Goal: Information Seeking & Learning: Learn about a topic

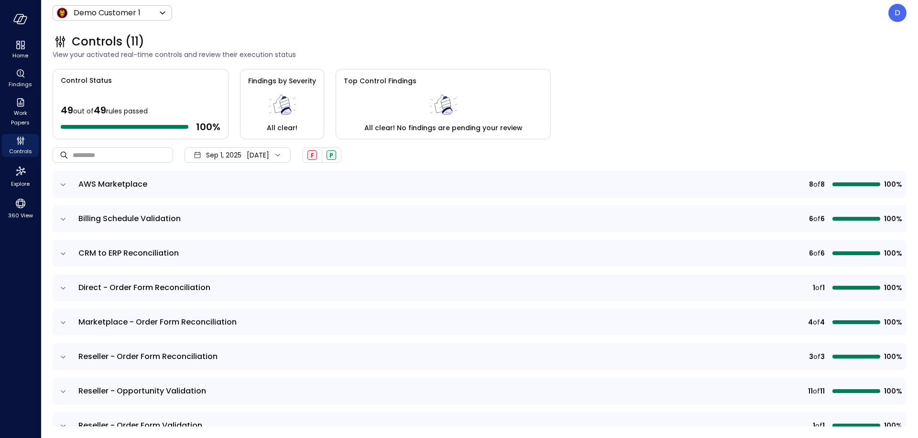
drag, startPoint x: 366, startPoint y: 39, endPoint x: 787, endPoint y: 43, distance: 421.5
click at [365, 39] on div "Controls (11)" at bounding box center [480, 41] width 854 height 15
click at [897, 18] on p "D" at bounding box center [898, 12] width 6 height 11
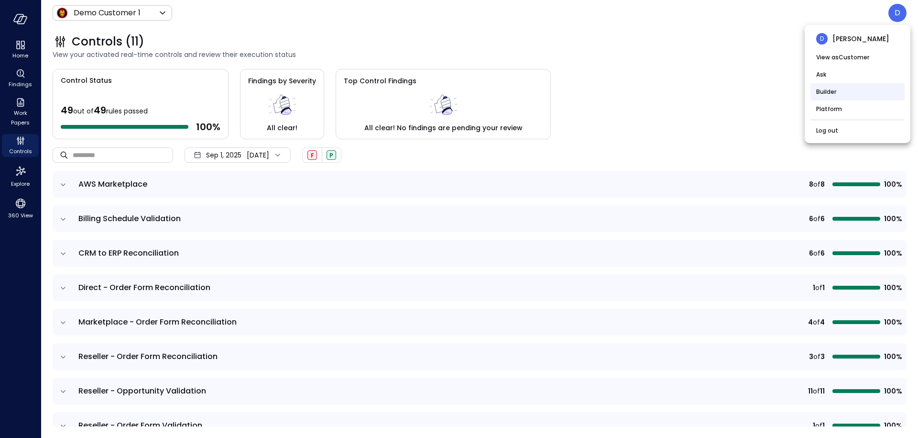
click at [827, 90] on li "Builder" at bounding box center [858, 91] width 94 height 17
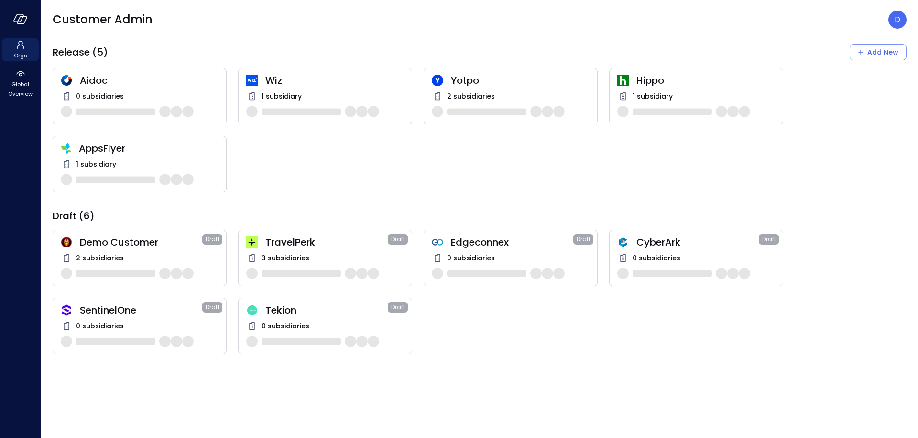
click at [281, 80] on span "Wiz" at bounding box center [334, 80] width 139 height 12
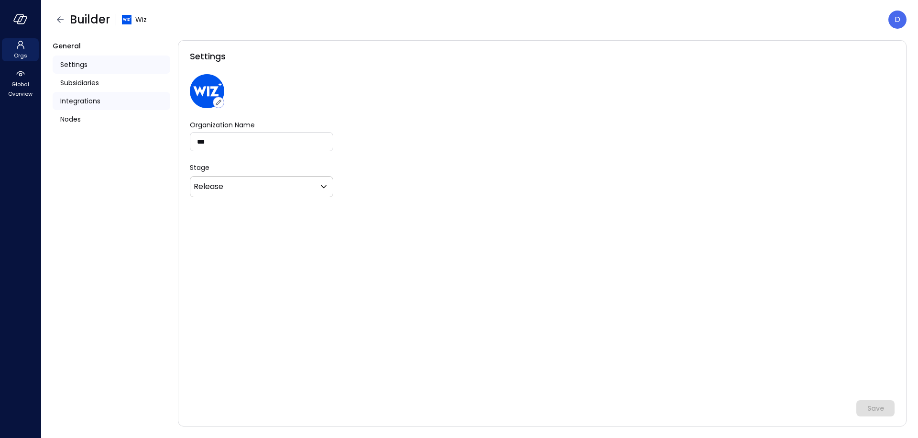
click at [81, 104] on span "Integrations" at bounding box center [80, 101] width 40 height 11
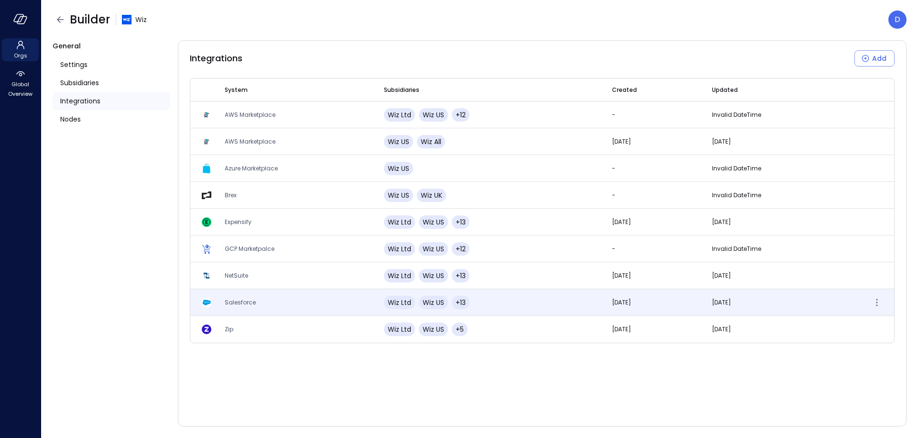
click at [228, 299] on span "Salesforce" at bounding box center [240, 302] width 31 height 8
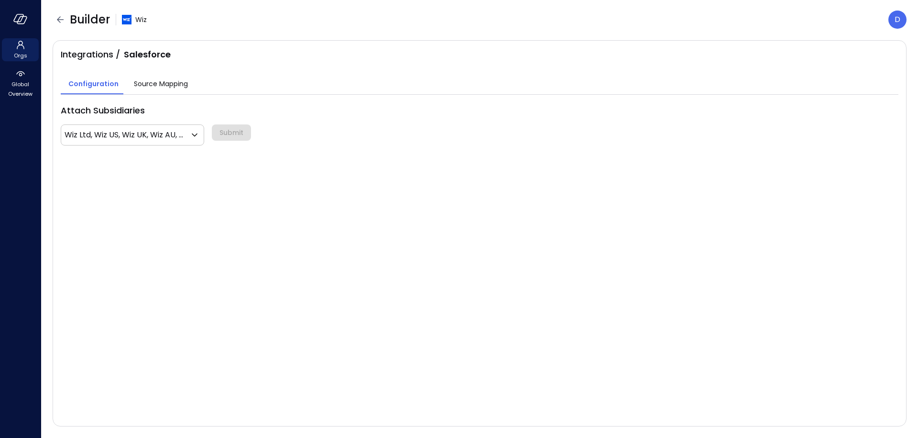
click at [162, 85] on span "Source Mapping" at bounding box center [161, 83] width 54 height 11
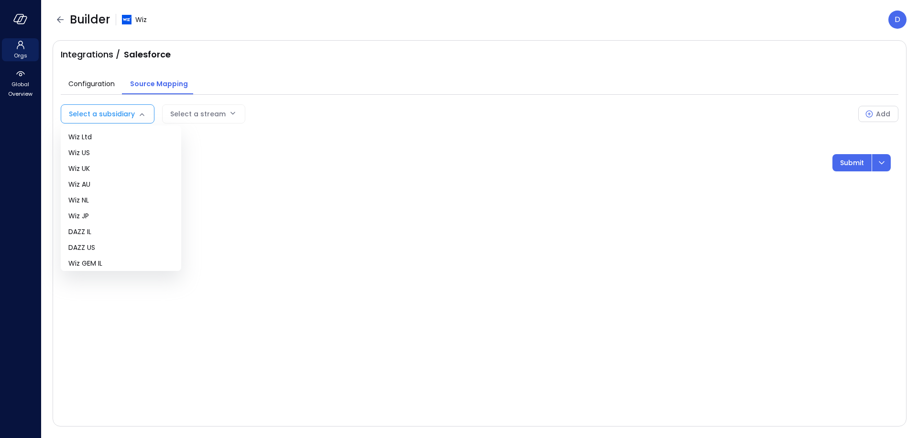
click at [134, 107] on body "Orgs Global Overview Builder Wiz D Integrations / Salesforce Configuration Sour…" at bounding box center [459, 219] width 918 height 438
click at [97, 156] on span "Wiz US" at bounding box center [120, 153] width 105 height 10
type input "**"
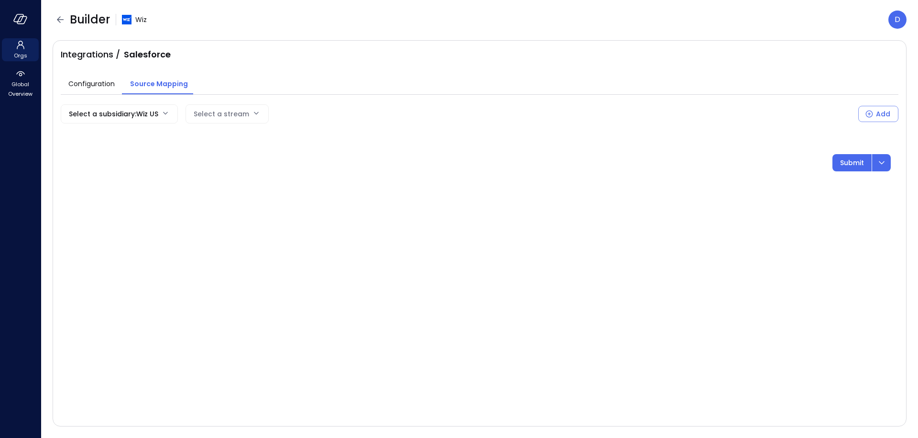
click at [210, 106] on div "Select a stream" at bounding box center [221, 114] width 55 height 18
click at [210, 113] on body "Orgs Global Overview Builder Wiz D Integrations / Salesforce Configuration Sour…" at bounding box center [459, 219] width 918 height 438
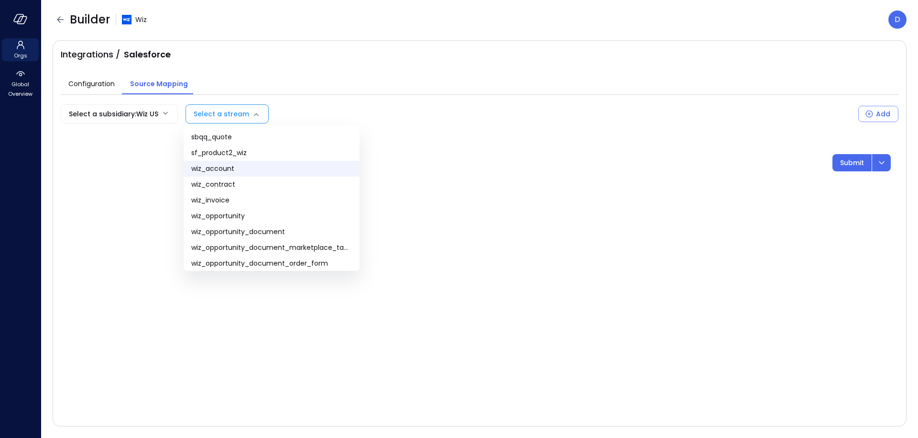
click at [233, 171] on span "wiz_account" at bounding box center [271, 169] width 161 height 10
type input "**********"
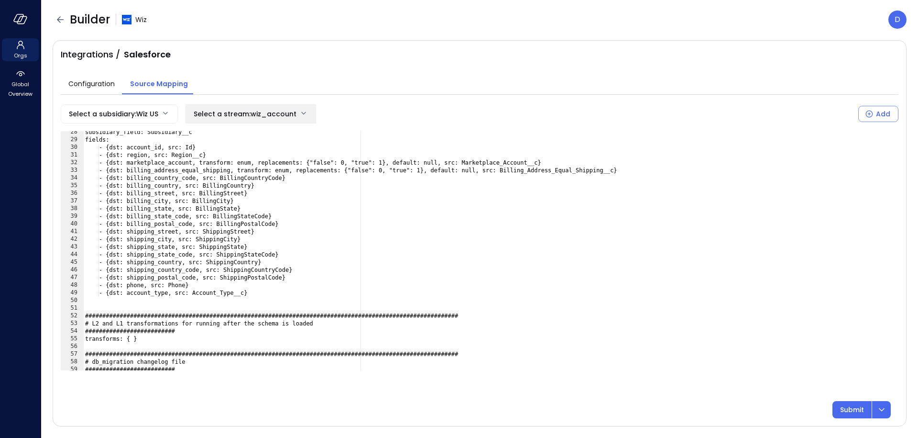
scroll to position [210, 0]
type textarea "**********"
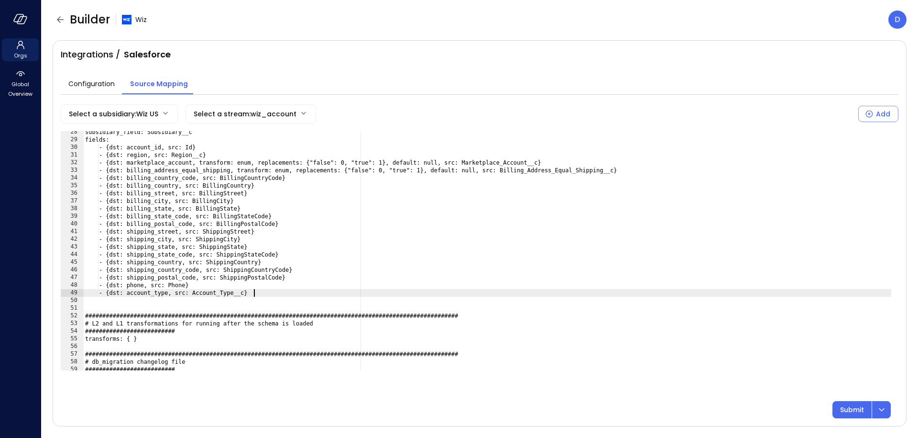
click at [262, 291] on div "subsidiary_field: Subsidiary__c fields: - {dst: account_id, src: Id} - {dst: re…" at bounding box center [487, 255] width 808 height 254
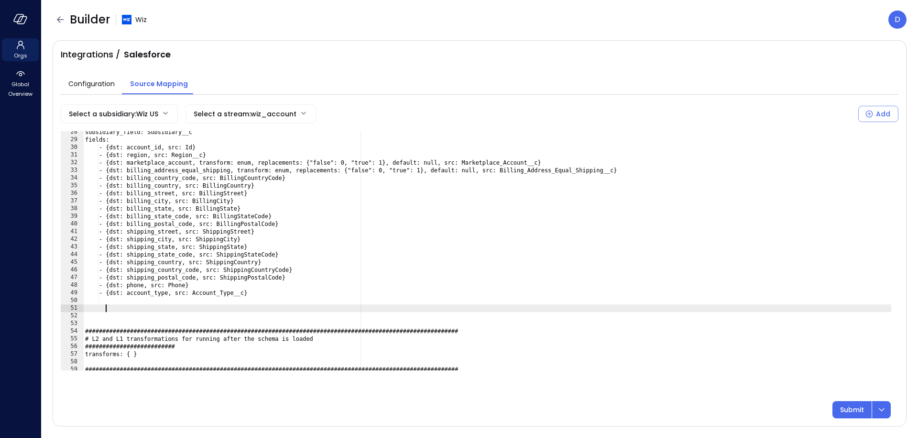
paste textarea "**********"
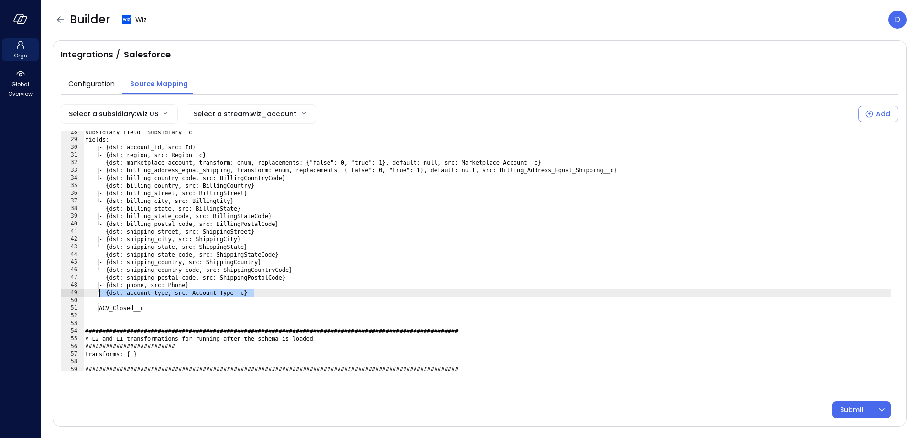
drag, startPoint x: 261, startPoint y: 296, endPoint x: 99, endPoint y: 296, distance: 162.2
click at [99, 296] on div "subsidiary_field: Subsidiary__c fields: - {dst: account_id, src: Id} - {dst: re…" at bounding box center [487, 255] width 808 height 254
type textarea "**********"
click at [104, 295] on div "subsidiary_field: Subsidiary__c fields: - {dst: account_id, src: Id} - {dst: re…" at bounding box center [487, 255] width 808 height 254
drag, startPoint x: 106, startPoint y: 294, endPoint x: 256, endPoint y: 290, distance: 150.3
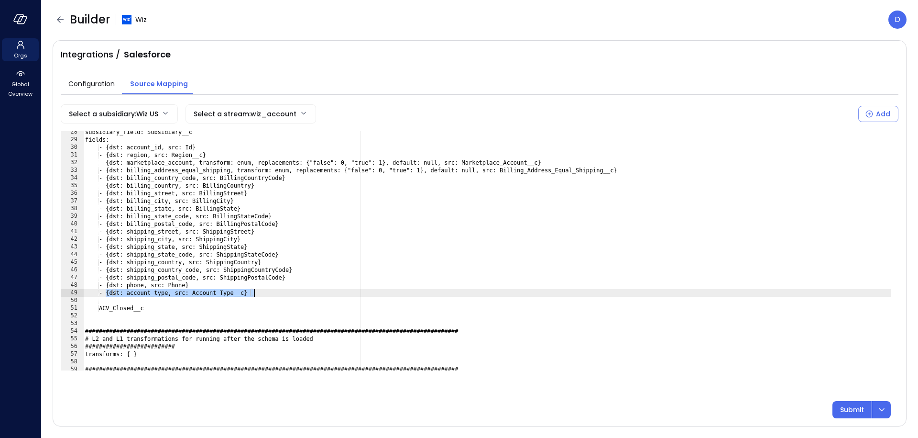
click at [256, 290] on div "subsidiary_field: Subsidiary__c fields: - {dst: account_id, src: Id} - {dst: re…" at bounding box center [487, 255] width 808 height 254
click at [279, 292] on div "subsidiary_field: Subsidiary__c fields: - {dst: account_id, src: Id} - {dst: re…" at bounding box center [487, 255] width 808 height 254
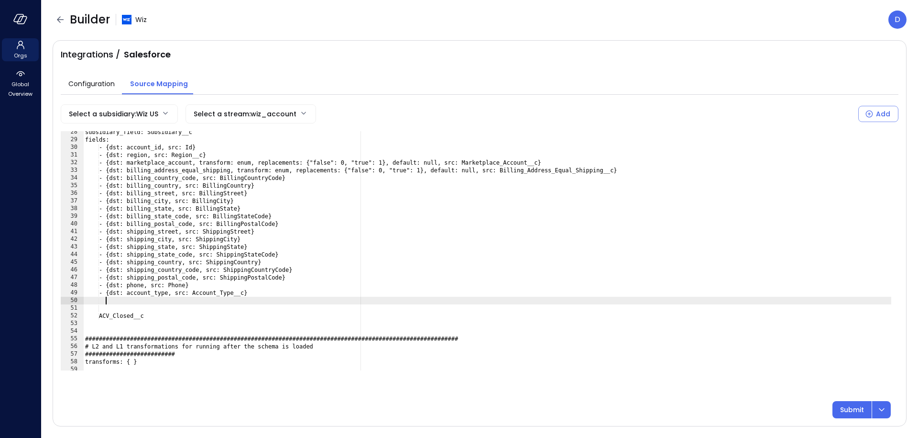
paste textarea "**********"
drag, startPoint x: 135, startPoint y: 298, endPoint x: 175, endPoint y: 300, distance: 39.3
click at [175, 300] on div "subsidiary_field: Subsidiary__c fields: - {dst: account_id, src: Id} - {dst: re…" at bounding box center [487, 255] width 808 height 254
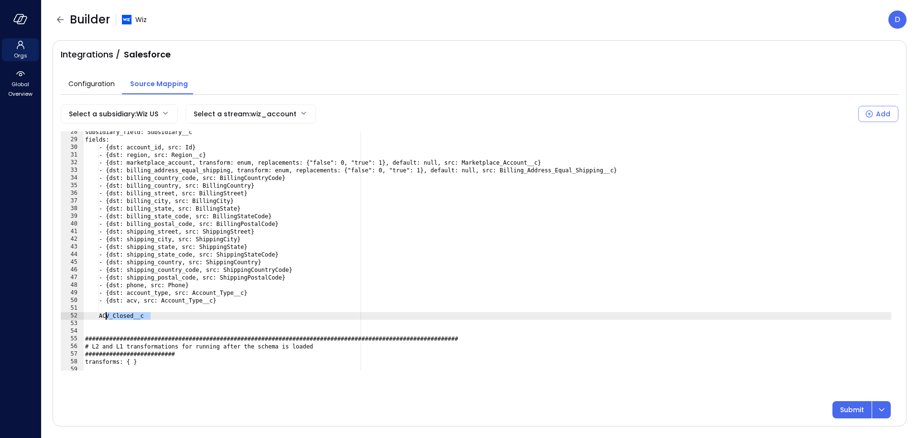
drag, startPoint x: 155, startPoint y: 317, endPoint x: 106, endPoint y: 317, distance: 48.8
click at [106, 317] on div "subsidiary_field: Subsidiary__c fields: - {dst: account_id, src: Id} - {dst: re…" at bounding box center [487, 255] width 808 height 254
type textarea "**********"
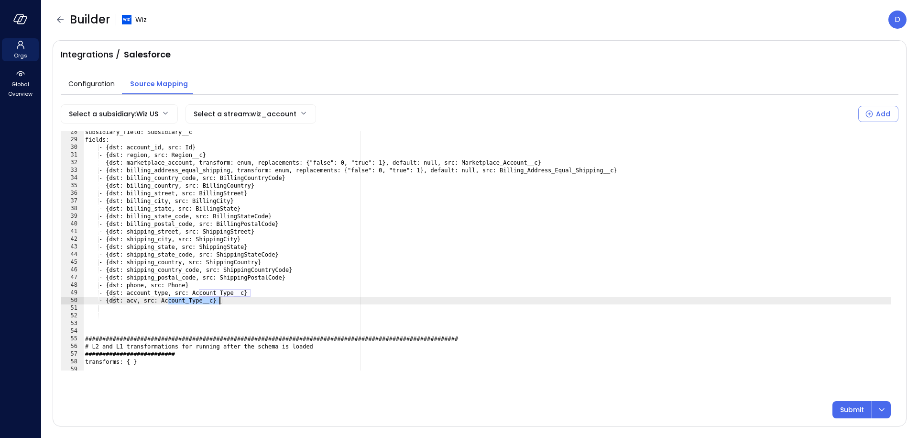
drag, startPoint x: 167, startPoint y: 301, endPoint x: 220, endPoint y: 302, distance: 52.2
click at [220, 302] on div "subsidiary_field: Subsidiary__c fields: - {dst: account_id, src: Id} - {dst: re…" at bounding box center [487, 255] width 808 height 254
paste textarea "Cursor at row 50"
type textarea "**********"
click at [173, 316] on div "subsidiary_field: Subsidiary__c fields: - {dst: account_id, src: Id} - {dst: re…" at bounding box center [487, 255] width 808 height 254
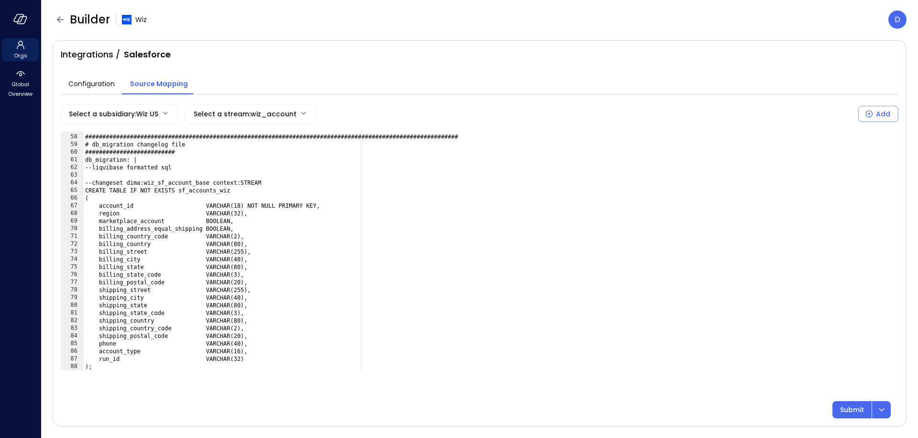
scroll to position [434, 0]
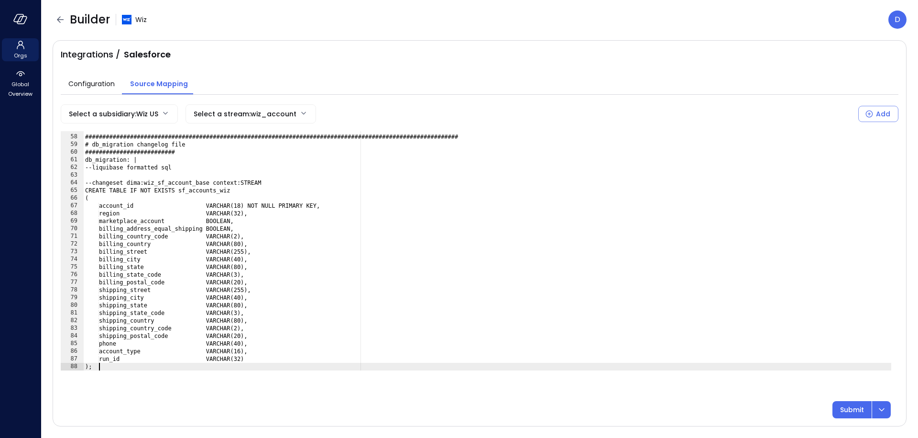
click at [118, 365] on div "###############################################################################…" at bounding box center [487, 252] width 808 height 254
type textarea "**"
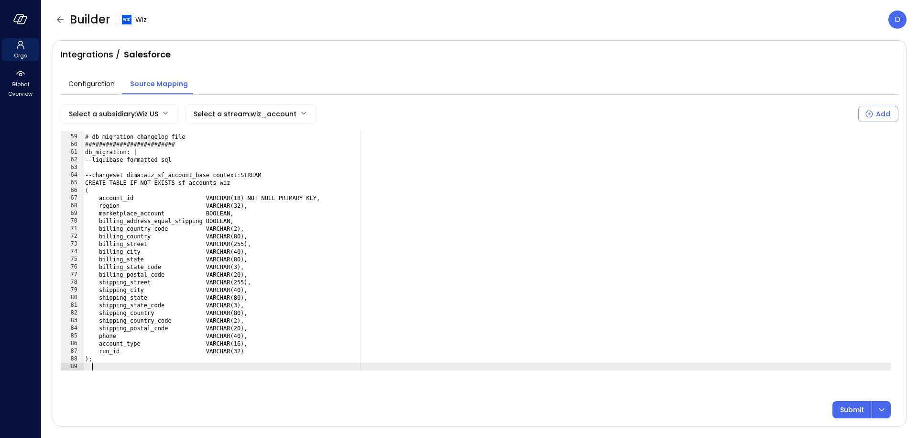
paste textarea "**********"
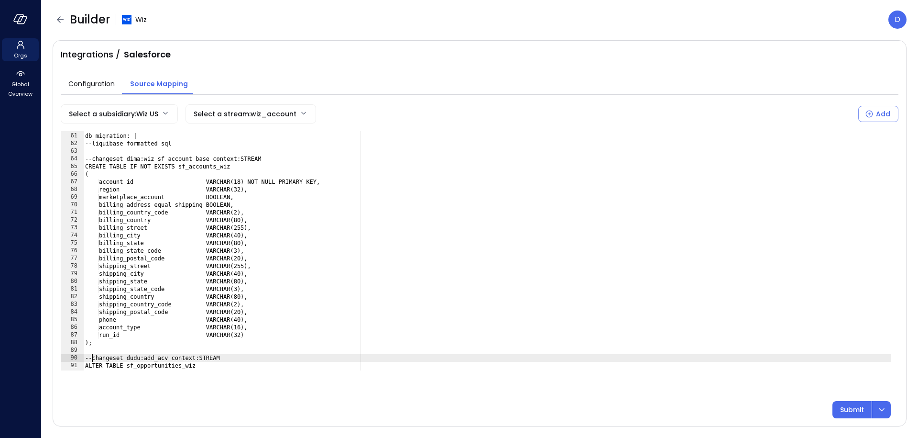
scroll to position [465, 0]
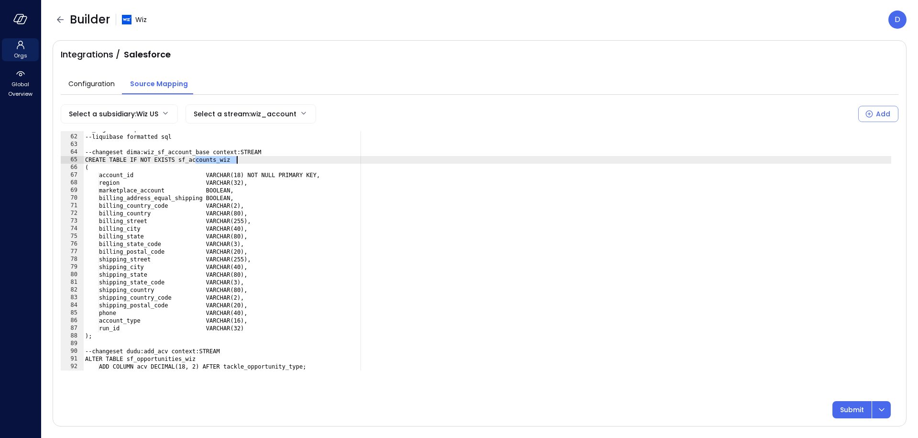
drag, startPoint x: 197, startPoint y: 160, endPoint x: 238, endPoint y: 161, distance: 41.2
click at [238, 161] on div "db_migration: | --liquibase formatted sql --changeset dima:wiz_sf_account_base …" at bounding box center [487, 252] width 808 height 254
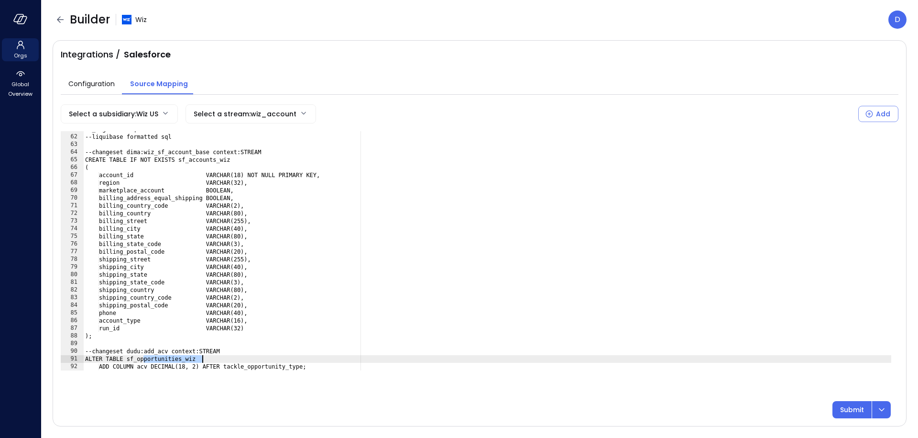
drag, startPoint x: 144, startPoint y: 360, endPoint x: 202, endPoint y: 356, distance: 57.5
click at [202, 356] on div "db_migration: | --liquibase formatted sql --changeset dima:wiz_sf_account_base …" at bounding box center [487, 252] width 808 height 254
paste textarea "Cursor at row 91"
drag, startPoint x: 239, startPoint y: 365, endPoint x: 297, endPoint y: 364, distance: 57.9
click at [297, 366] on div "db_migration: | --liquibase formatted sql --changeset dima:wiz_sf_account_base …" at bounding box center [487, 252] width 808 height 254
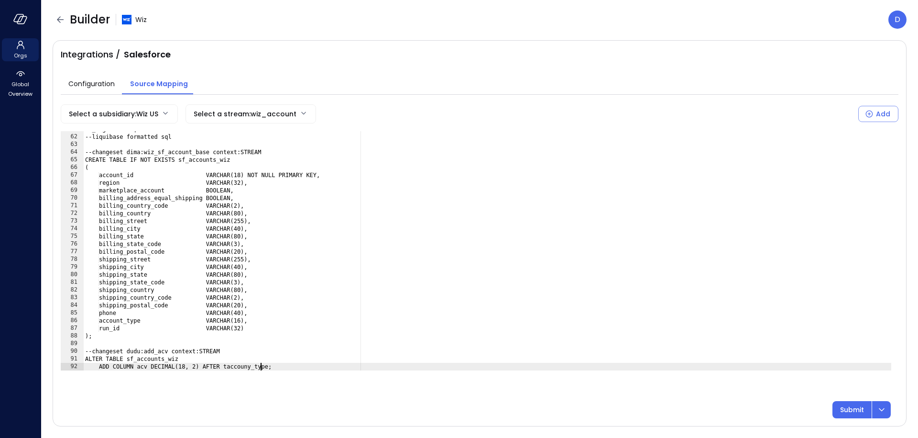
scroll to position [0, 14]
click at [240, 367] on div "db_migration: | --liquibase formatted sql --changeset dima:wiz_sf_account_base …" at bounding box center [487, 252] width 808 height 254
click at [296, 371] on div "**********" at bounding box center [480, 261] width 838 height 314
click at [297, 368] on div "db_migration: | --liquibase formatted sql --changeset dima:wiz_sf_account_base …" at bounding box center [487, 252] width 808 height 254
click at [884, 404] on icon "dropdown-icon-button" at bounding box center [881, 409] width 11 height 11
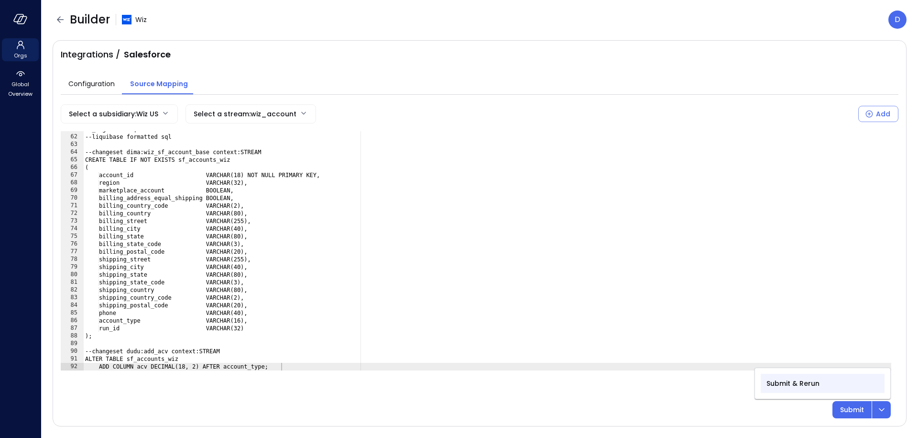
click at [798, 380] on p "Submit & Rerun" at bounding box center [793, 383] width 53 height 11
click at [302, 362] on div "db_migration: | --liquibase formatted sql --changeset dima:wiz_sf_account_base …" at bounding box center [487, 252] width 808 height 254
type textarea "**********"
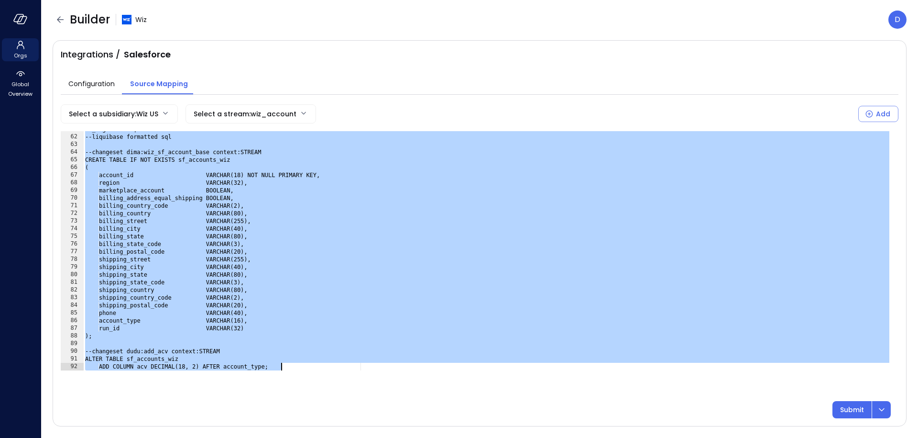
click at [159, 111] on body "**********" at bounding box center [459, 219] width 918 height 438
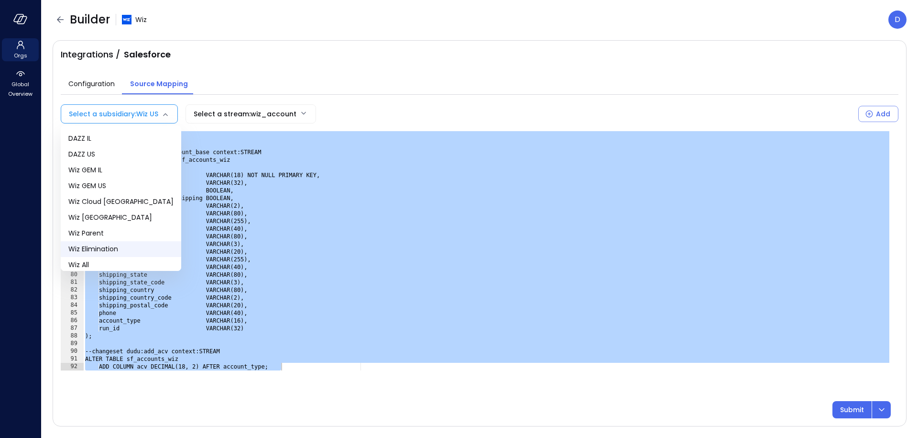
scroll to position [99, 0]
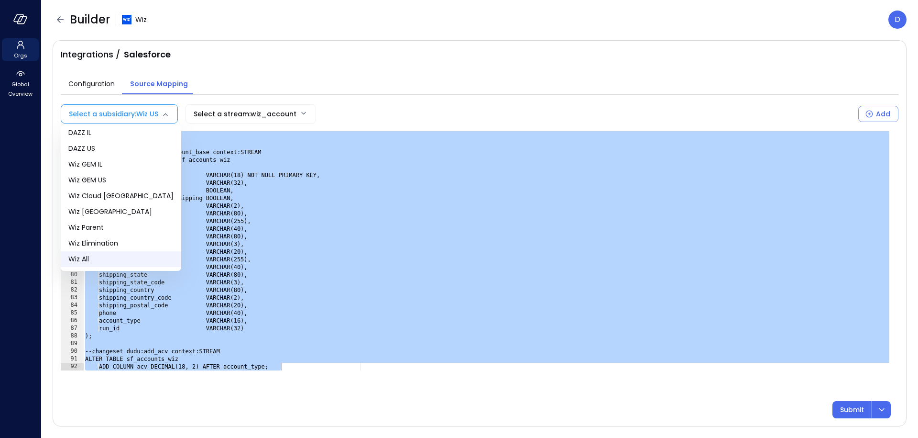
click at [105, 254] on li "Wiz All" at bounding box center [121, 259] width 121 height 16
type input "***"
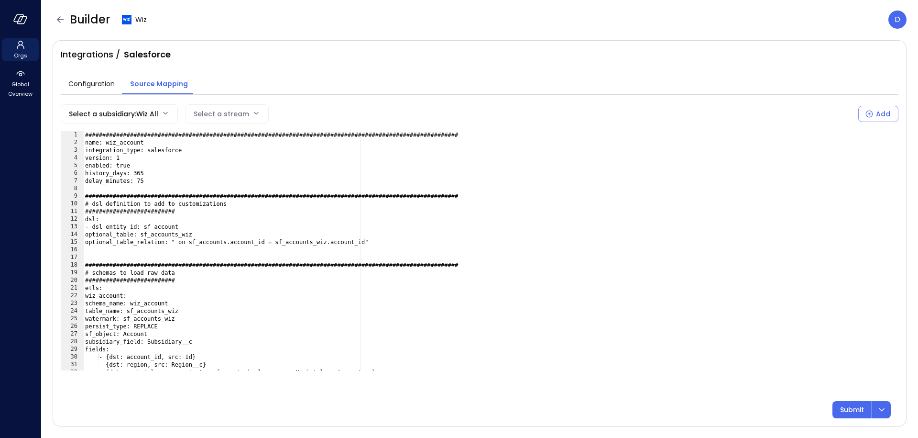
click at [241, 114] on div "Select a stream" at bounding box center [221, 114] width 55 height 18
click at [200, 196] on div "###############################################################################…" at bounding box center [487, 258] width 808 height 254
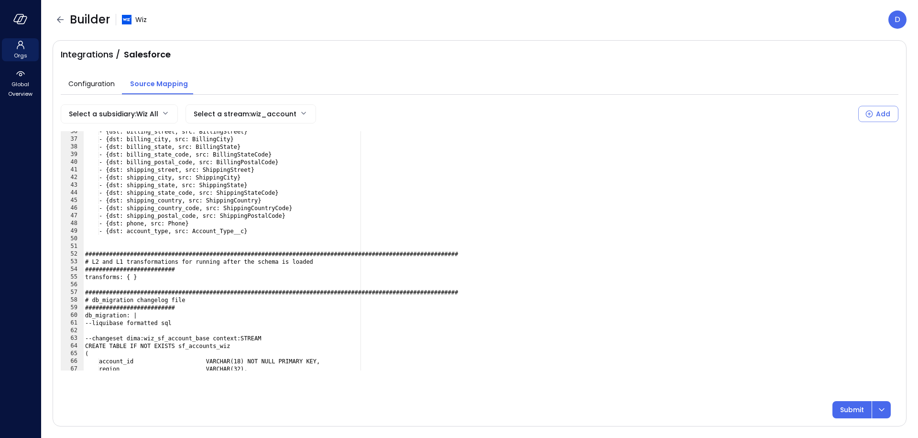
scroll to position [427, 0]
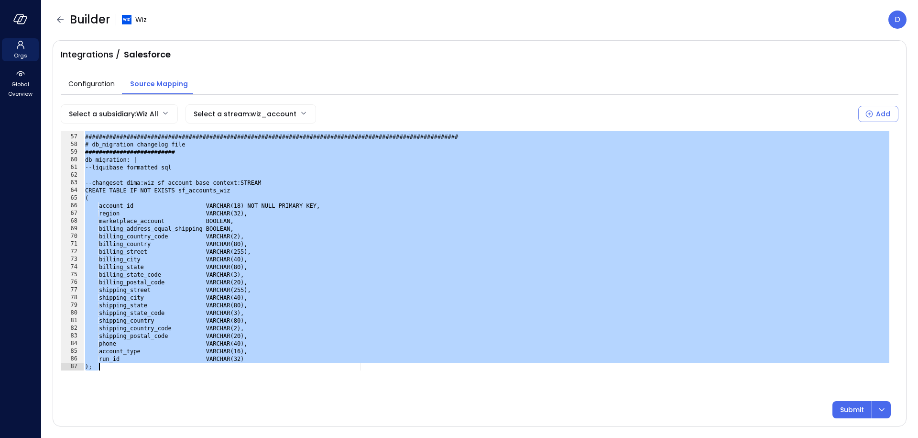
paste textarea "***"
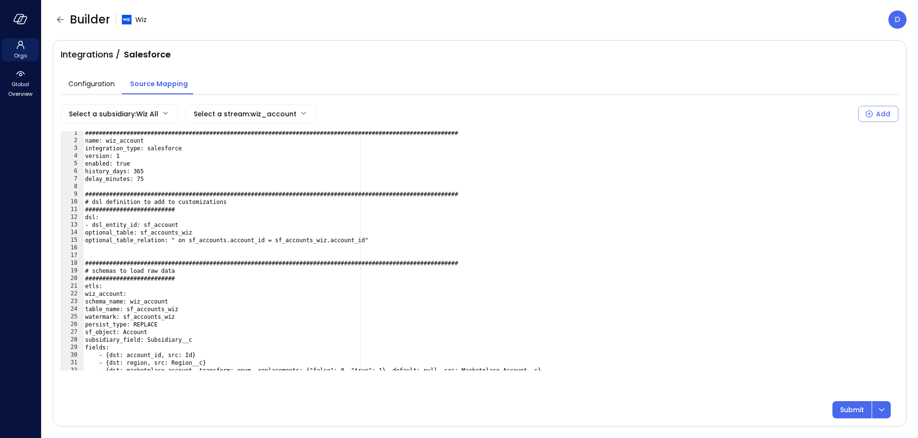
scroll to position [0, 0]
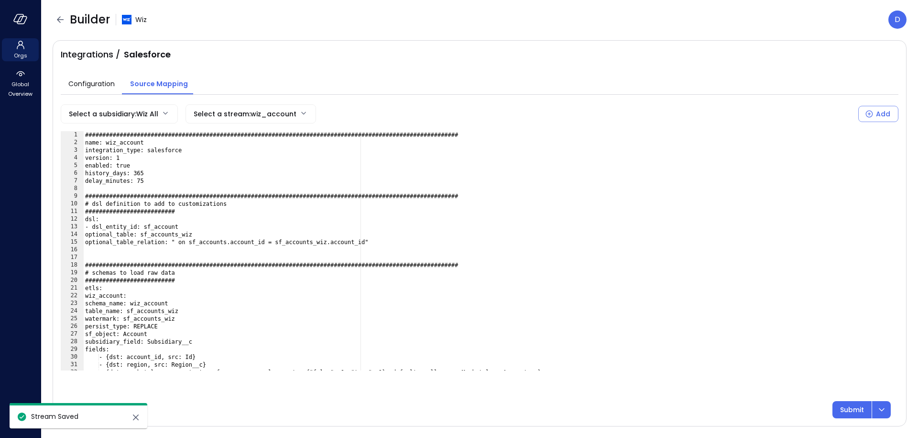
click at [217, 155] on div "###############################################################################…" at bounding box center [487, 258] width 808 height 254
type textarea "**********"
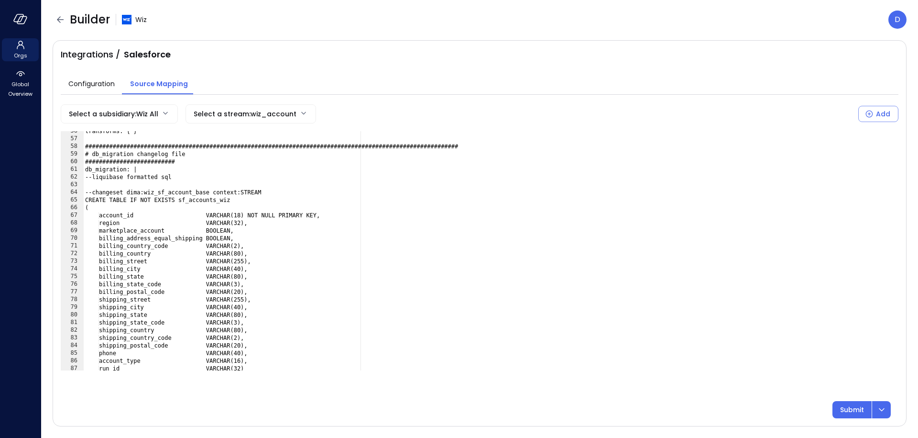
scroll to position [465, 0]
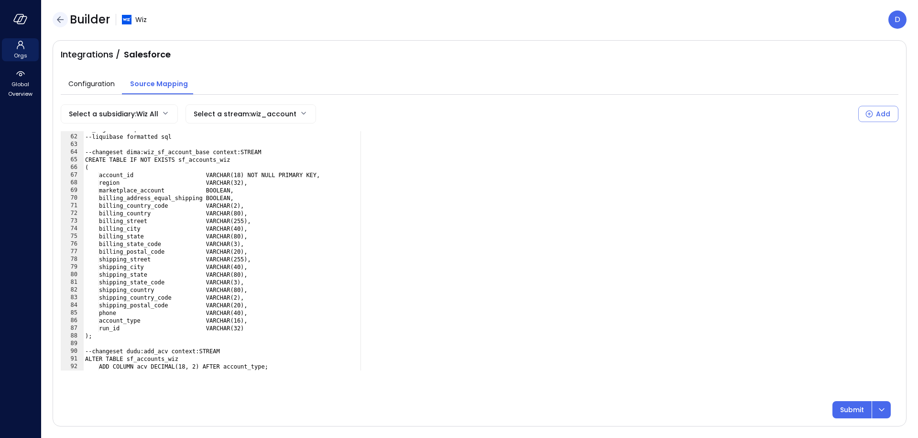
click at [57, 14] on icon "button" at bounding box center [60, 19] width 11 height 11
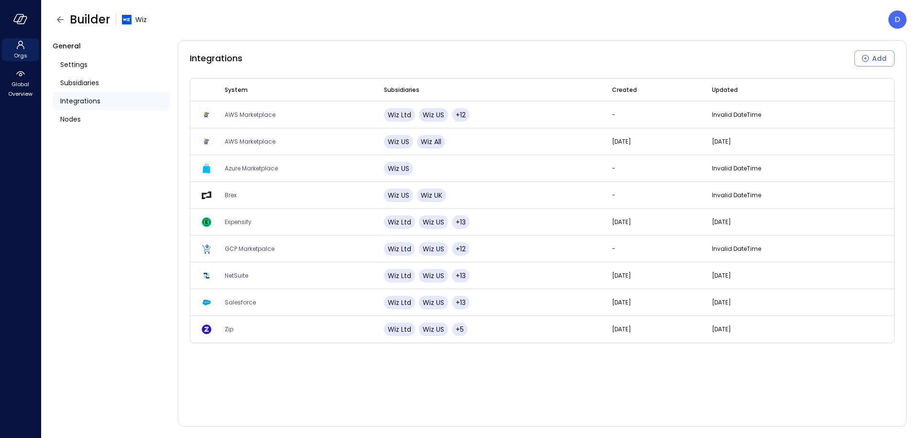
click at [313, 20] on div "Builder Wiz D" at bounding box center [480, 20] width 854 height 18
click at [681, 4] on header "Builder Wiz D" at bounding box center [479, 19] width 877 height 39
click at [78, 90] on div "Subsidiaries" at bounding box center [112, 83] width 118 height 18
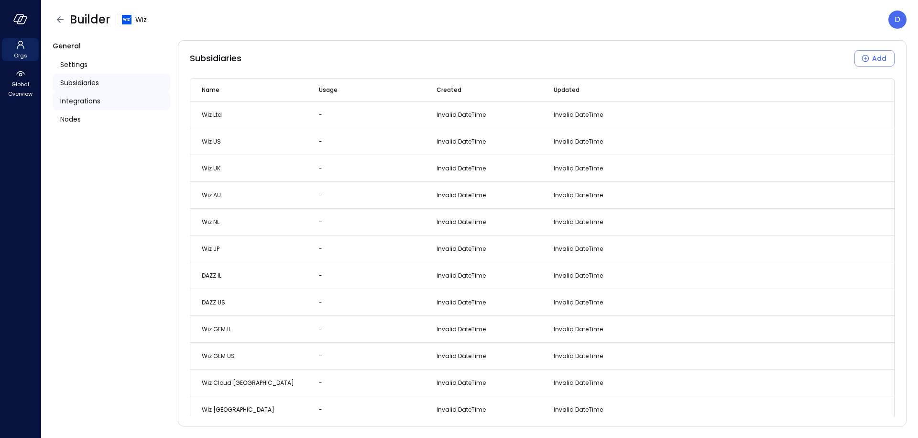
click at [77, 96] on span "Integrations" at bounding box center [80, 101] width 40 height 11
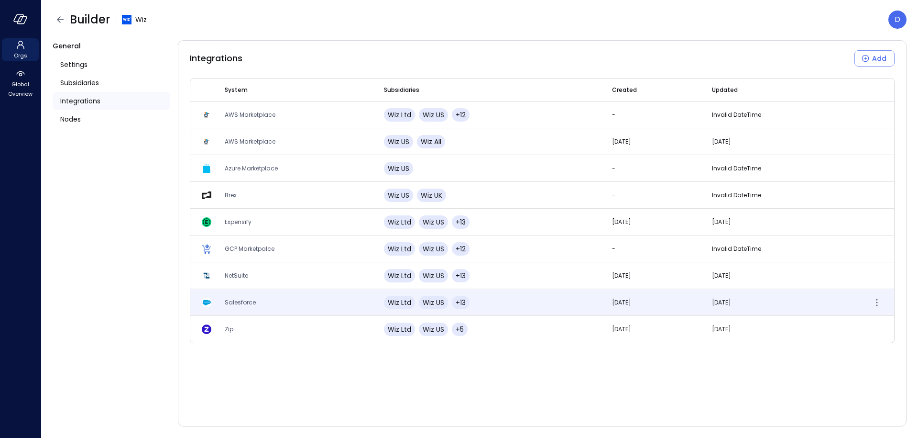
click at [242, 298] on td "Salesforce" at bounding box center [292, 302] width 159 height 27
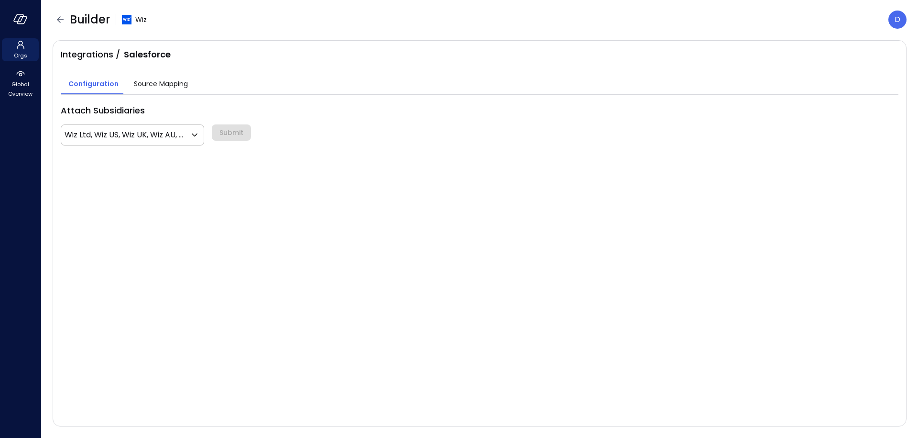
click at [163, 85] on span "Source Mapping" at bounding box center [161, 83] width 54 height 11
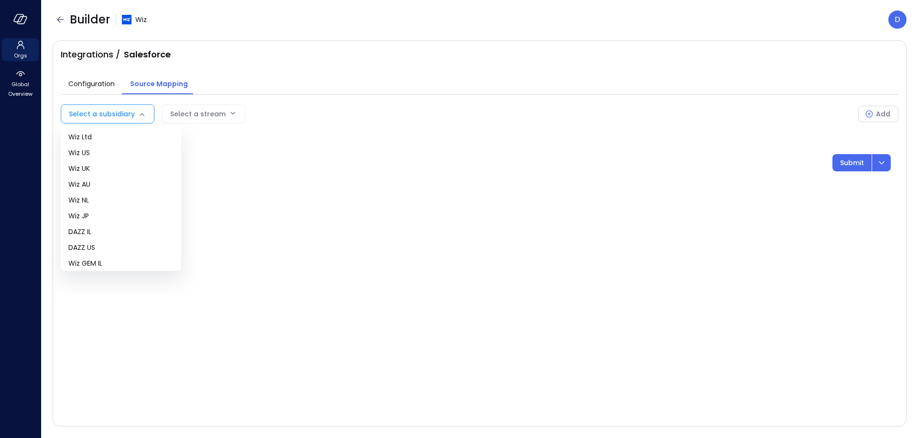
click at [124, 116] on body "Orgs Global Overview Builder Wiz D Integrations / Salesforce Configuration Sour…" at bounding box center [459, 219] width 918 height 438
click at [111, 154] on span "Wiz US" at bounding box center [120, 153] width 105 height 10
type input "**"
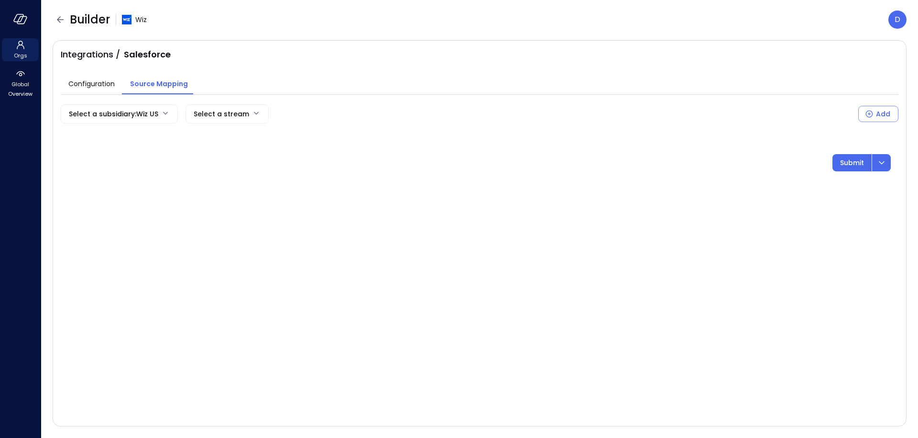
click at [212, 111] on body "Orgs Global Overview Builder Wiz D Integrations / Salesforce Configuration Sour…" at bounding box center [459, 219] width 918 height 438
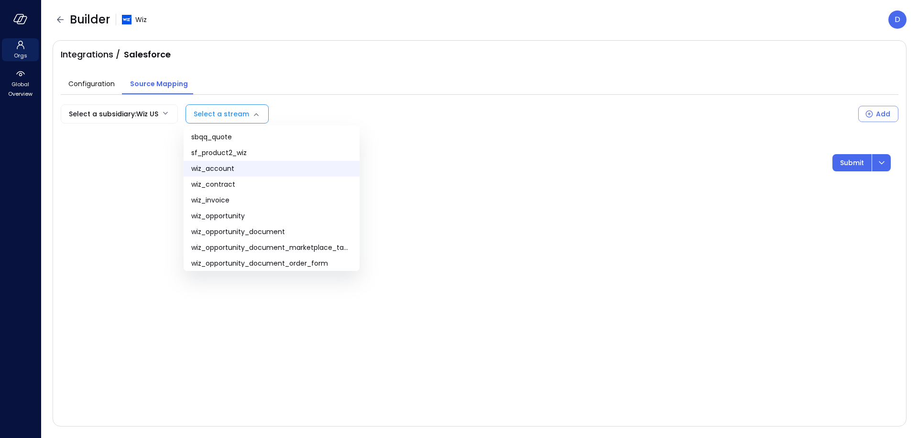
click at [219, 167] on span "wiz_account" at bounding box center [271, 169] width 161 height 10
type input "**********"
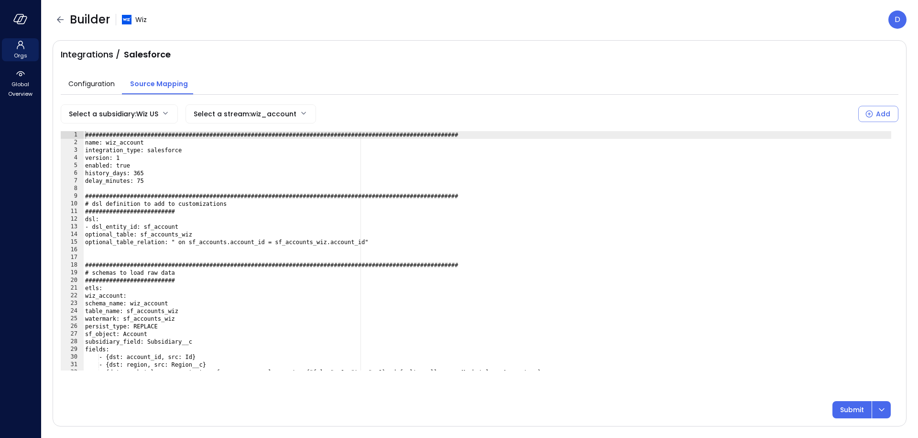
click at [764, 56] on div "Integrations / Salesforce" at bounding box center [480, 54] width 838 height 12
click at [99, 82] on span "Configuration" at bounding box center [91, 83] width 46 height 11
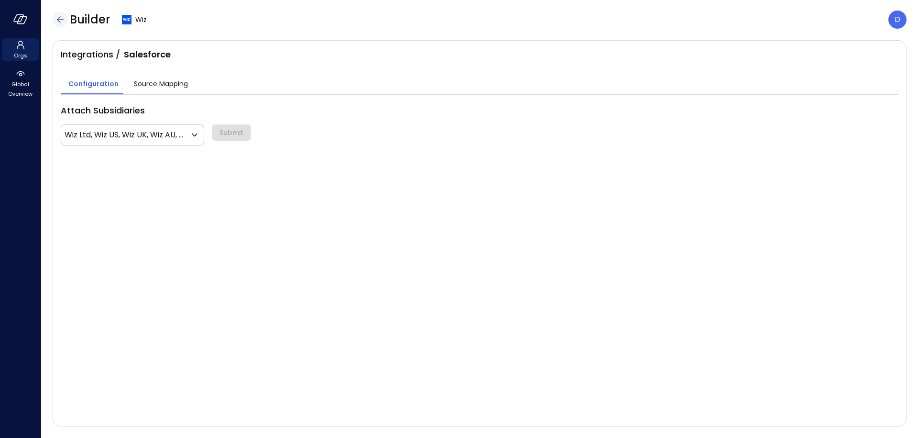
click at [57, 14] on icon "button" at bounding box center [60, 19] width 11 height 11
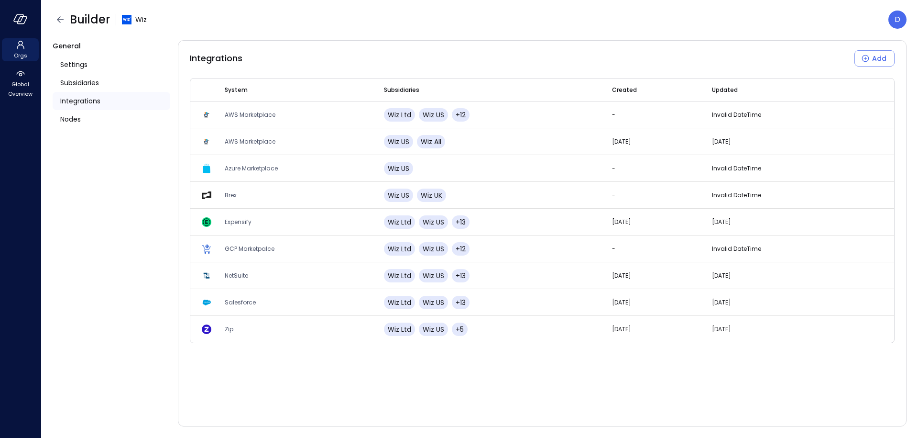
drag, startPoint x: 302, startPoint y: 11, endPoint x: 347, endPoint y: 2, distance: 46.4
click at [304, 12] on div "Builder Wiz D" at bounding box center [480, 20] width 854 height 18
click at [898, 17] on p "D" at bounding box center [898, 19] width 6 height 11
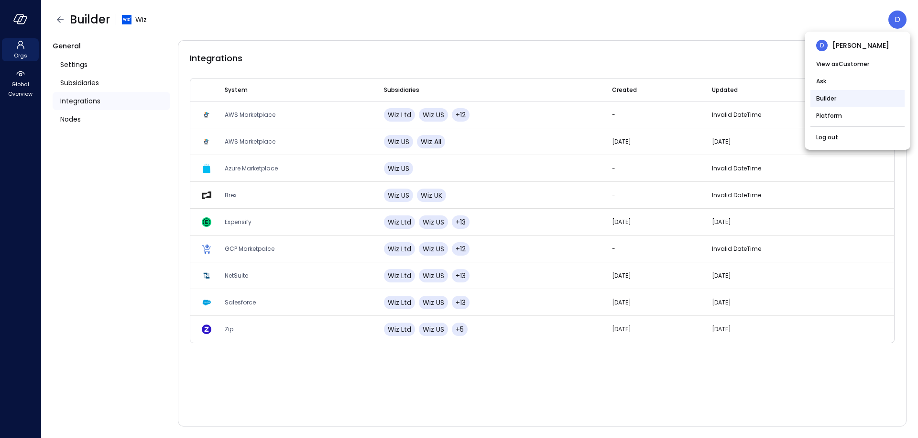
click at [841, 98] on li "Builder" at bounding box center [858, 98] width 94 height 17
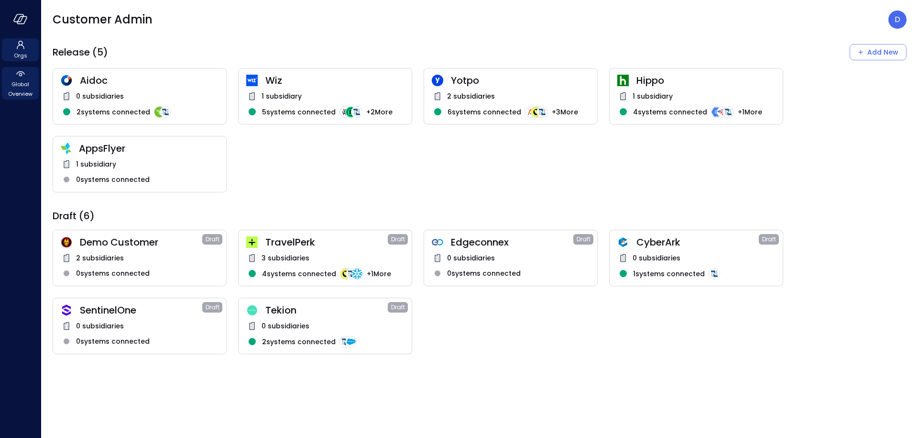
click at [27, 86] on span "Global Overview" at bounding box center [20, 88] width 29 height 19
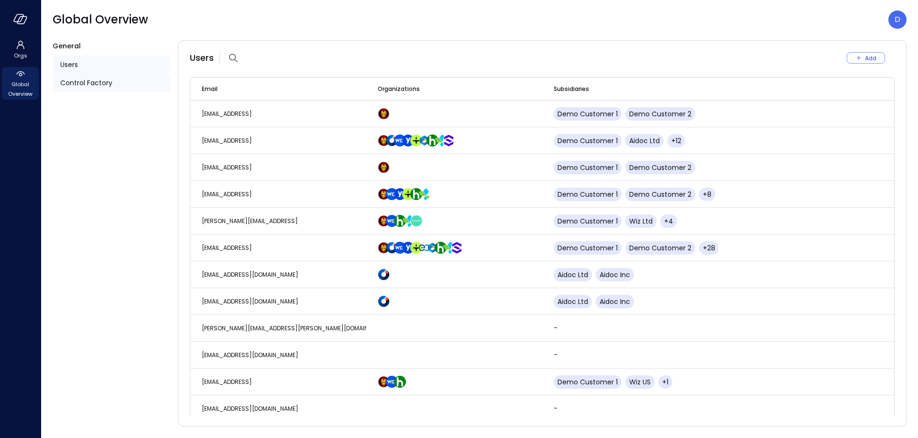
click at [114, 77] on div "Control Factory" at bounding box center [112, 83] width 118 height 18
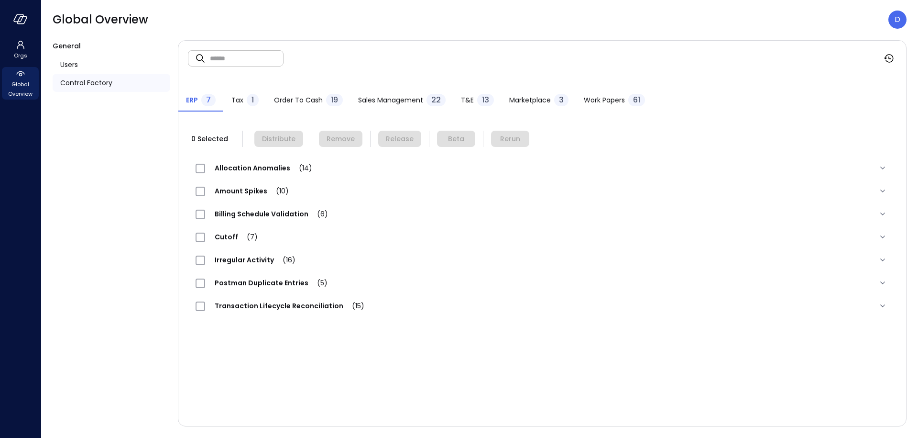
click at [608, 100] on span "Work Papers" at bounding box center [604, 100] width 41 height 11
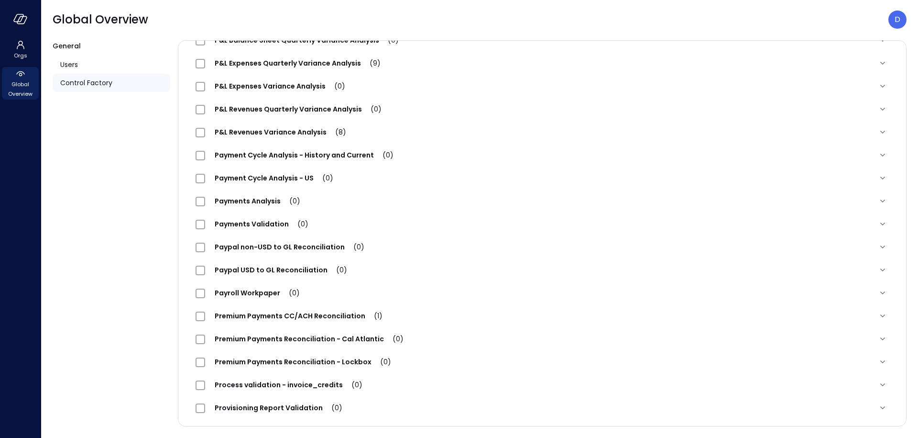
scroll to position [967, 0]
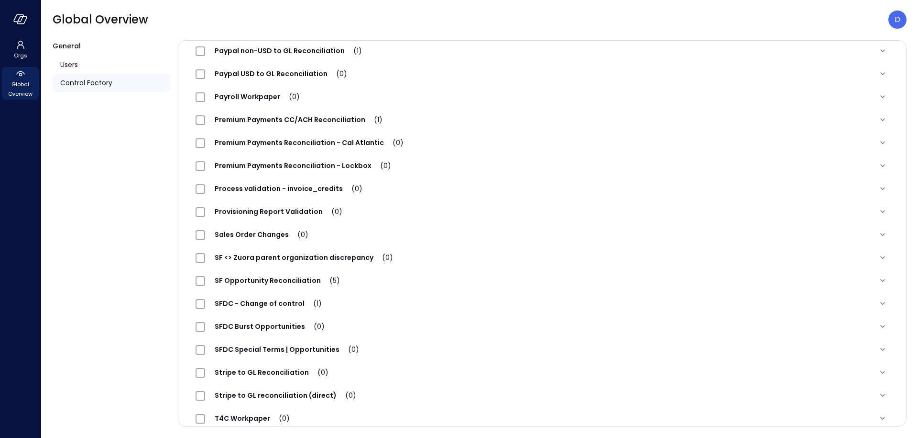
click at [277, 307] on span "SFDC - Change of control (1)" at bounding box center [268, 303] width 126 height 10
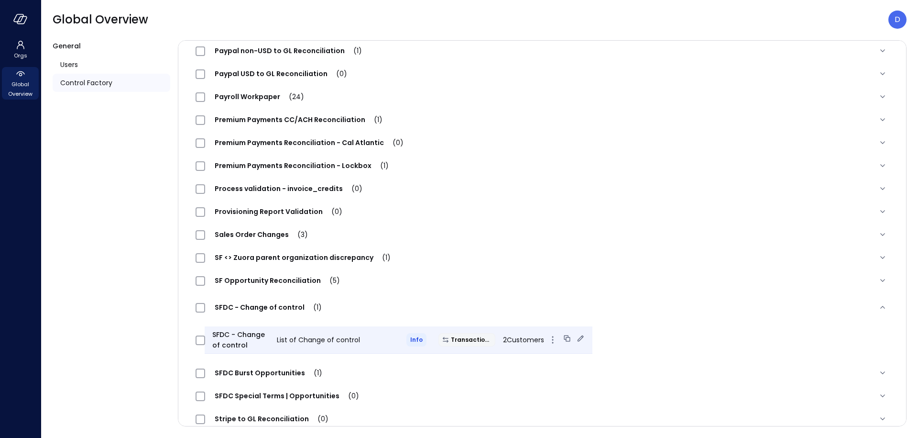
click at [576, 340] on icon at bounding box center [581, 338] width 10 height 10
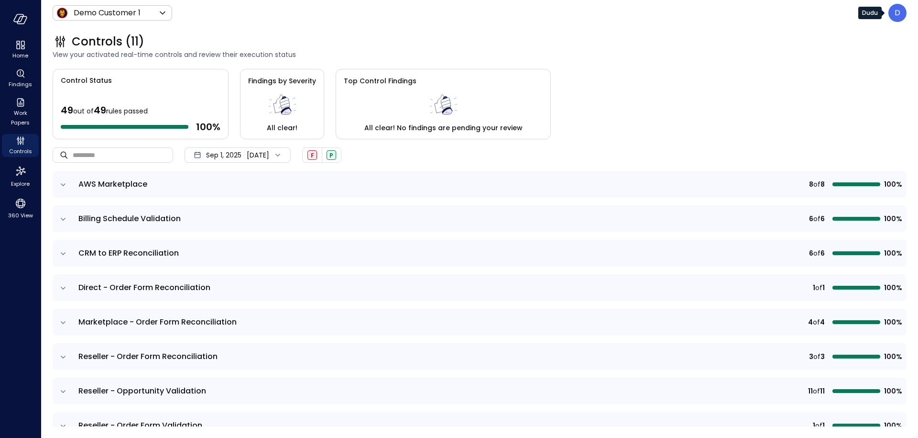
click at [902, 13] on div "D" at bounding box center [898, 13] width 18 height 18
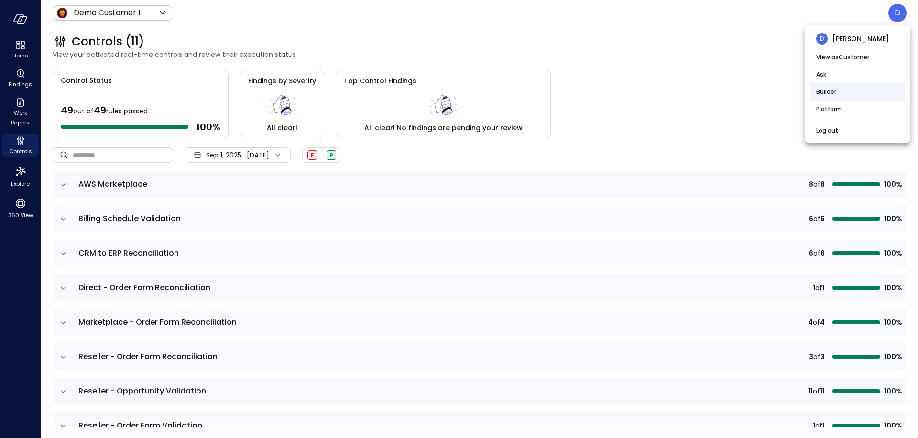
click at [840, 97] on li "Builder" at bounding box center [858, 91] width 94 height 17
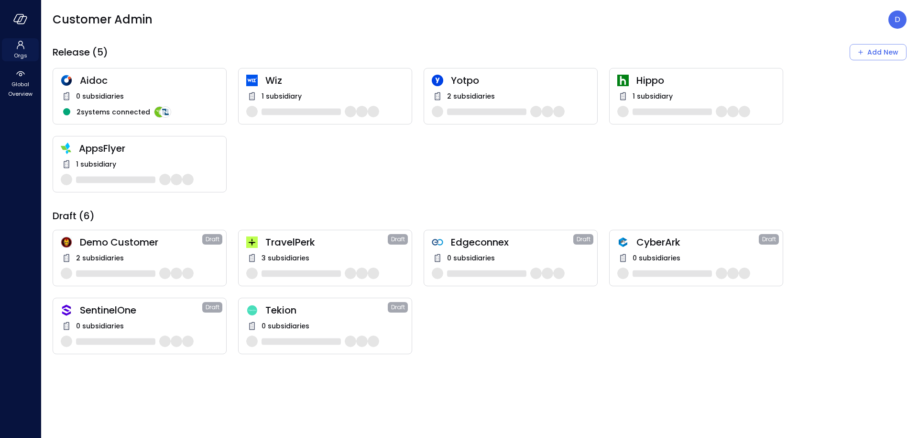
click at [18, 51] on span "Orgs" at bounding box center [20, 56] width 13 height 10
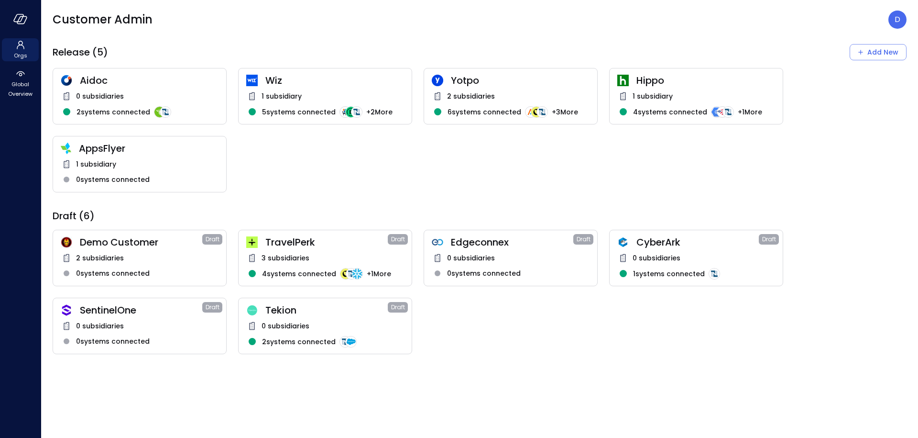
click at [306, 87] on div "Wiz 1 subsidiary 5 systems connected + 2 More" at bounding box center [325, 96] width 174 height 56
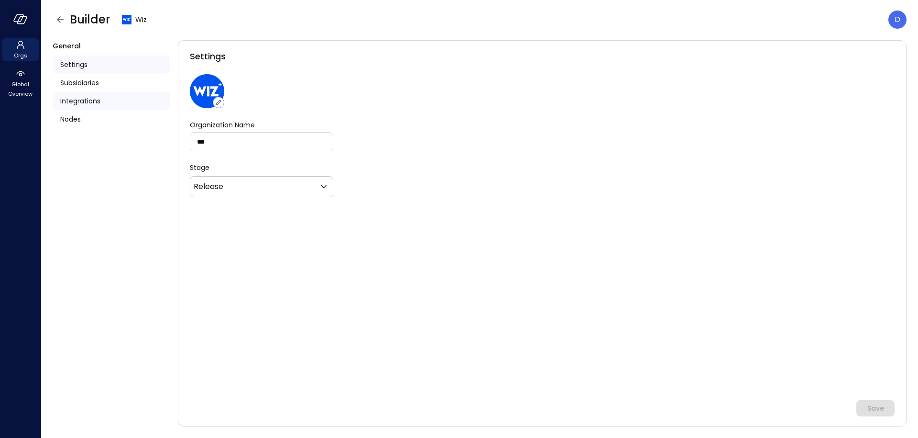
click at [81, 100] on span "Integrations" at bounding box center [80, 101] width 40 height 11
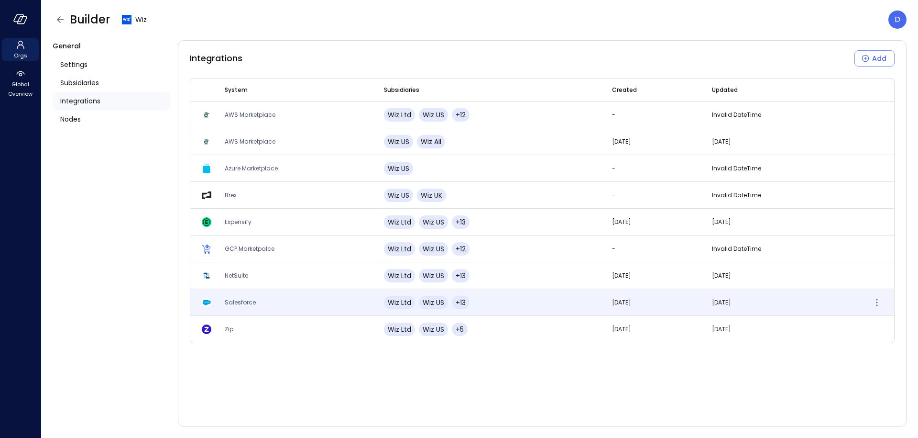
click at [255, 309] on td "Salesforce" at bounding box center [292, 302] width 159 height 27
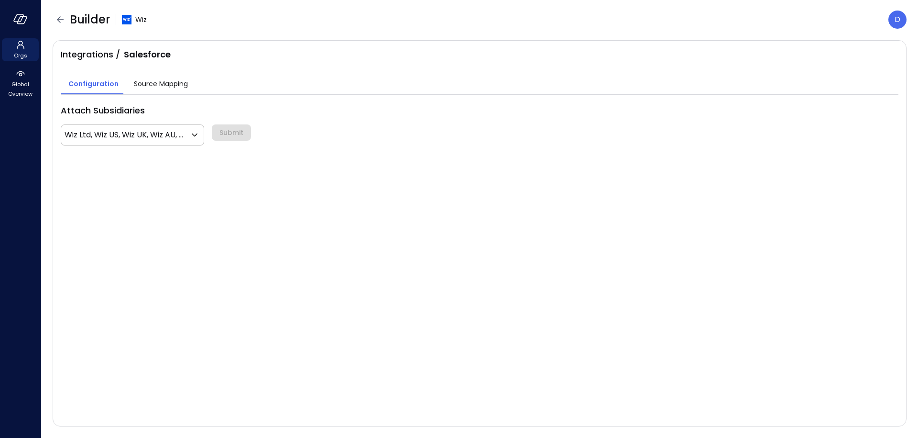
click at [146, 77] on button "Source Mapping" at bounding box center [160, 84] width 69 height 19
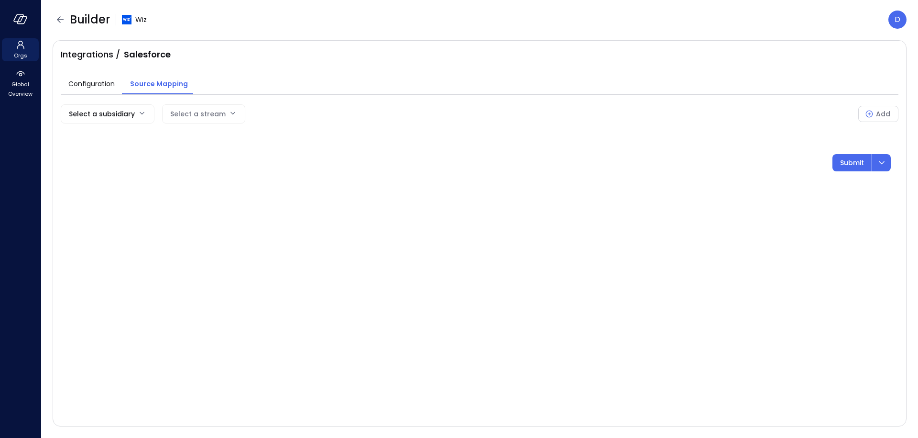
click at [125, 113] on body "Orgs Global Overview Builder Wiz D Integrations / Salesforce Configuration Sour…" at bounding box center [459, 219] width 918 height 438
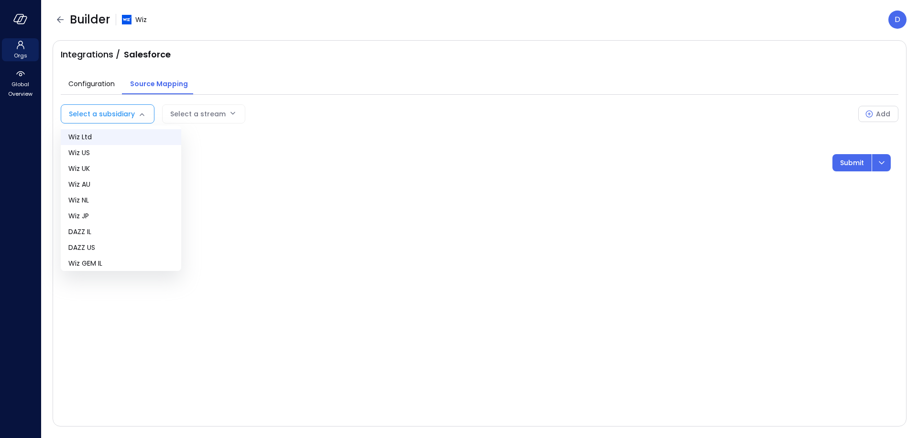
drag, startPoint x: 98, startPoint y: 150, endPoint x: 108, endPoint y: 144, distance: 12.0
click at [98, 150] on span "Wiz US" at bounding box center [120, 153] width 105 height 10
type input "**"
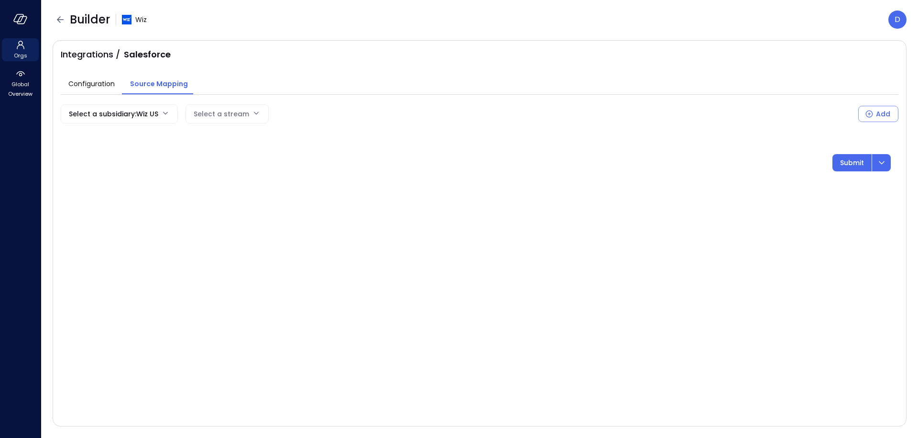
click at [204, 110] on div "Select a stream" at bounding box center [221, 114] width 55 height 18
click at [206, 115] on body "Orgs Global Overview Builder Wiz D Integrations / Salesforce Configuration Sour…" at bounding box center [459, 219] width 918 height 438
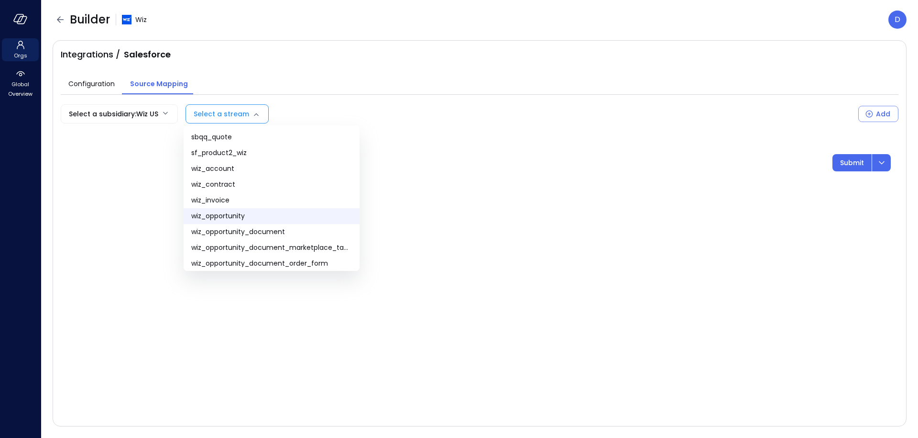
click at [236, 210] on li "wiz_opportunity" at bounding box center [272, 216] width 176 height 16
type input "**********"
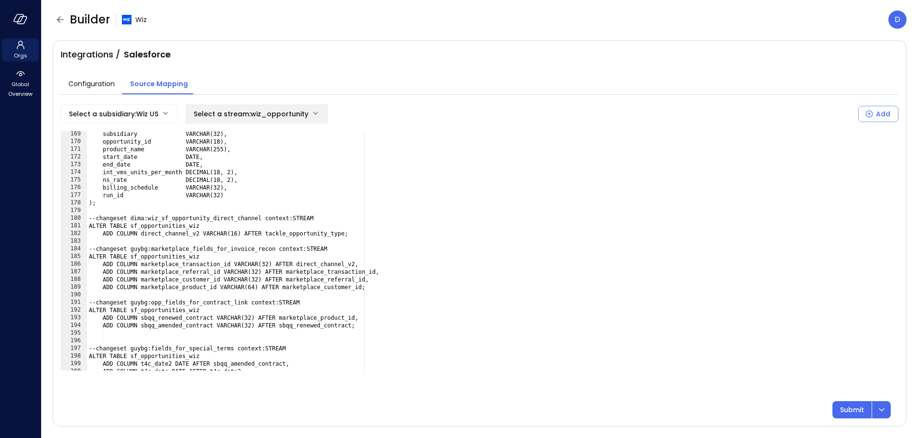
scroll to position [1483, 0]
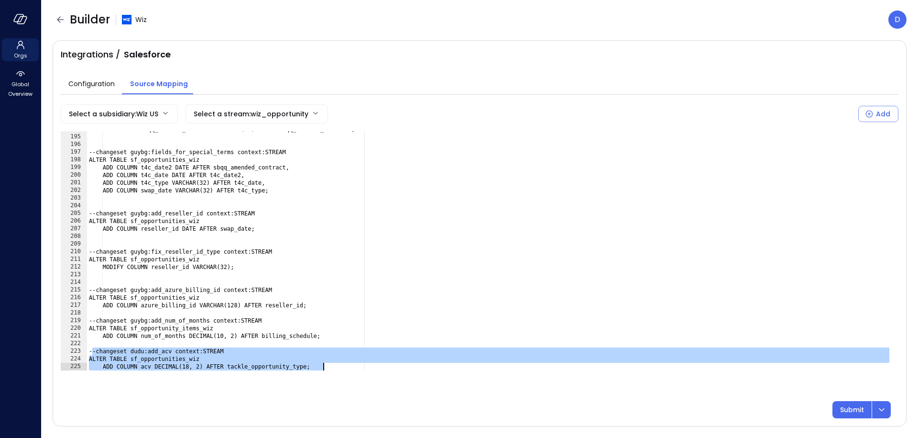
drag, startPoint x: 94, startPoint y: 352, endPoint x: 347, endPoint y: 375, distance: 254.1
click at [347, 375] on div "**********" at bounding box center [480, 261] width 838 height 314
type textarea "**********"
click at [664, 26] on div "Builder Wiz D" at bounding box center [480, 20] width 854 height 18
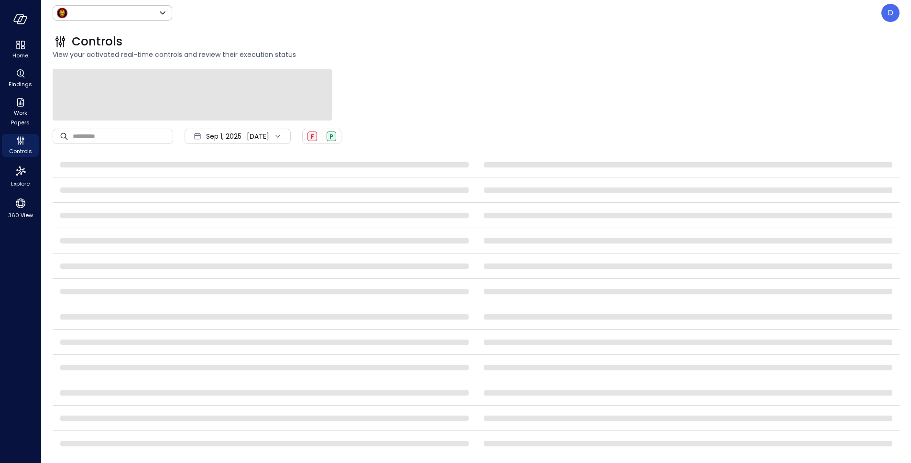
type input "*****"
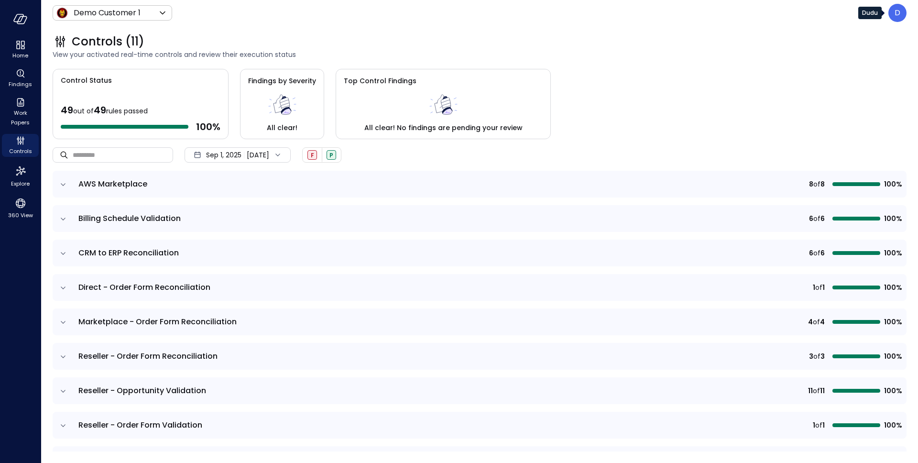
click at [897, 13] on p "D" at bounding box center [898, 12] width 6 height 11
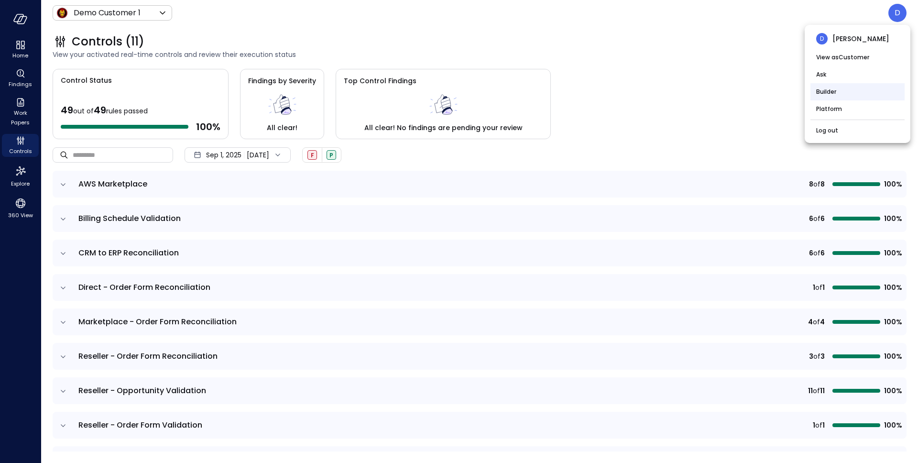
click at [848, 88] on li "Builder" at bounding box center [858, 91] width 94 height 17
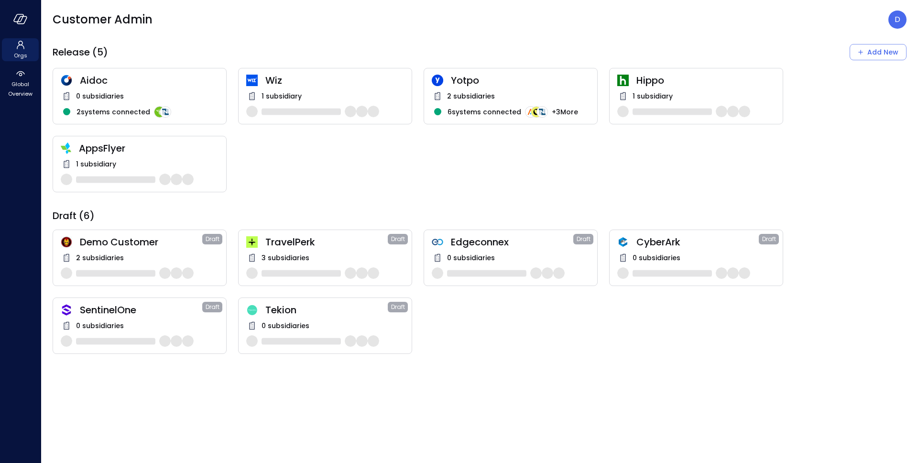
click at [335, 85] on span "Wiz" at bounding box center [334, 80] width 139 height 12
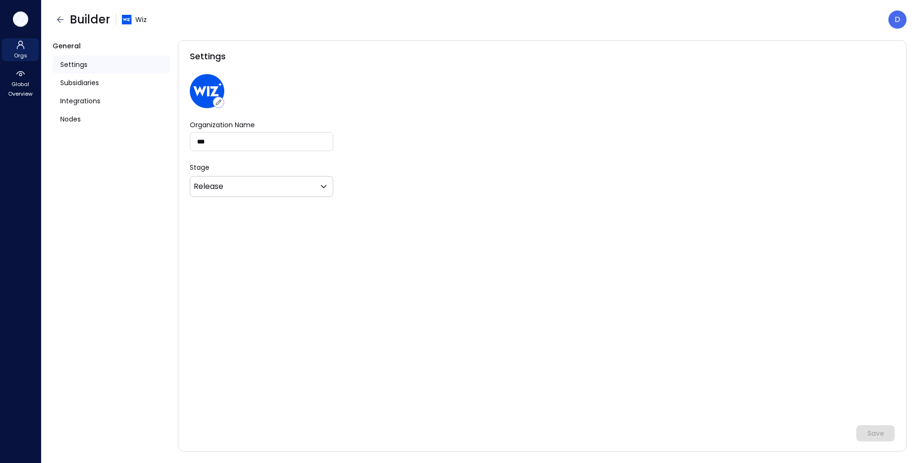
click at [19, 26] on button "button" at bounding box center [20, 18] width 15 height 15
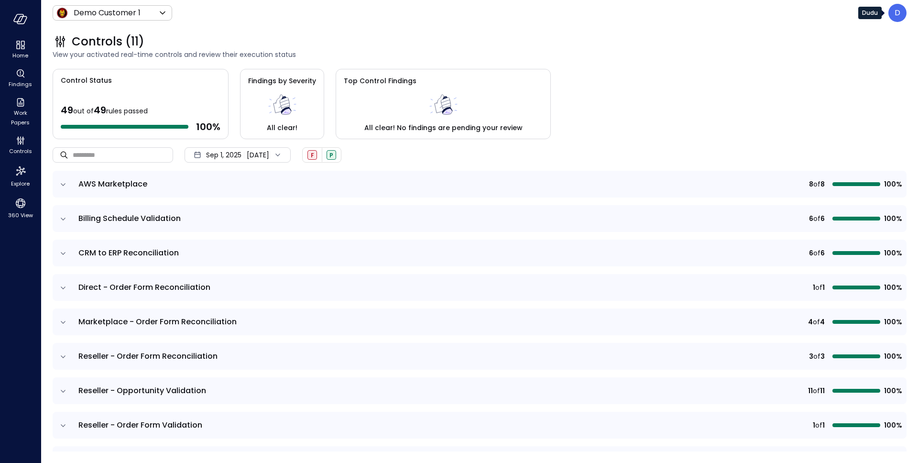
click at [904, 13] on div "D" at bounding box center [898, 13] width 18 height 18
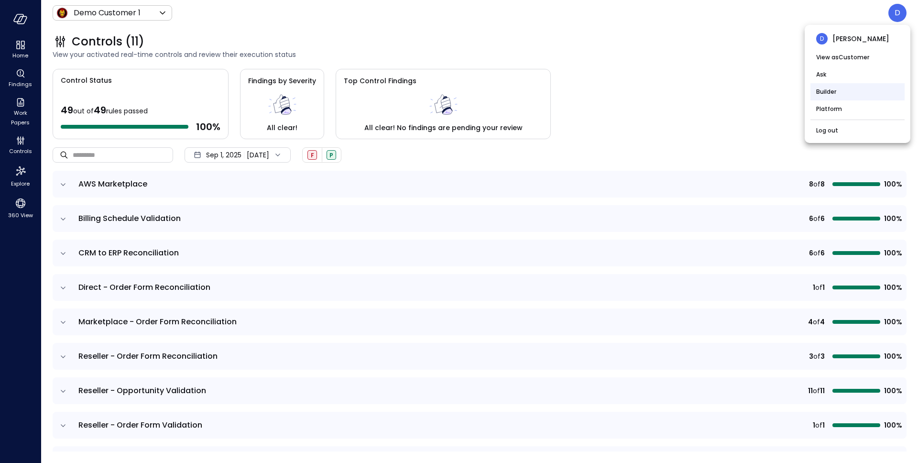
click at [843, 87] on li "Builder" at bounding box center [858, 91] width 94 height 17
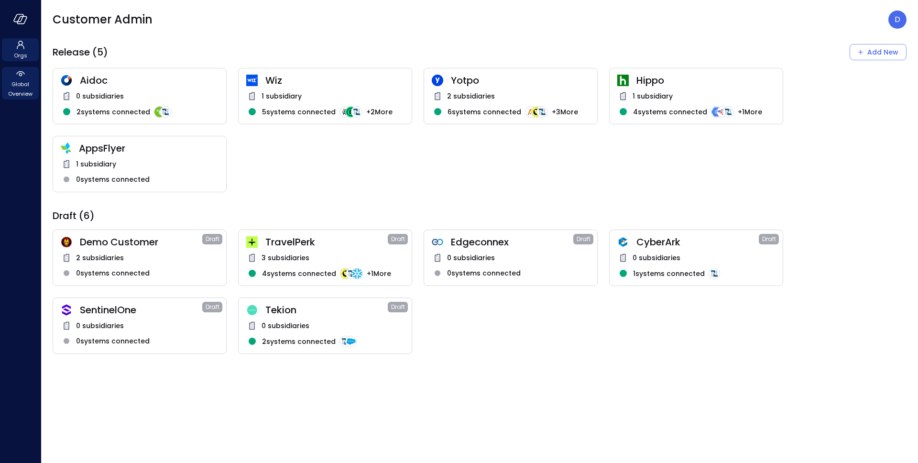
click at [10, 94] on span "Global Overview" at bounding box center [20, 88] width 29 height 19
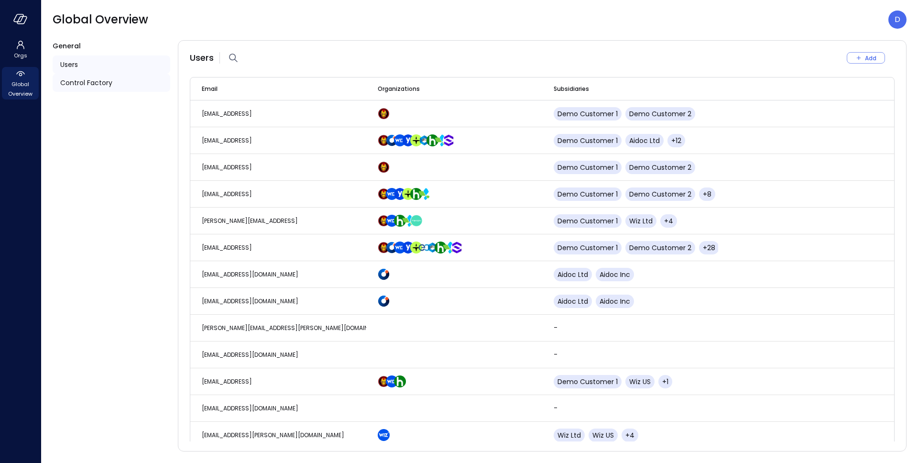
click at [77, 86] on span "Control Factory" at bounding box center [86, 82] width 52 height 11
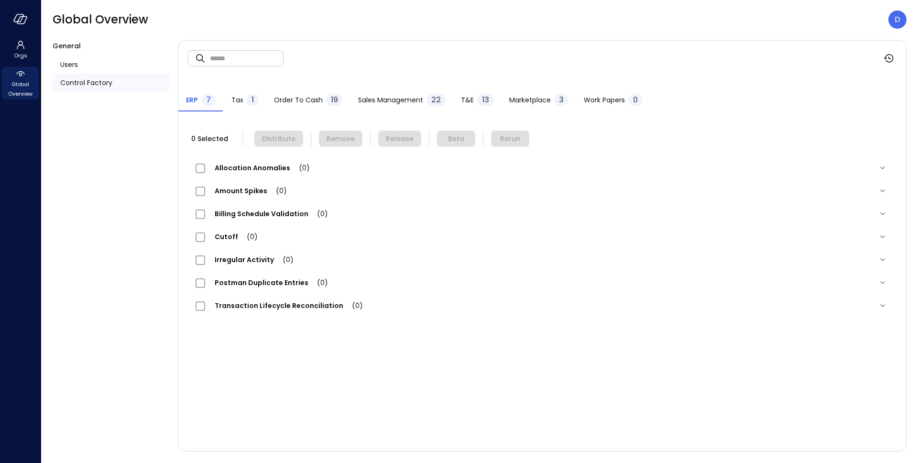
click at [607, 101] on span "Work Papers" at bounding box center [604, 100] width 41 height 11
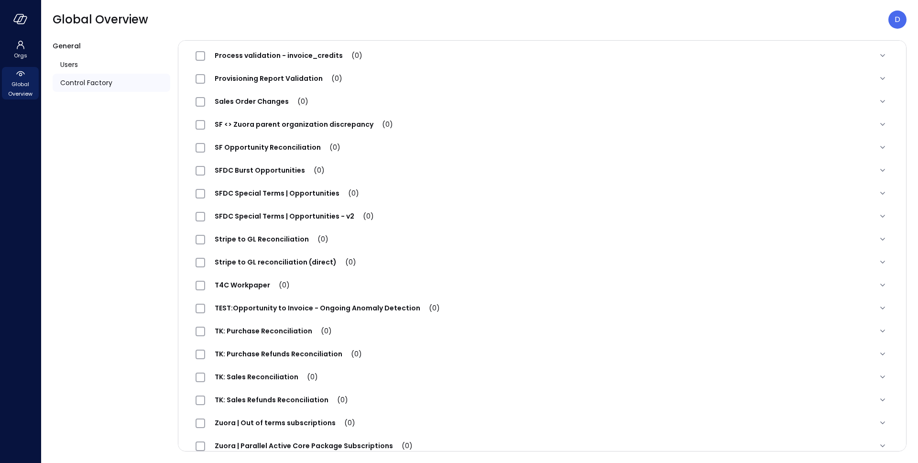
scroll to position [1116, 0]
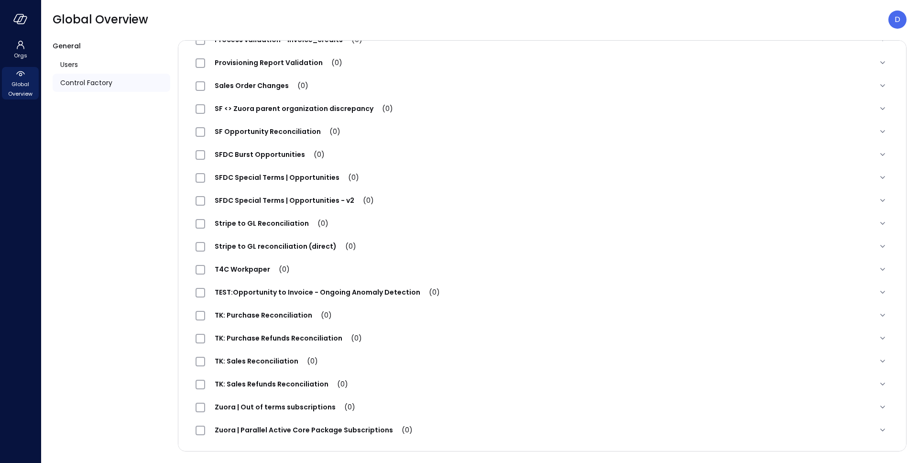
click at [285, 202] on span "SFDC Special Terms | Opportunities - v2 (0)" at bounding box center [294, 201] width 178 height 10
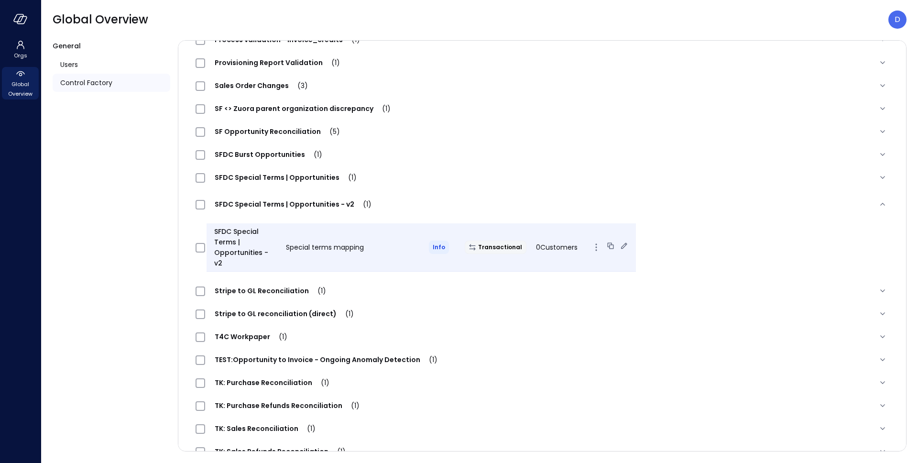
click at [591, 244] on icon "button" at bounding box center [596, 247] width 11 height 11
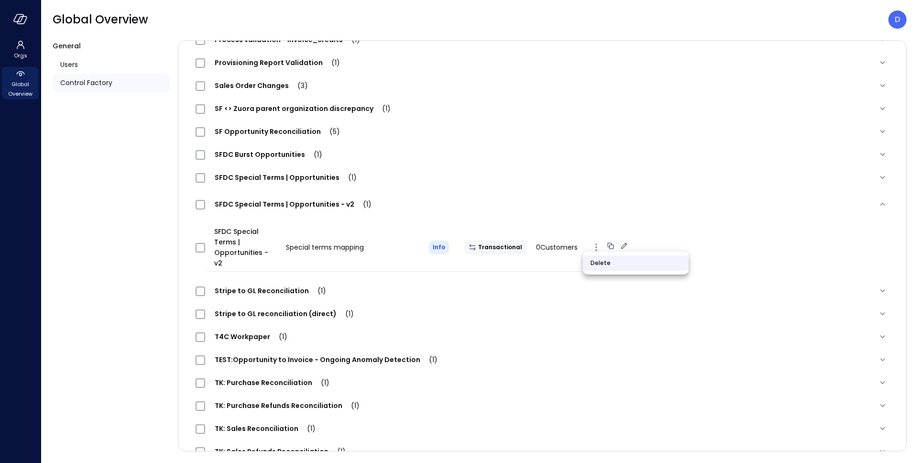
click at [600, 267] on li "Delete" at bounding box center [636, 262] width 106 height 15
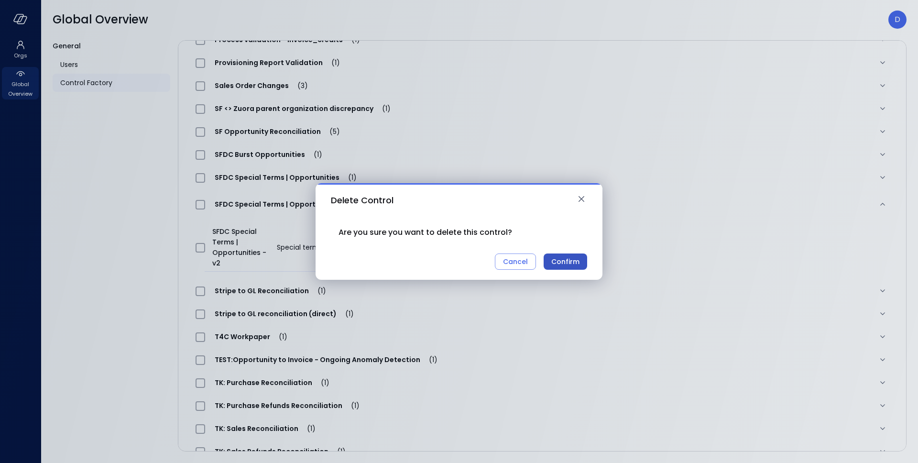
click at [554, 264] on div "Confirm" at bounding box center [566, 262] width 28 height 12
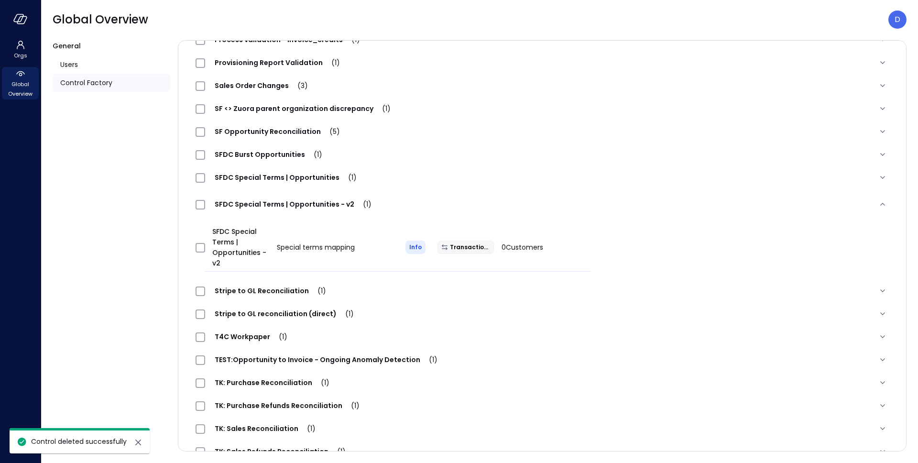
click at [295, 179] on span "SFDC Special Terms | Opportunities (1)" at bounding box center [285, 178] width 161 height 10
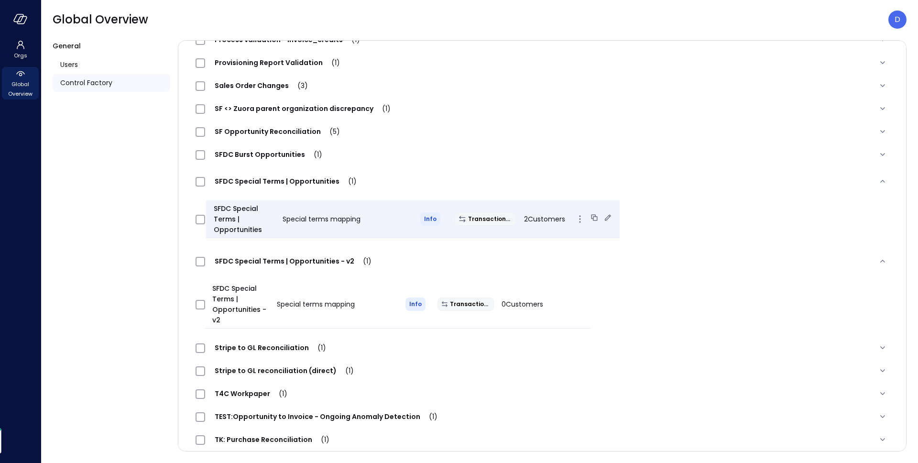
click at [590, 217] on icon at bounding box center [595, 218] width 10 height 10
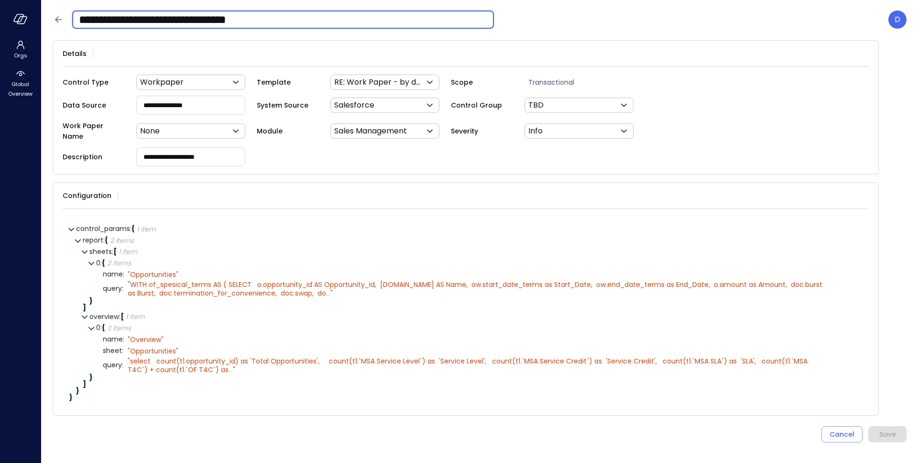
drag, startPoint x: 113, startPoint y: 19, endPoint x: 285, endPoint y: 24, distance: 172.3
click at [285, 24] on input "**********" at bounding box center [283, 19] width 422 height 25
click at [111, 20] on input "******" at bounding box center [283, 19] width 422 height 25
click at [125, 22] on input "******" at bounding box center [283, 19] width 422 height 25
click at [207, 21] on input "**********" at bounding box center [283, 19] width 422 height 25
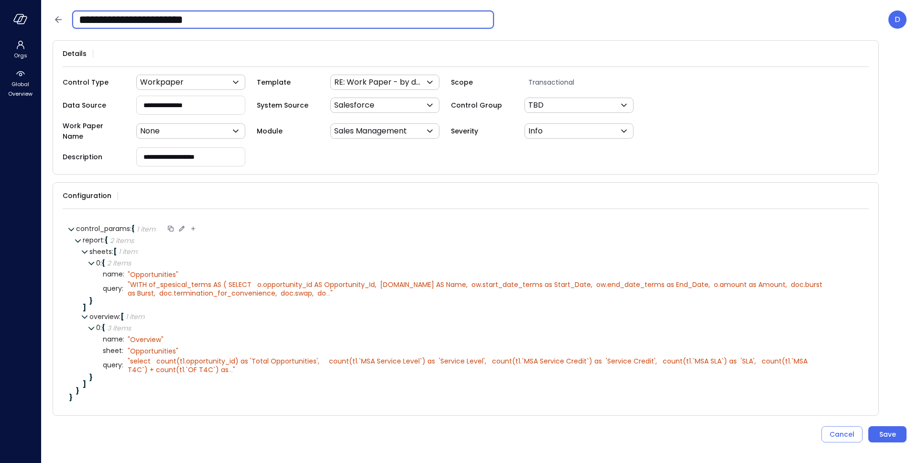
type input "**********"
click at [183, 226] on icon at bounding box center [181, 228] width 5 height 5
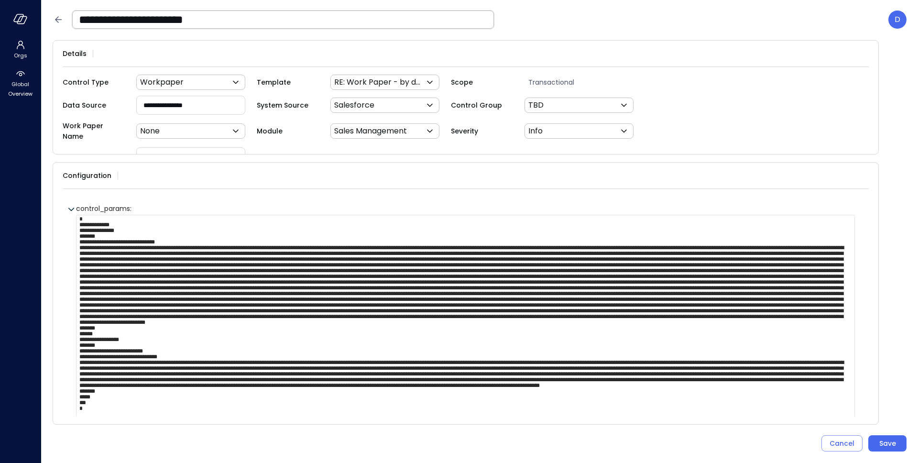
paste textarea "**********"
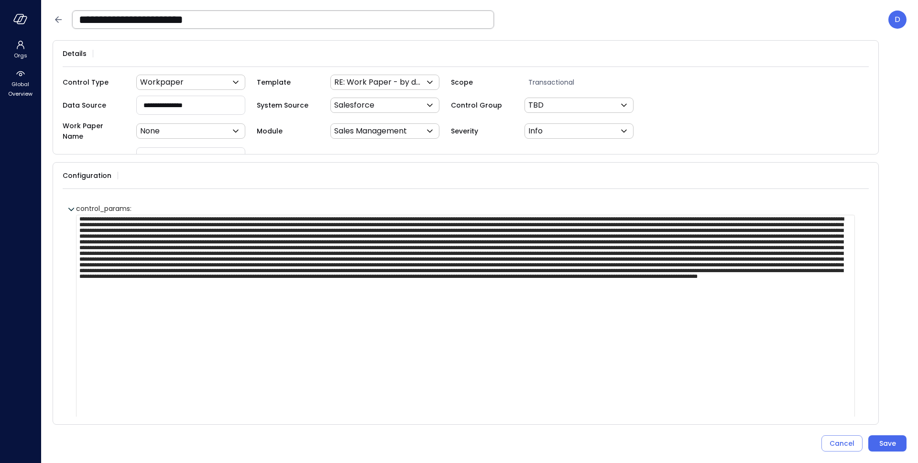
scroll to position [18, 0]
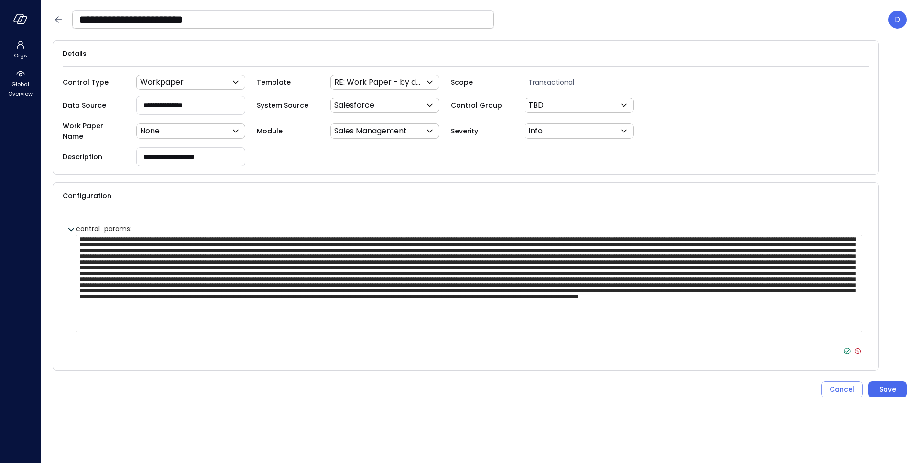
type textarea "**********"
click at [850, 347] on icon at bounding box center [847, 351] width 9 height 9
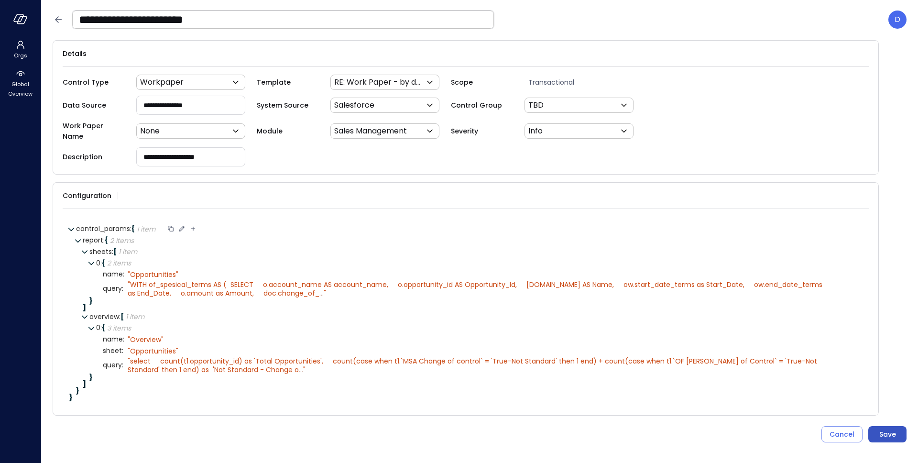
click at [881, 429] on div "Save" at bounding box center [888, 435] width 17 height 12
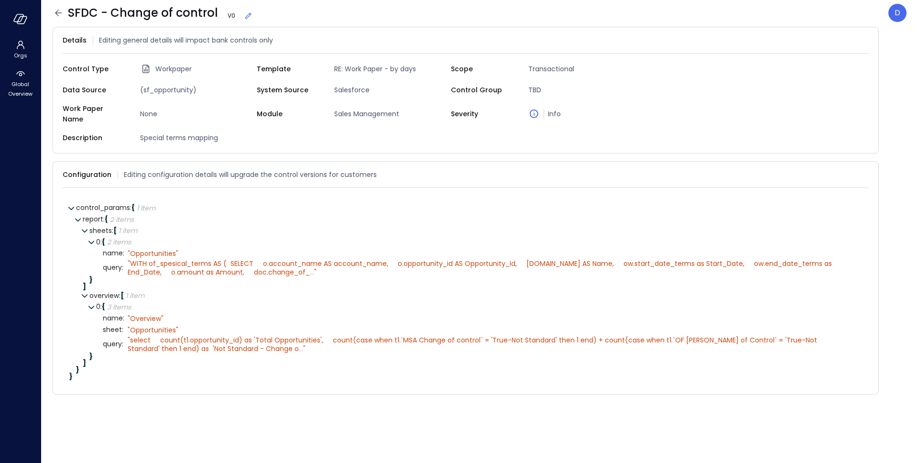
drag, startPoint x: 222, startPoint y: 12, endPoint x: 212, endPoint y: 14, distance: 10.3
drag, startPoint x: 214, startPoint y: 13, endPoint x: 71, endPoint y: 12, distance: 143.0
click at [71, 12] on span "SFDC - Change of control V 0" at bounding box center [160, 12] width 185 height 15
copy span "SFDC - Change of control"
click at [56, 14] on icon at bounding box center [58, 12] width 11 height 11
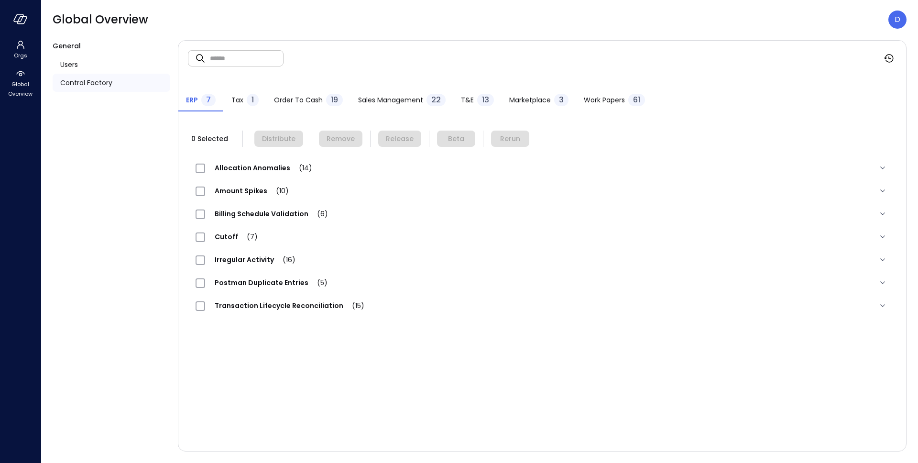
click at [615, 95] on span "Work Papers" at bounding box center [604, 100] width 41 height 11
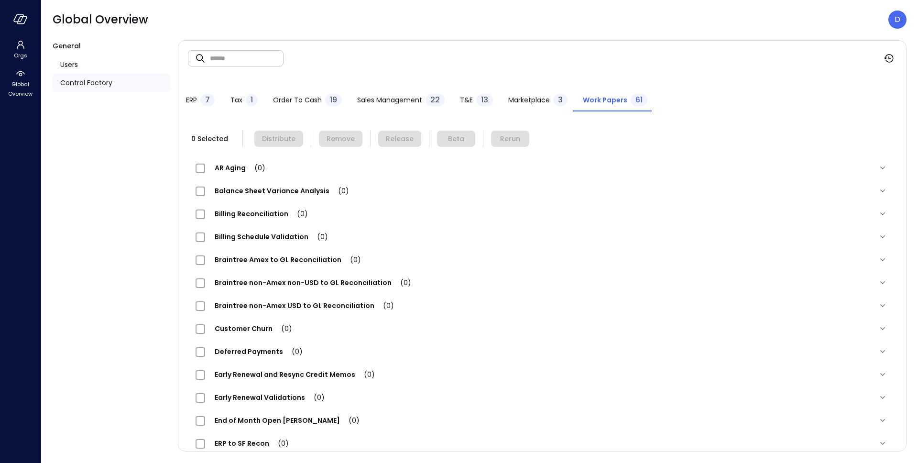
click at [612, 102] on span "Work Papers" at bounding box center [605, 100] width 44 height 11
click at [255, 58] on input "text" at bounding box center [247, 57] width 74 height 25
paste input "**********"
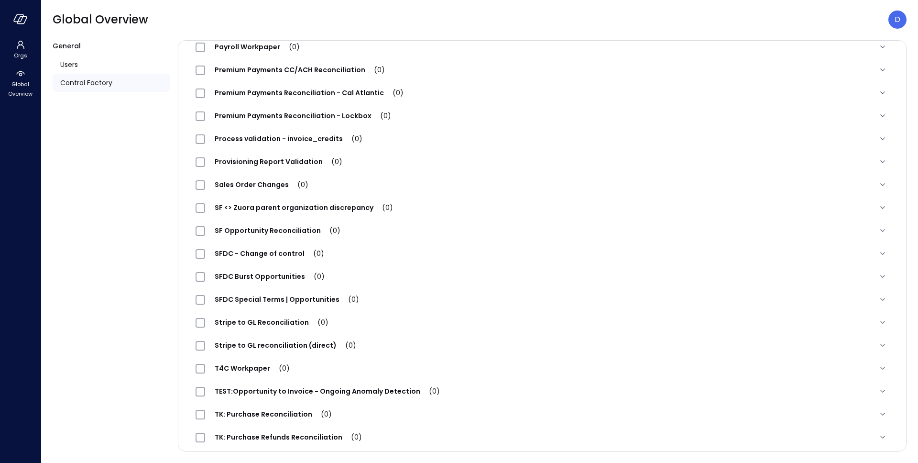
scroll to position [988, 0]
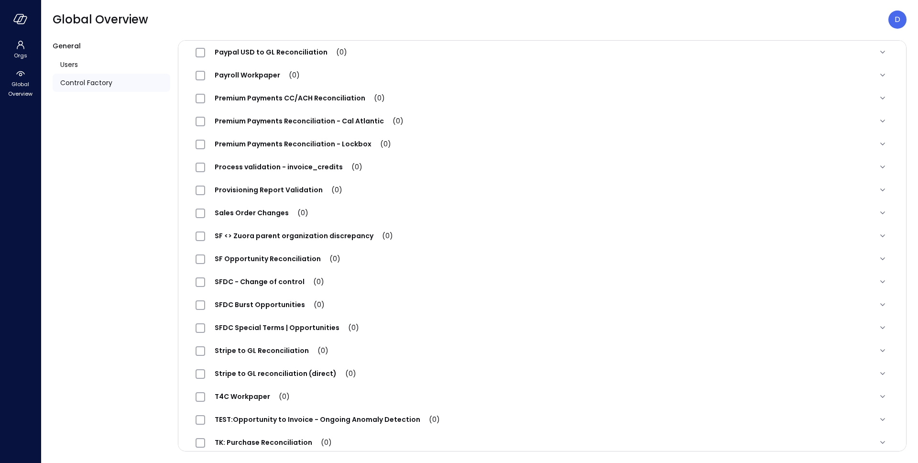
type input "**********"
click at [270, 281] on span "SFDC - Change of control (0)" at bounding box center [269, 282] width 129 height 10
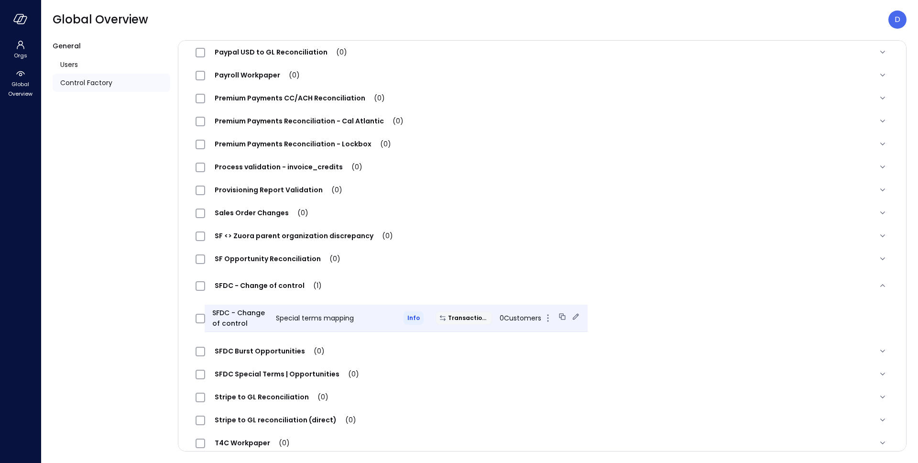
click at [573, 317] on icon at bounding box center [576, 316] width 6 height 6
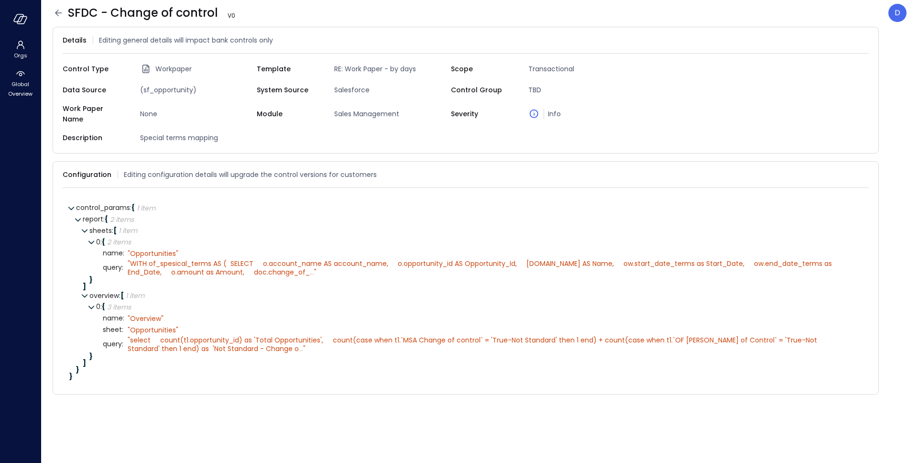
click at [198, 133] on span "Special terms mapping" at bounding box center [196, 138] width 121 height 11
click at [859, 34] on div "Details Editing general details will impact bank controls only" at bounding box center [466, 40] width 807 height 26
click at [863, 39] on icon at bounding box center [865, 40] width 10 height 10
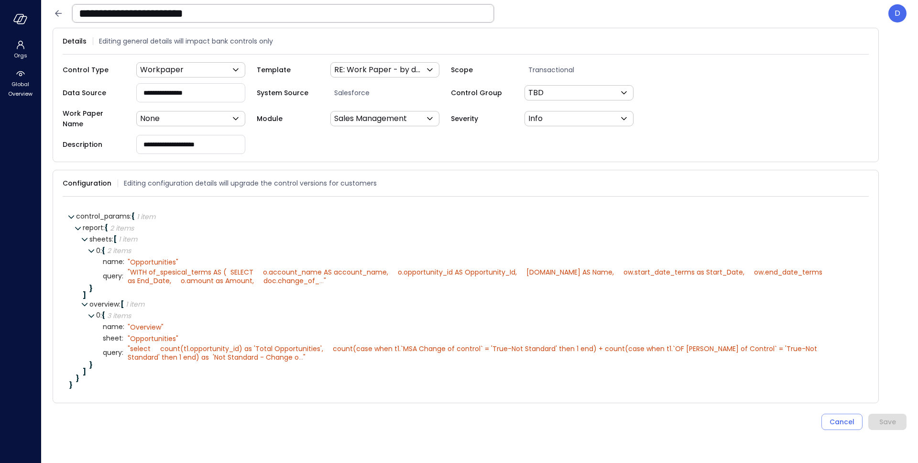
drag, startPoint x: 240, startPoint y: 136, endPoint x: 68, endPoint y: 139, distance: 171.7
click at [68, 139] on div "**********" at bounding box center [160, 144] width 194 height 19
drag, startPoint x: 168, startPoint y: 138, endPoint x: 173, endPoint y: 140, distance: 5.0
click at [173, 140] on input "**********" at bounding box center [191, 144] width 108 height 18
click at [200, 140] on input "**********" at bounding box center [191, 144] width 108 height 18
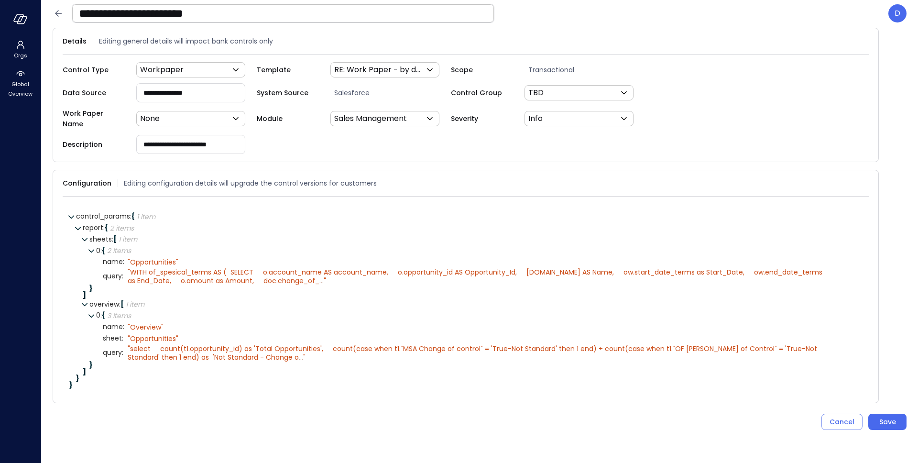
click at [239, 142] on input "**********" at bounding box center [191, 144] width 108 height 18
type input "**********"
click at [887, 416] on div "Save" at bounding box center [888, 422] width 17 height 12
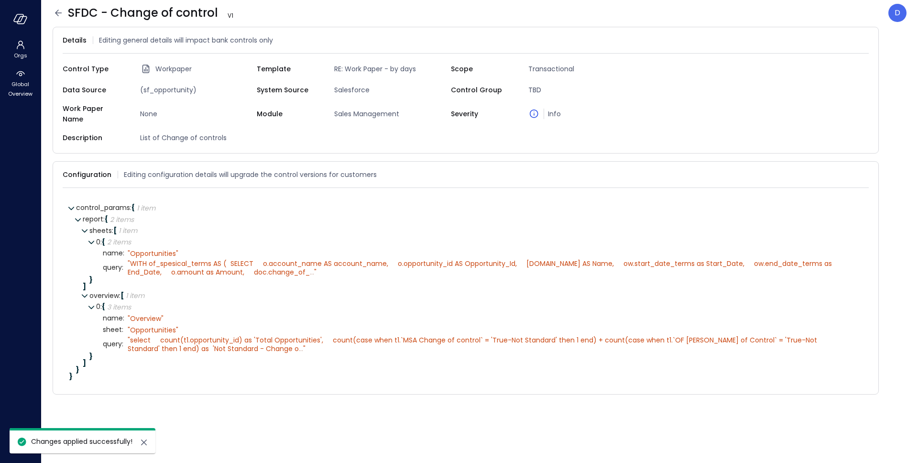
click at [214, 133] on span "List of Change of controls" at bounding box center [196, 138] width 121 height 11
click at [868, 39] on icon at bounding box center [865, 40] width 10 height 10
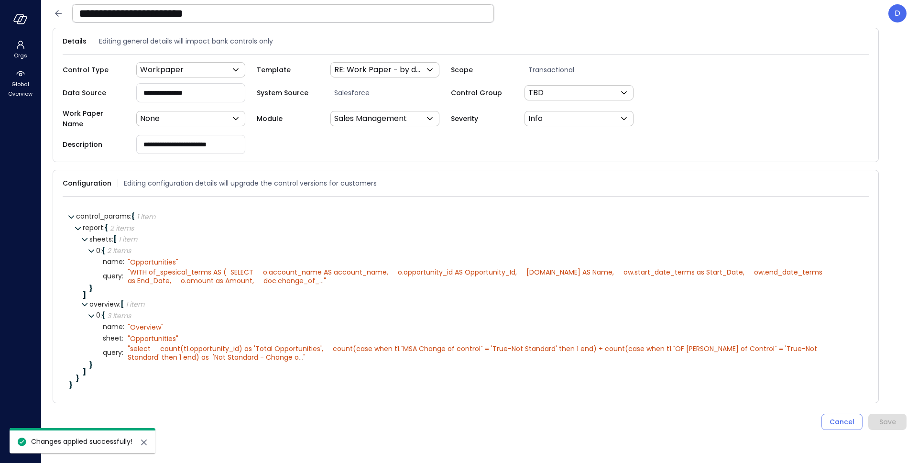
click at [228, 138] on input "**********" at bounding box center [191, 144] width 108 height 18
type input "**********"
click at [891, 419] on div "Save" at bounding box center [888, 422] width 17 height 12
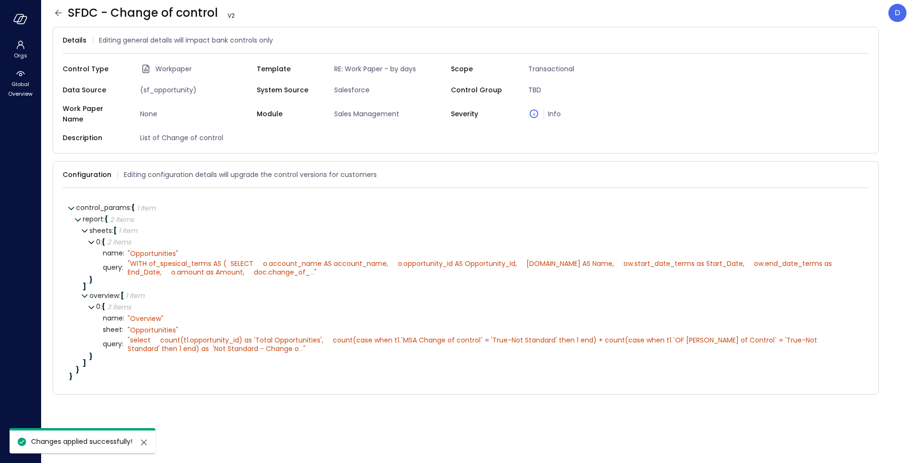
click at [59, 10] on icon at bounding box center [58, 12] width 11 height 11
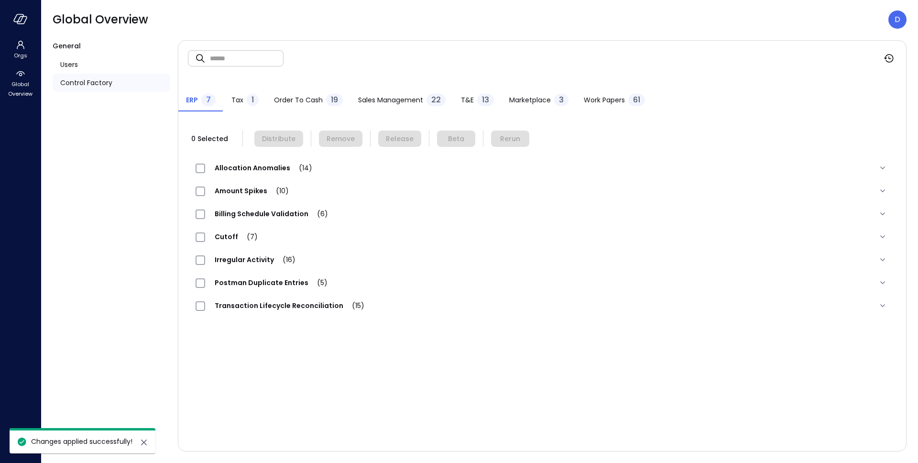
click at [597, 99] on span "Work Papers" at bounding box center [604, 100] width 41 height 11
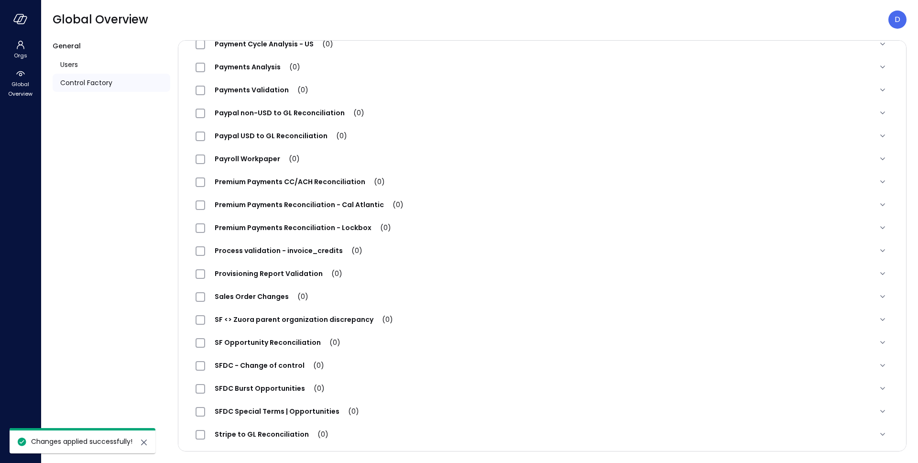
scroll to position [1020, 0]
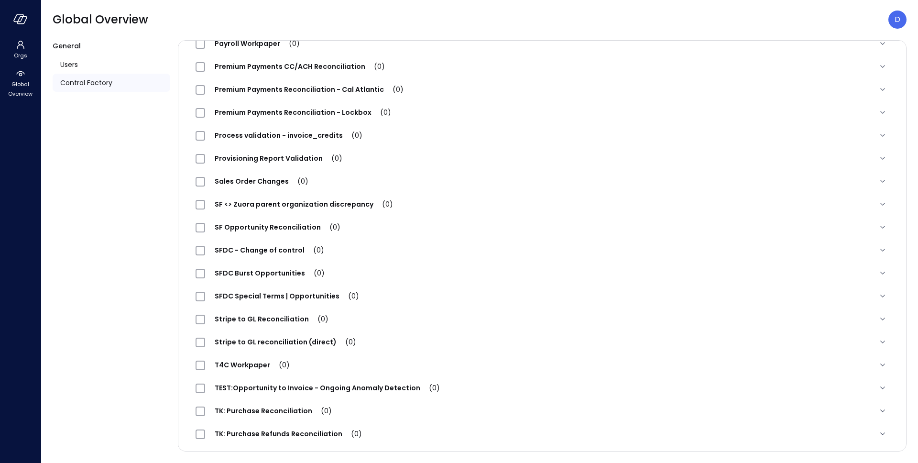
click at [282, 249] on span "SFDC - Change of control (0)" at bounding box center [269, 250] width 129 height 10
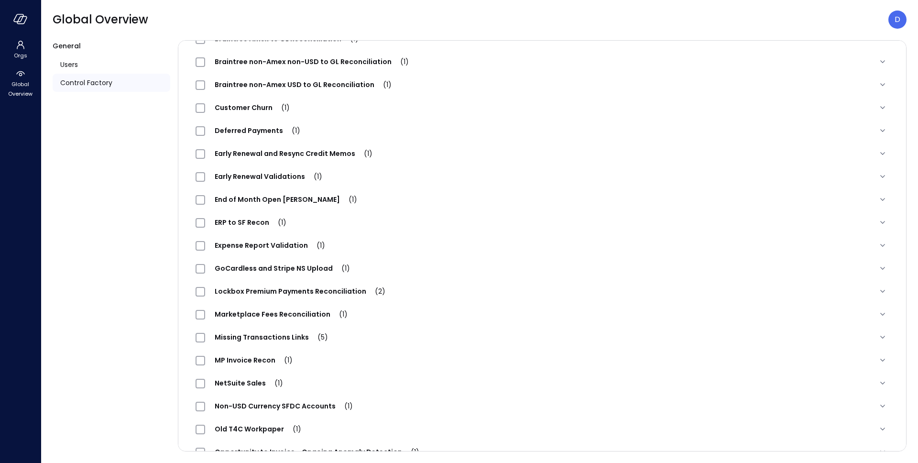
scroll to position [0, 0]
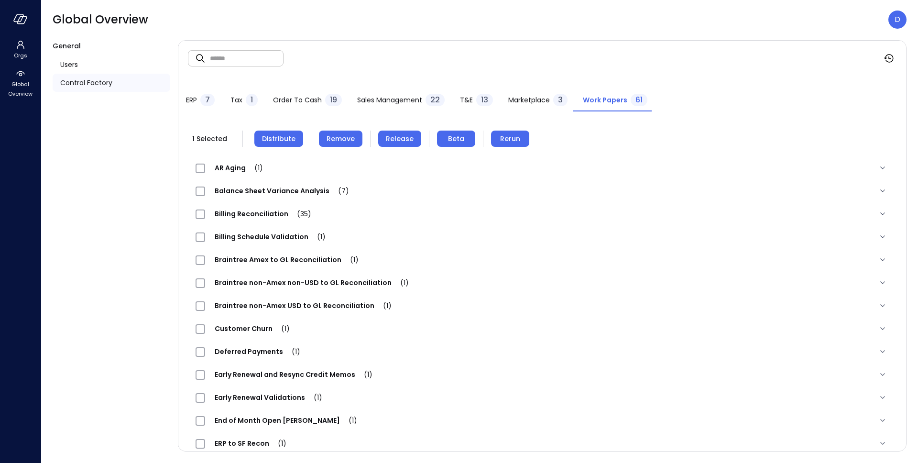
click at [286, 136] on span "Distribute" at bounding box center [278, 138] width 33 height 11
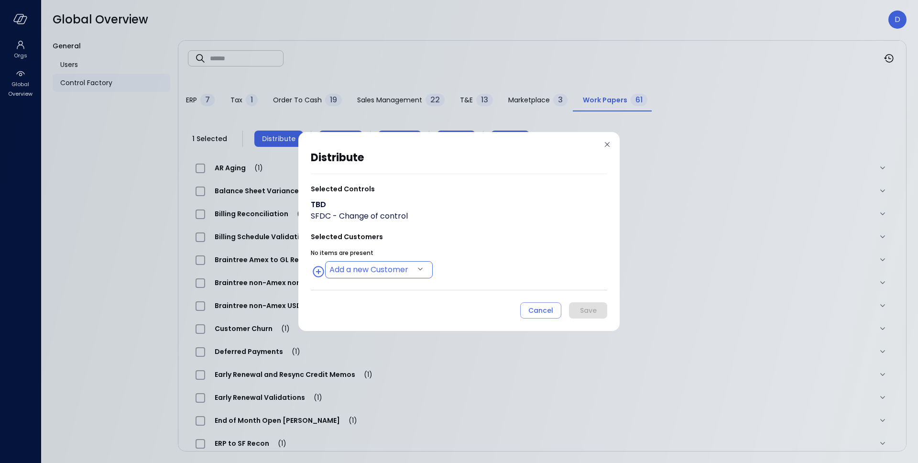
click at [362, 268] on body "Orgs Global Overview Global Overview D General Users Control Factory ​ ​ ERP 7 …" at bounding box center [459, 231] width 918 height 463
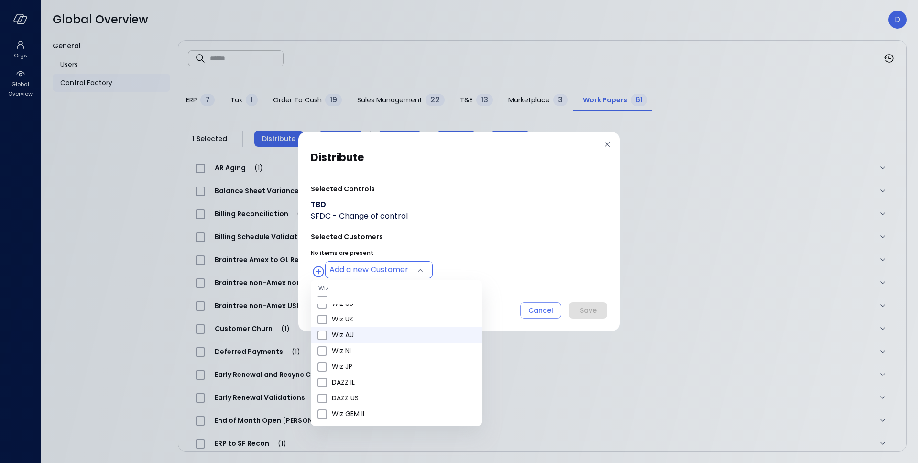
scroll to position [368, 0]
click at [350, 320] on span "Wiz US" at bounding box center [403, 322] width 143 height 10
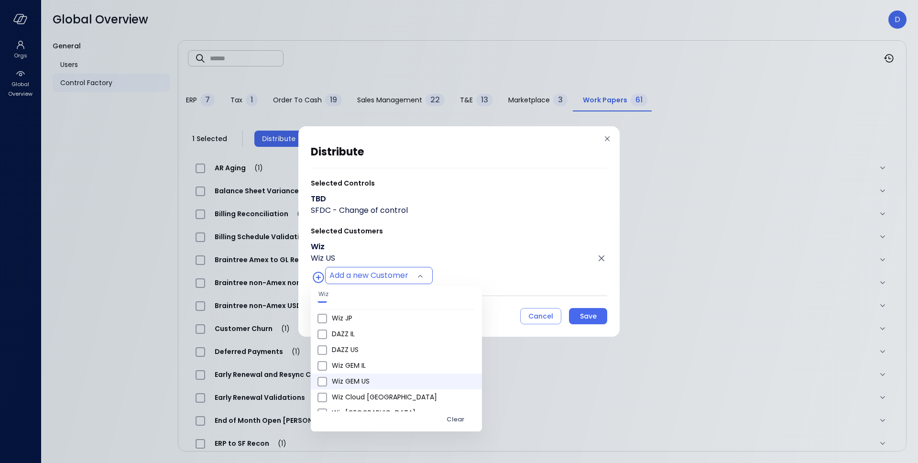
scroll to position [559, 0]
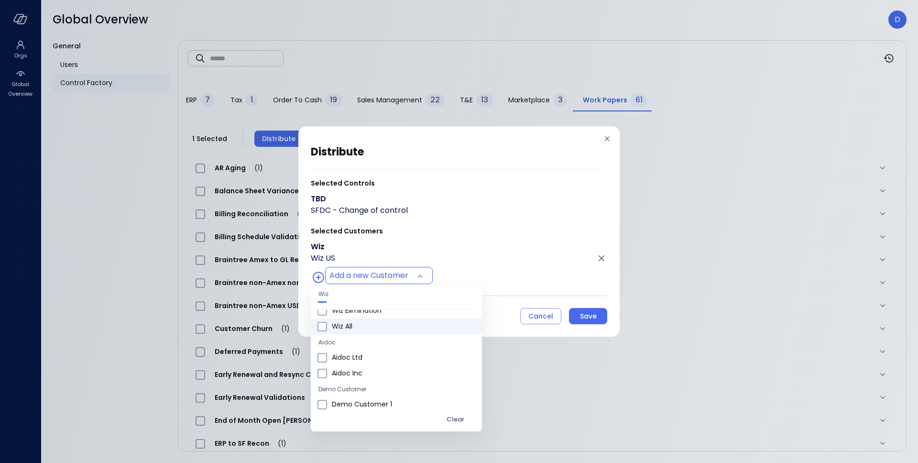
click at [332, 330] on span "Wiz All" at bounding box center [403, 326] width 143 height 10
type input "**********"
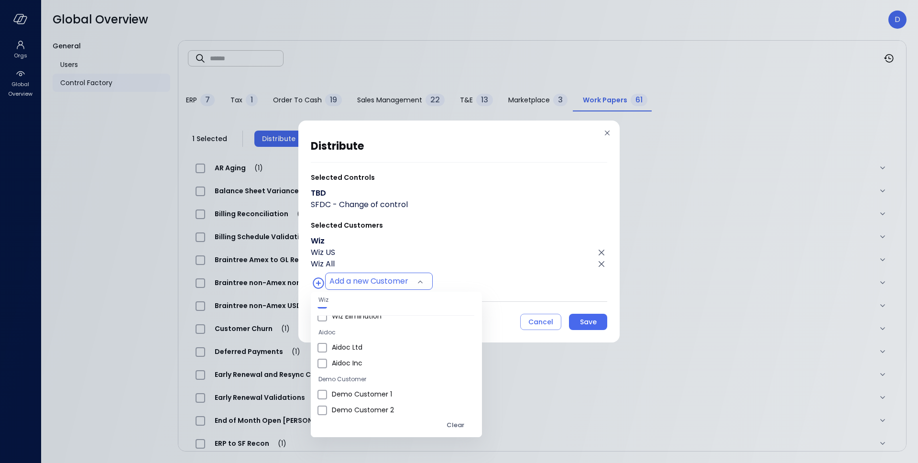
click at [497, 276] on div at bounding box center [459, 231] width 918 height 463
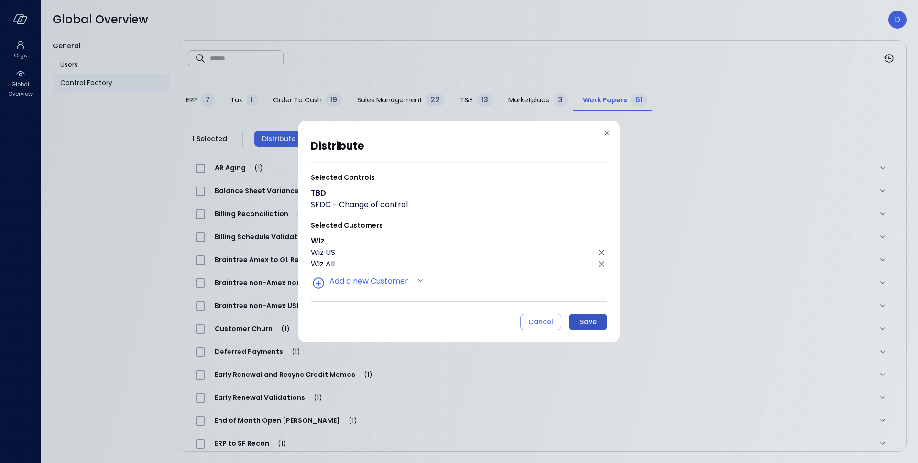
click at [597, 317] on button "Save" at bounding box center [588, 322] width 38 height 16
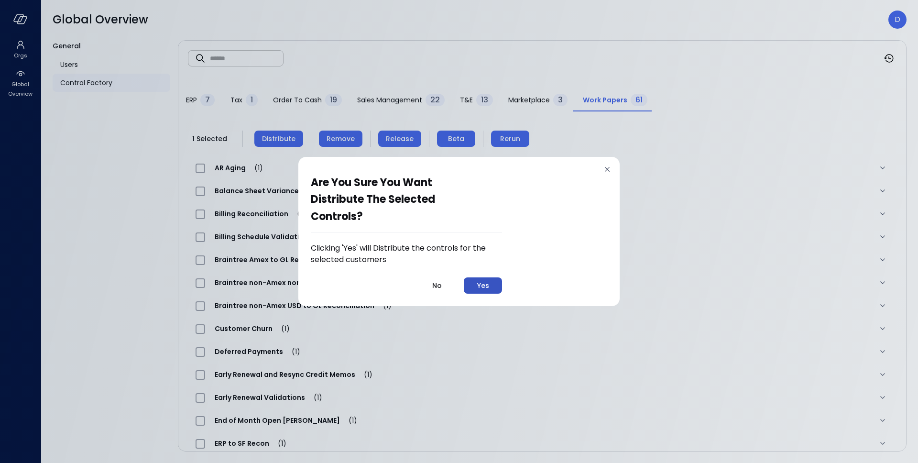
click at [495, 284] on button "Yes" at bounding box center [483, 285] width 38 height 16
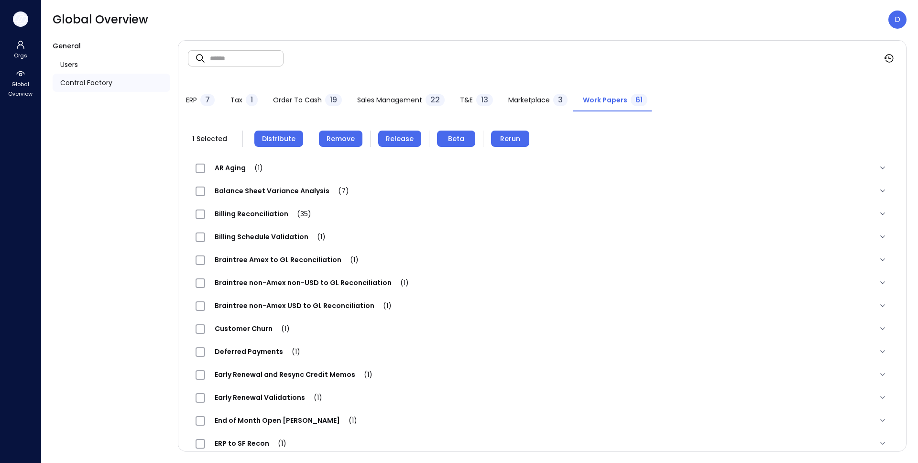
click at [24, 20] on icon "button" at bounding box center [20, 19] width 14 height 11
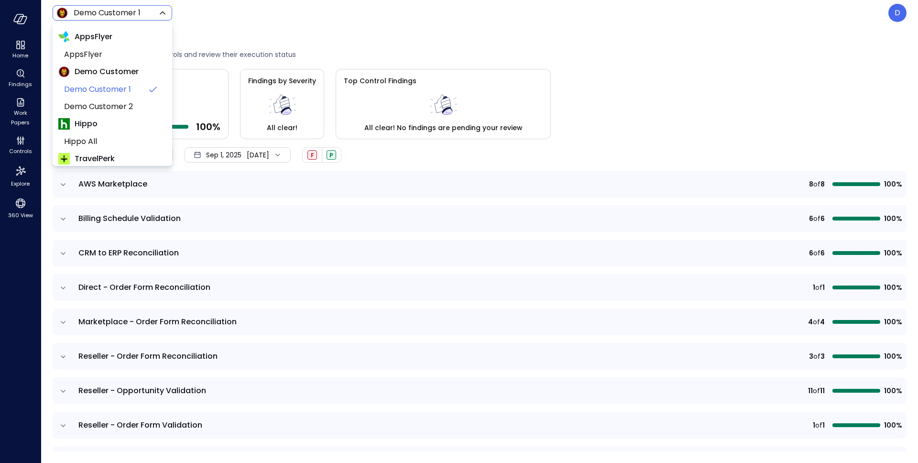
click at [75, 13] on body "Home Findings Work Papers Controls Explore 360 View Demo Customer 1 ***** ​ D C…" at bounding box center [459, 231] width 918 height 463
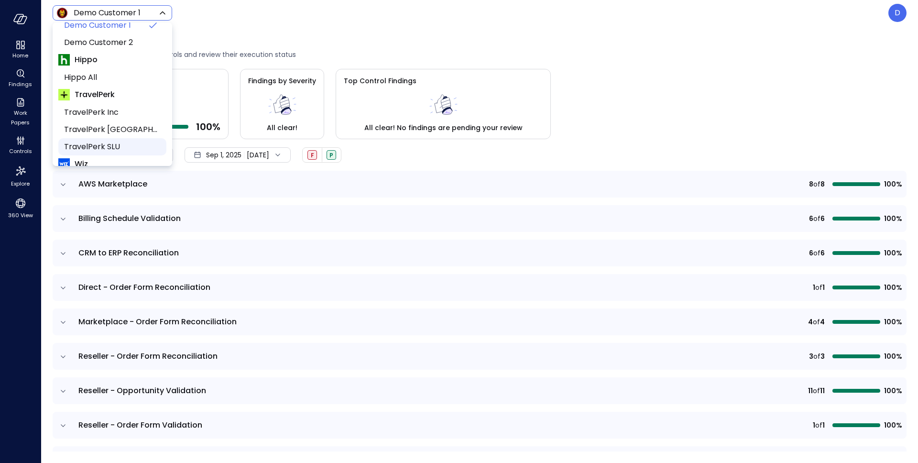
scroll to position [122, 0]
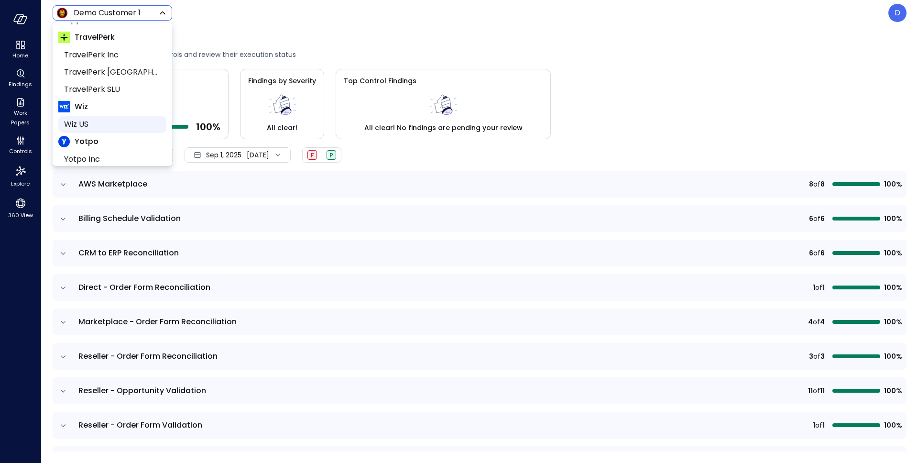
drag, startPoint x: 87, startPoint y: 125, endPoint x: 61, endPoint y: 136, distance: 27.9
click at [86, 125] on span "Wiz US" at bounding box center [111, 124] width 95 height 11
type input "******"
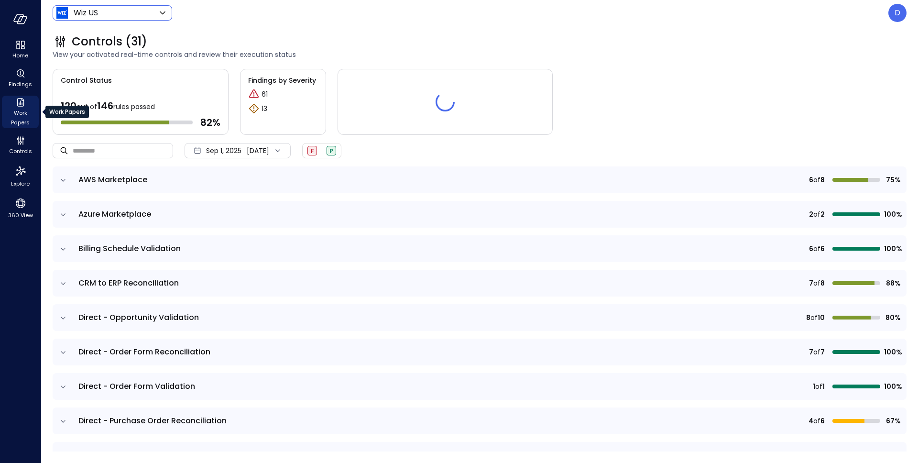
click at [17, 105] on icon "Work Papers" at bounding box center [20, 102] width 7 height 9
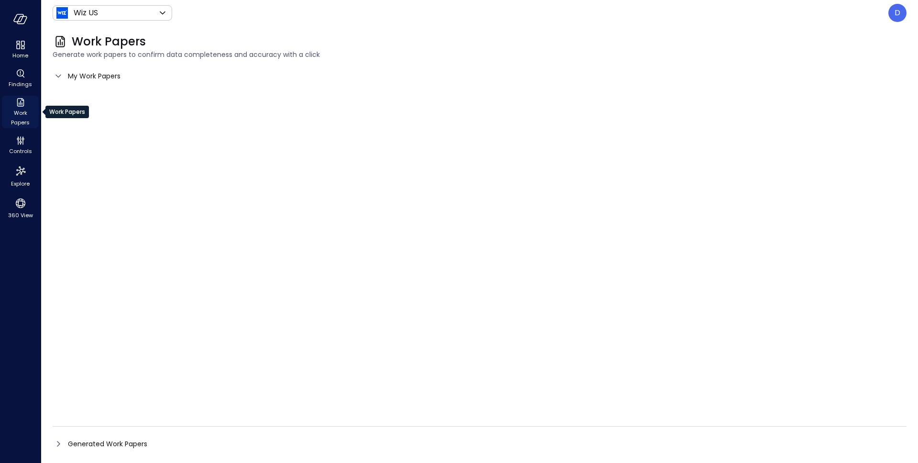
click at [19, 108] on span "Work Papers" at bounding box center [20, 117] width 29 height 19
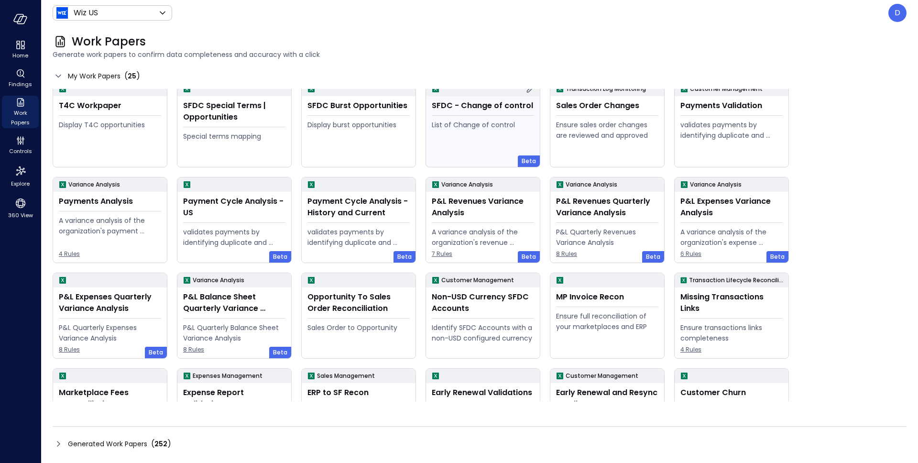
click at [490, 128] on div "List of Change of control" at bounding box center [483, 125] width 102 height 11
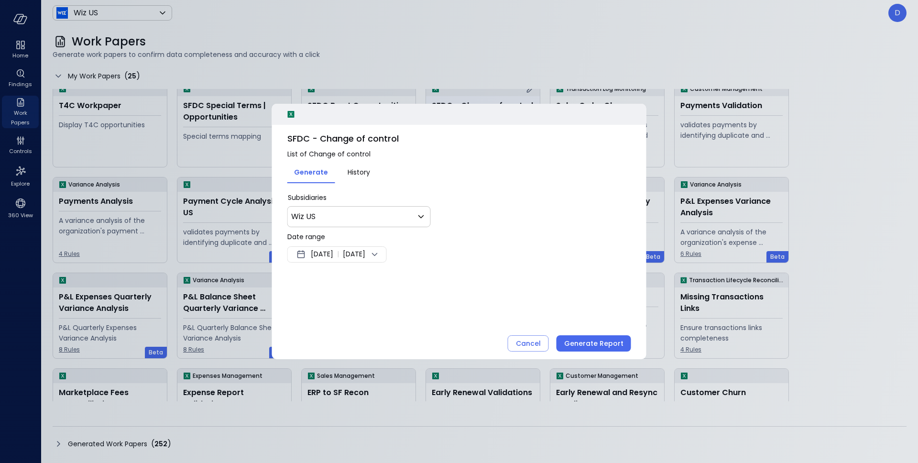
scroll to position [0, 0]
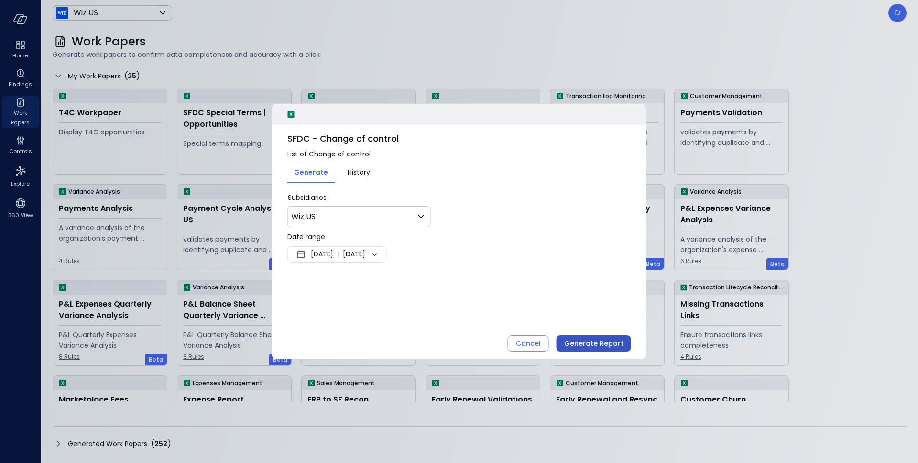
click at [614, 336] on button "Generate Report" at bounding box center [594, 343] width 75 height 16
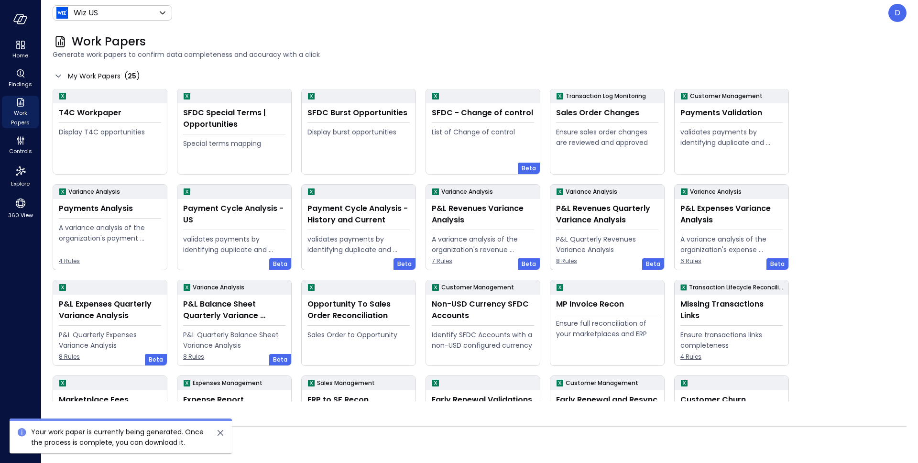
click at [222, 431] on icon "close" at bounding box center [221, 433] width 6 height 6
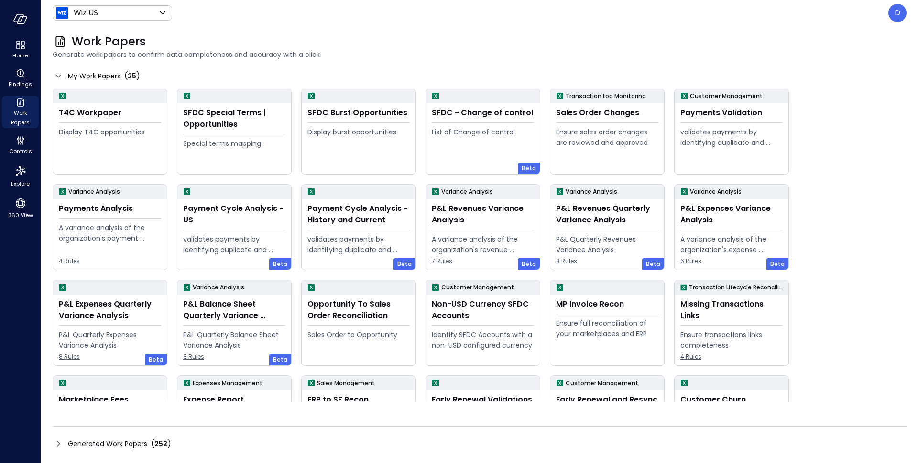
click at [60, 442] on icon at bounding box center [58, 443] width 11 height 11
click at [59, 444] on icon at bounding box center [58, 443] width 11 height 11
click at [59, 441] on icon at bounding box center [58, 443] width 11 height 11
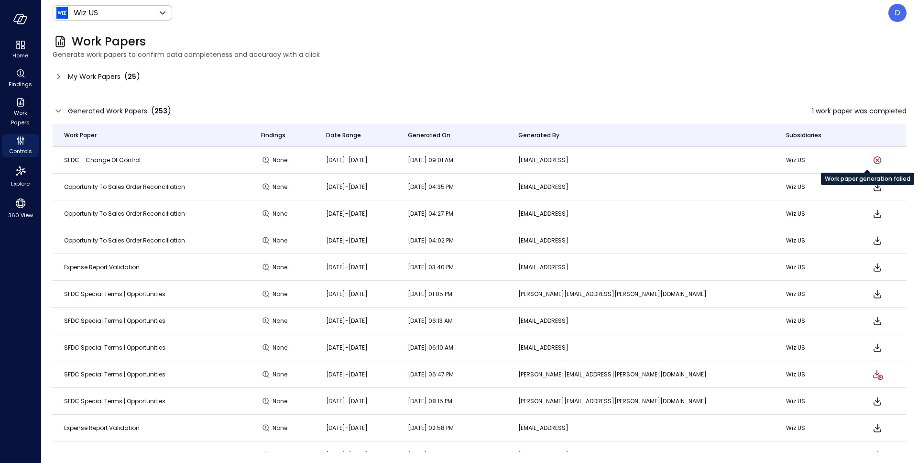
click at [876, 161] on icon "Work paper generation failed" at bounding box center [878, 159] width 4 height 3
click at [60, 75] on icon at bounding box center [58, 76] width 11 height 11
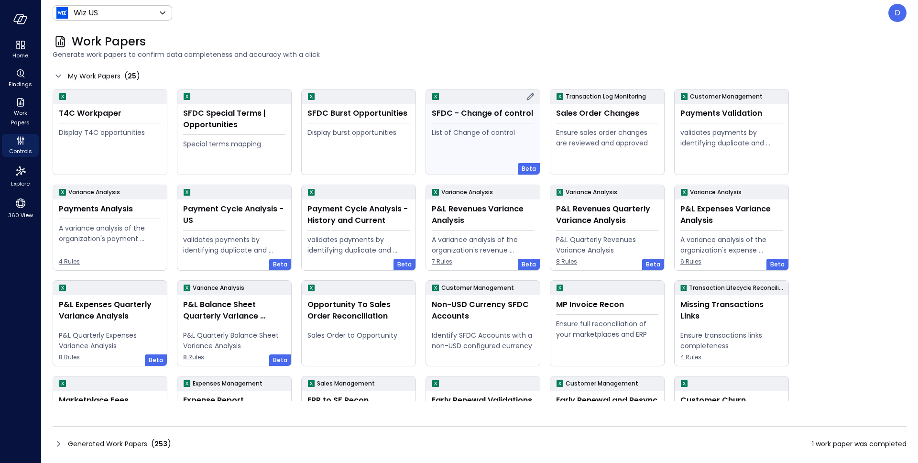
click at [507, 132] on div "List of Change of control" at bounding box center [483, 132] width 102 height 11
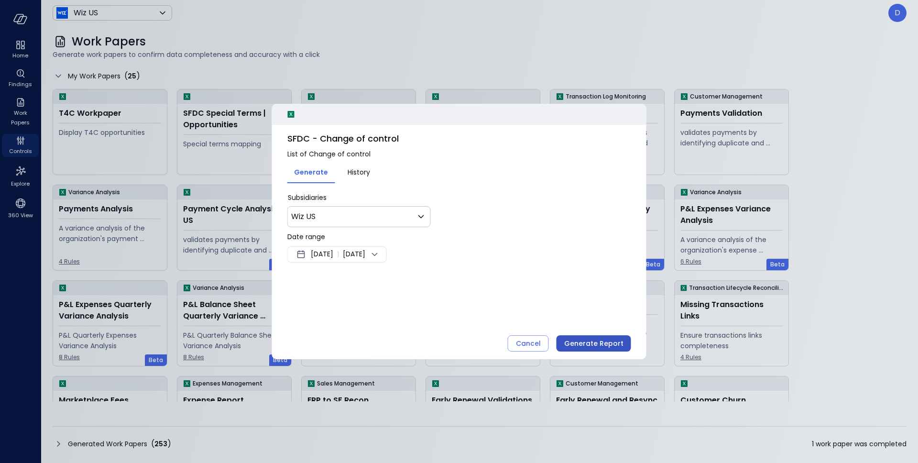
click at [589, 341] on div "Generate Report" at bounding box center [593, 344] width 59 height 12
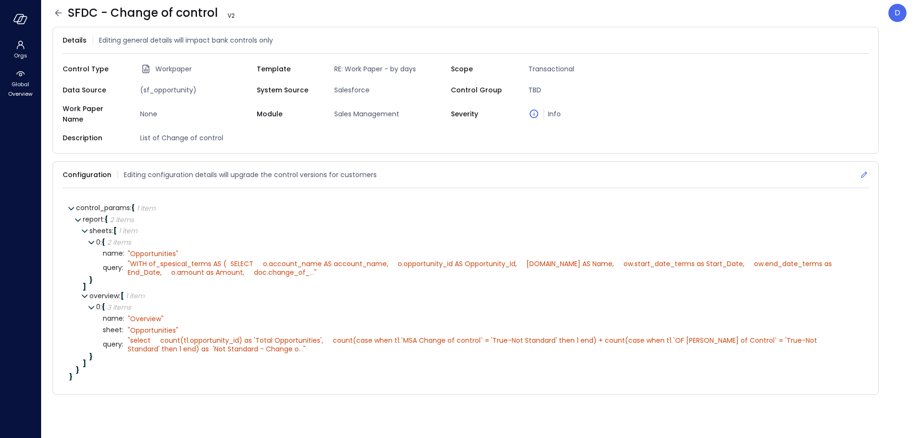
click at [865, 170] on icon at bounding box center [865, 175] width 10 height 10
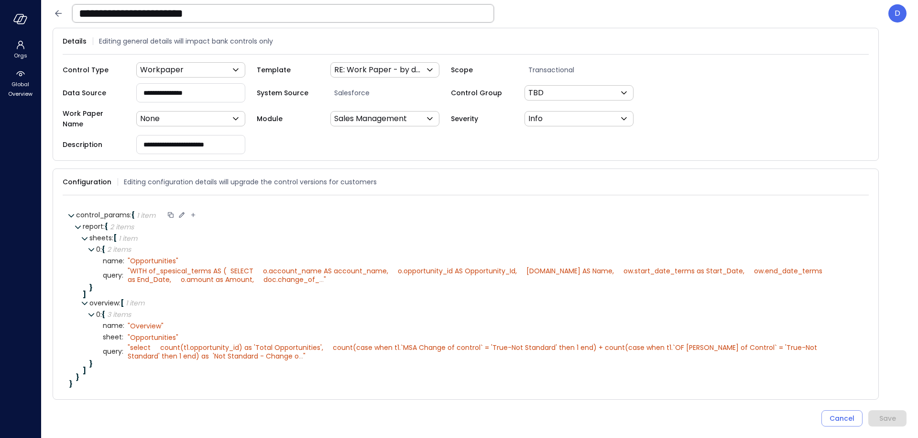
click at [183, 210] on icon at bounding box center [181, 214] width 9 height 9
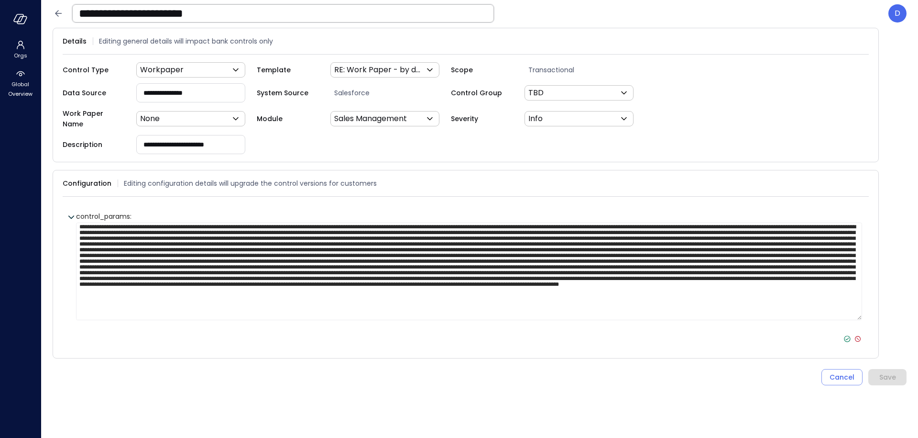
scroll to position [21, 0]
type textarea "**********"
click at [847, 334] on icon at bounding box center [847, 338] width 9 height 9
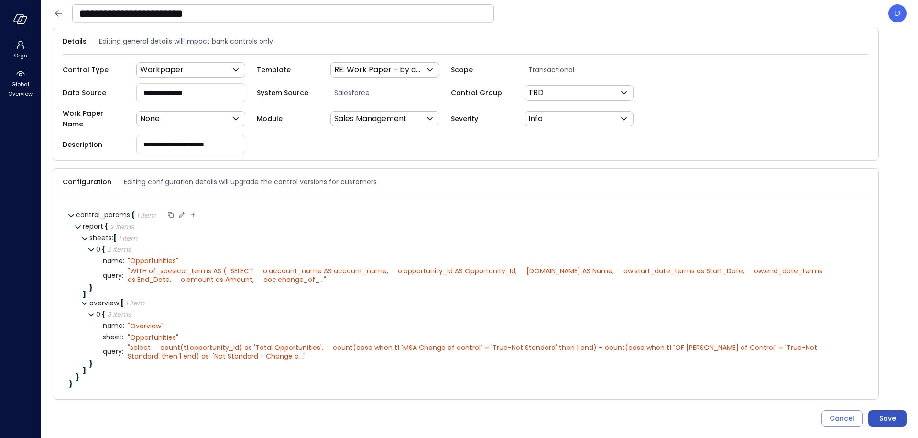
click at [886, 412] on div "Save" at bounding box center [888, 418] width 17 height 12
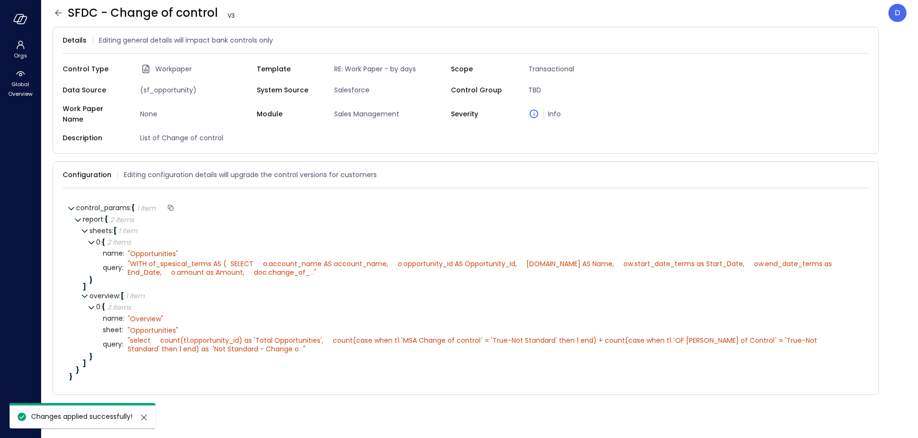
click at [57, 13] on icon at bounding box center [58, 12] width 11 height 11
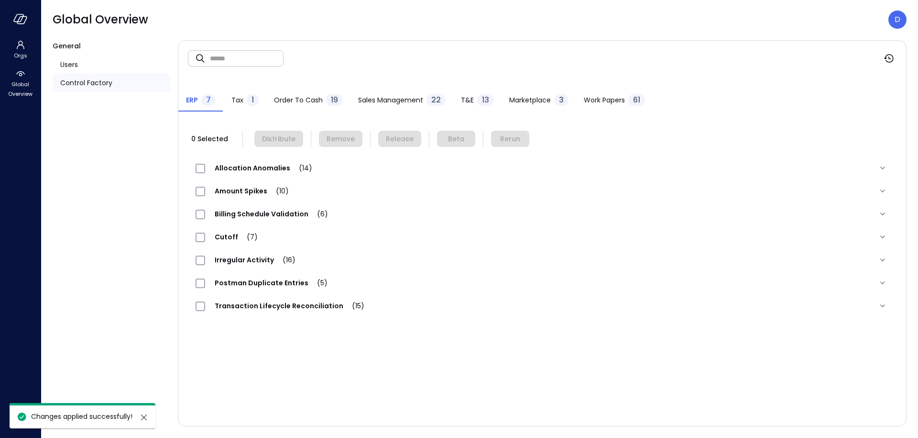
click at [617, 96] on span "Work Papers" at bounding box center [604, 100] width 41 height 11
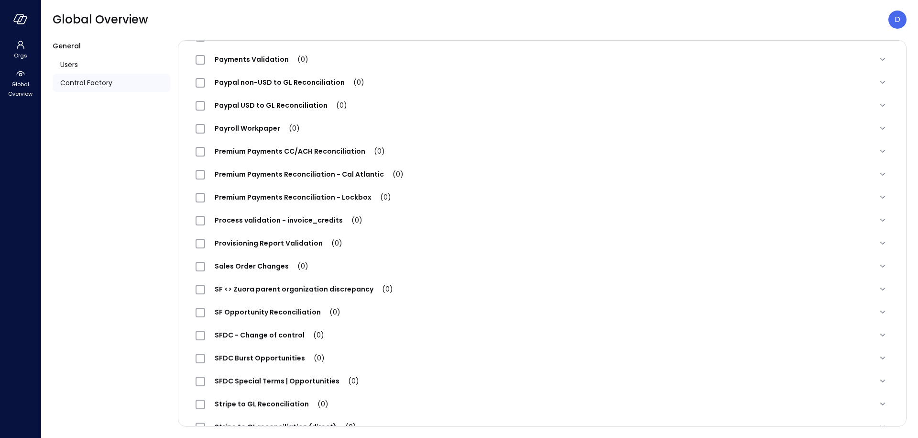
scroll to position [951, 0]
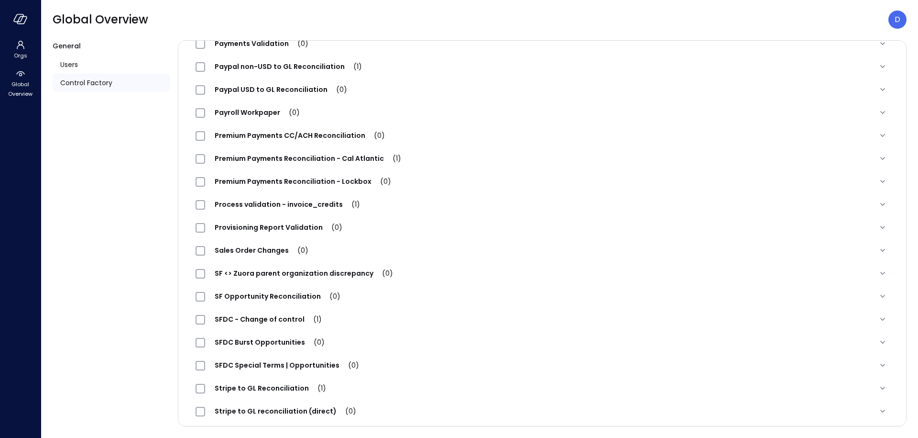
click at [243, 313] on div "SFDC - Change of control (1)" at bounding box center [264, 318] width 136 height 11
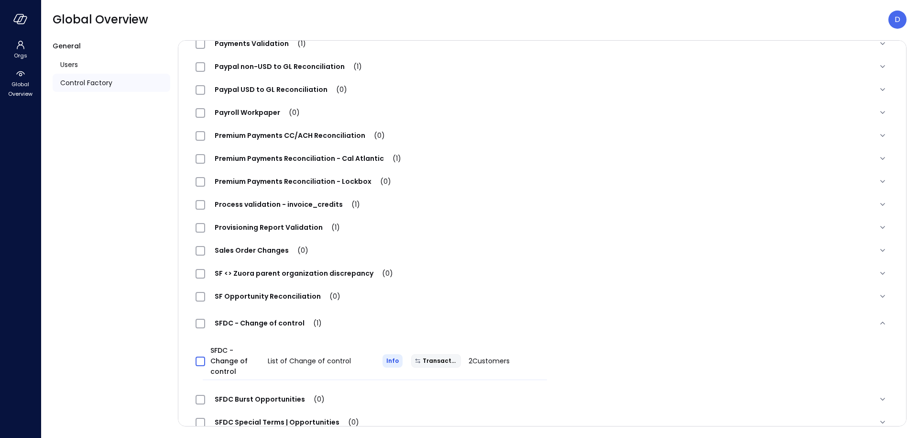
click at [202, 357] on span at bounding box center [201, 361] width 10 height 10
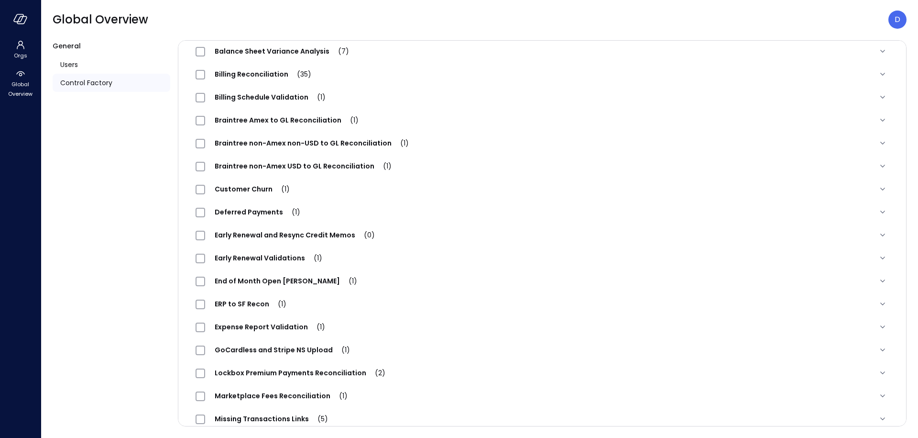
scroll to position [0, 0]
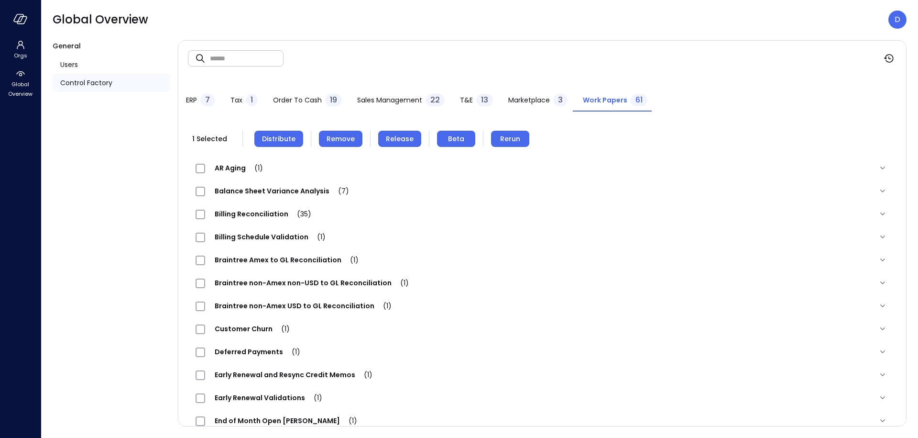
click at [334, 139] on span "Remove" at bounding box center [341, 138] width 28 height 11
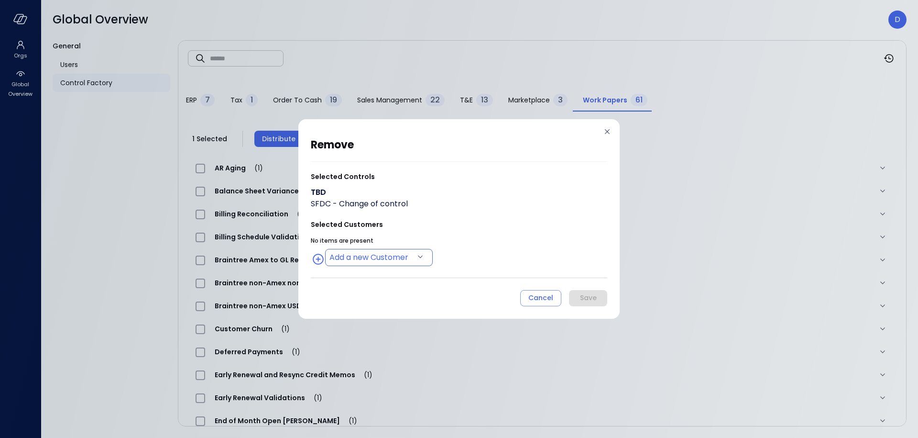
click at [381, 257] on body "Orgs Global Overview Global Overview D General Users Control Factory ​ ​ ERP 7 …" at bounding box center [459, 219] width 918 height 438
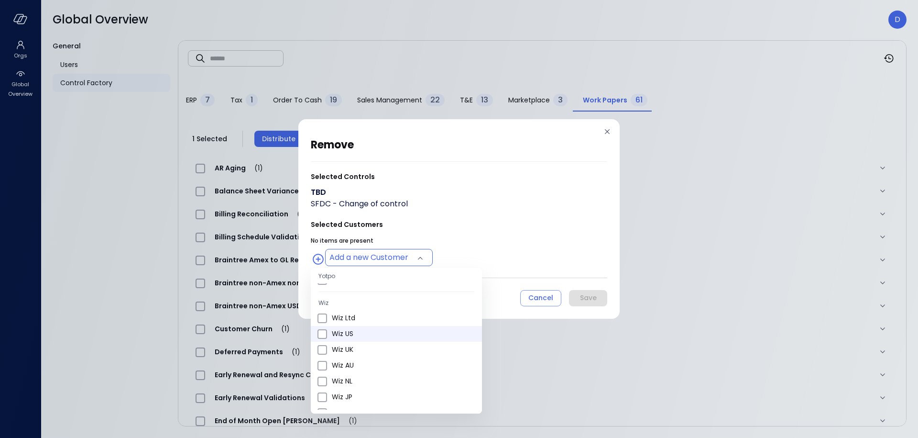
click at [361, 333] on span "Wiz US" at bounding box center [403, 334] width 143 height 10
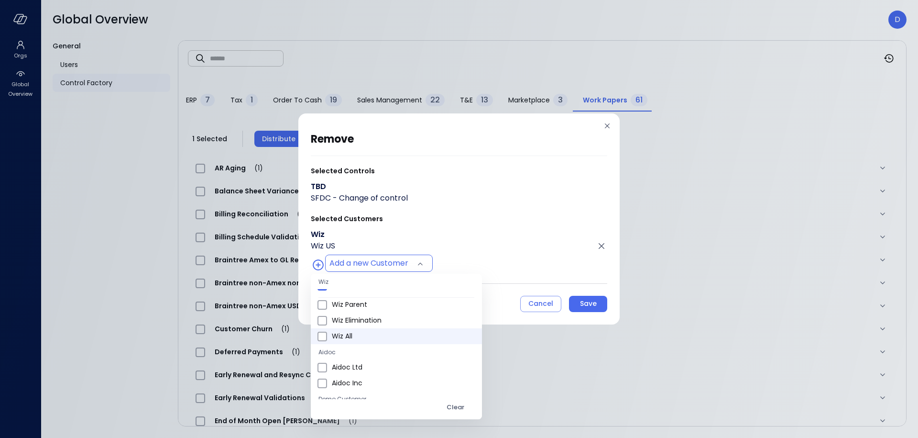
scroll to position [539, 0]
click at [358, 335] on span "Wiz All" at bounding box center [403, 334] width 143 height 10
type input "**********"
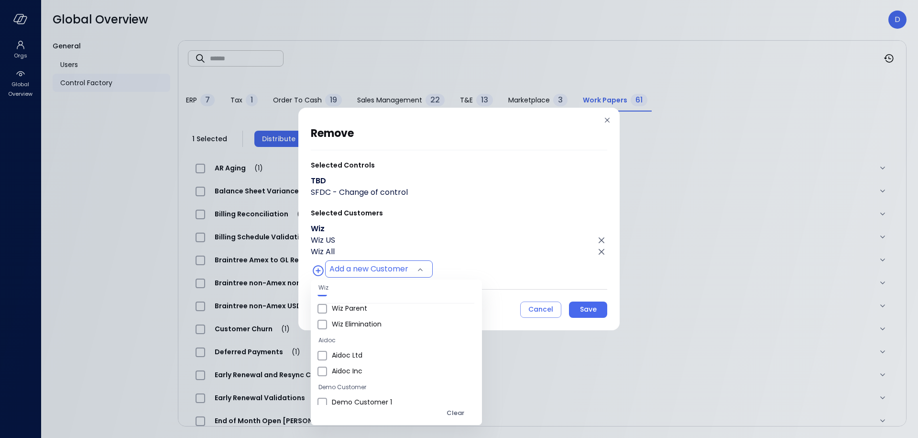
click at [472, 241] on div at bounding box center [459, 219] width 918 height 438
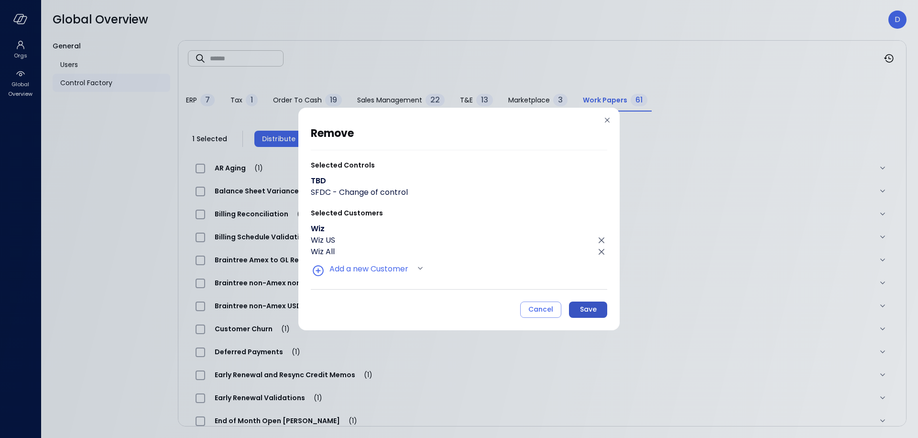
click at [571, 310] on button "Save" at bounding box center [588, 309] width 38 height 16
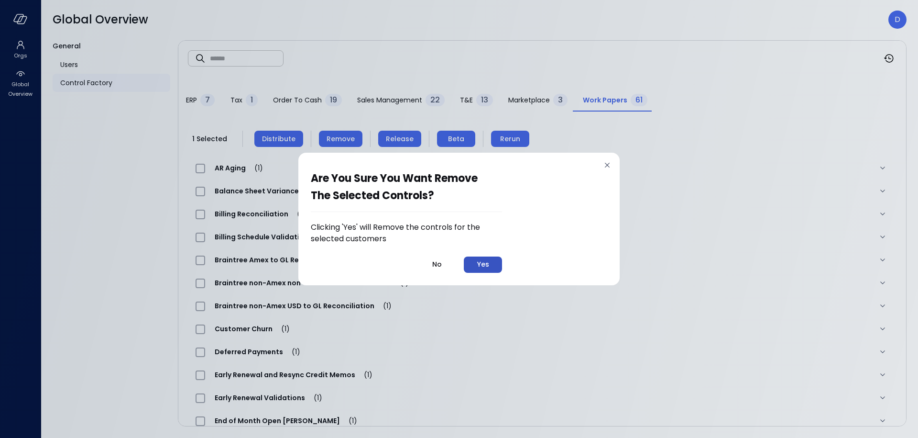
click at [484, 264] on div "Yes" at bounding box center [483, 264] width 12 height 12
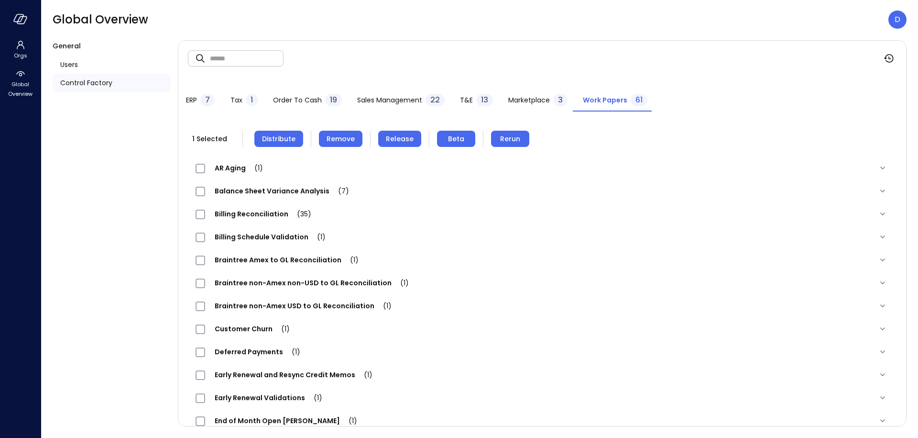
click at [285, 30] on header "Global Overview D" at bounding box center [479, 19] width 877 height 39
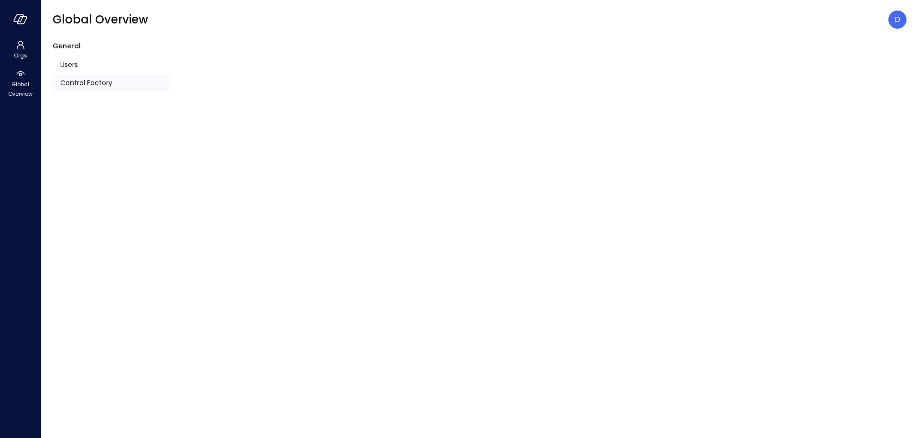
click at [79, 80] on span "Control Factory" at bounding box center [86, 82] width 52 height 11
click at [64, 84] on span "Control Factory" at bounding box center [86, 82] width 52 height 11
click at [14, 86] on span "Global Overview" at bounding box center [20, 88] width 29 height 19
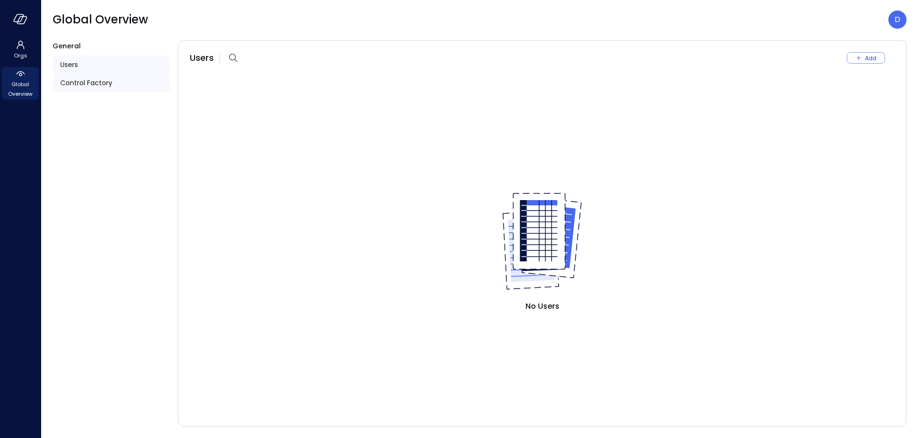
click at [57, 81] on div "Control Factory" at bounding box center [112, 83] width 118 height 18
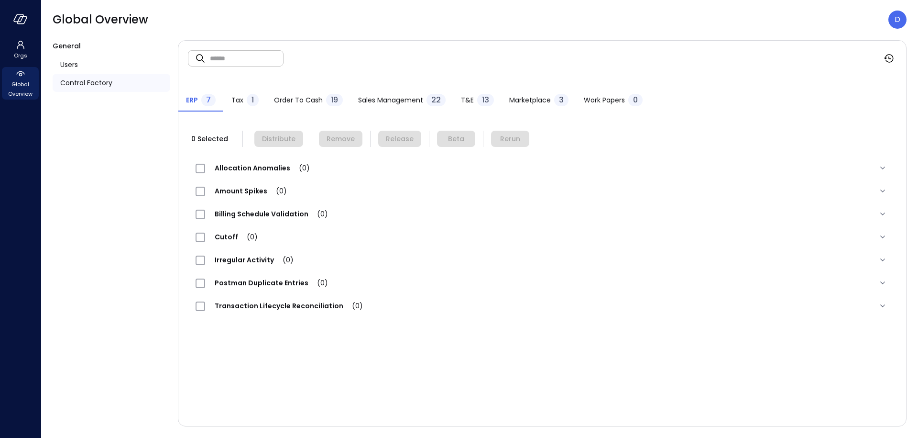
drag, startPoint x: 598, startPoint y: 99, endPoint x: 593, endPoint y: 97, distance: 5.6
click at [593, 97] on span "Work Papers" at bounding box center [604, 100] width 41 height 11
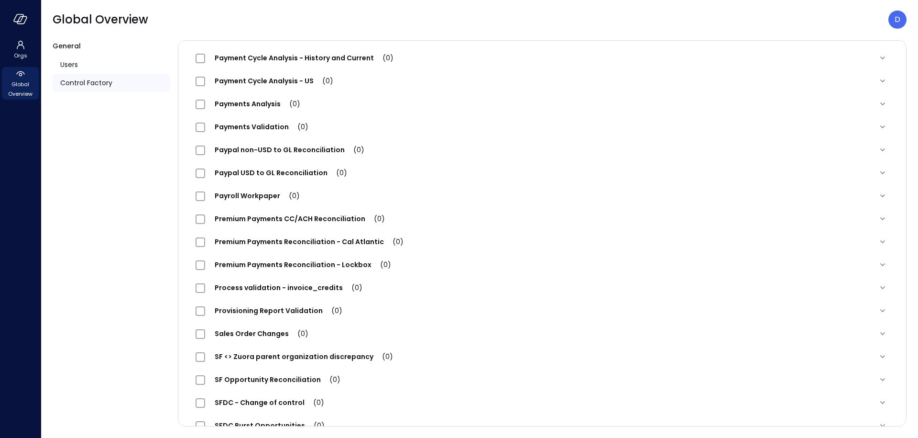
scroll to position [906, 0]
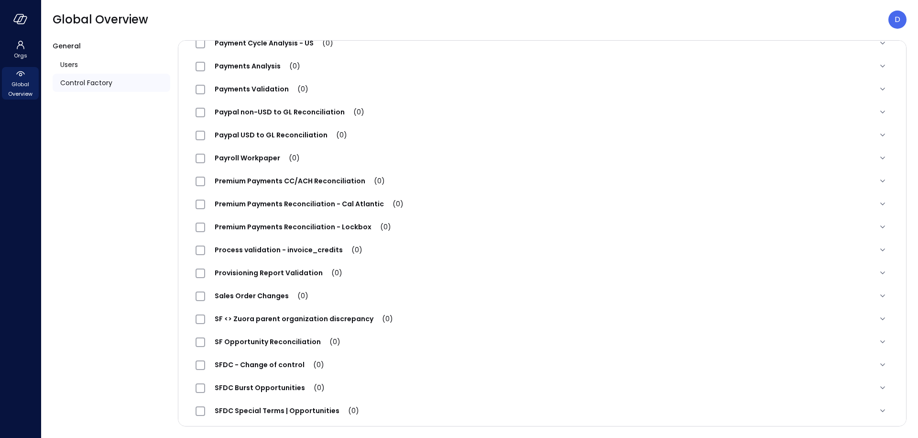
click at [286, 368] on span "SFDC - Change of control (0)" at bounding box center [269, 365] width 129 height 10
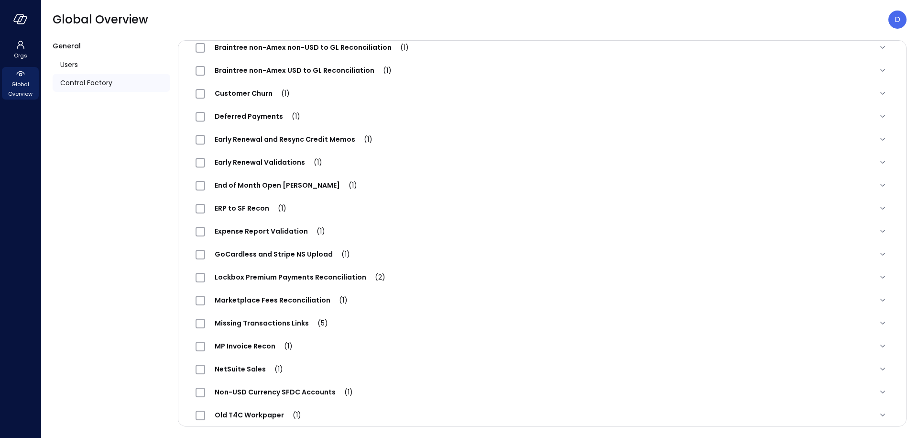
scroll to position [0, 0]
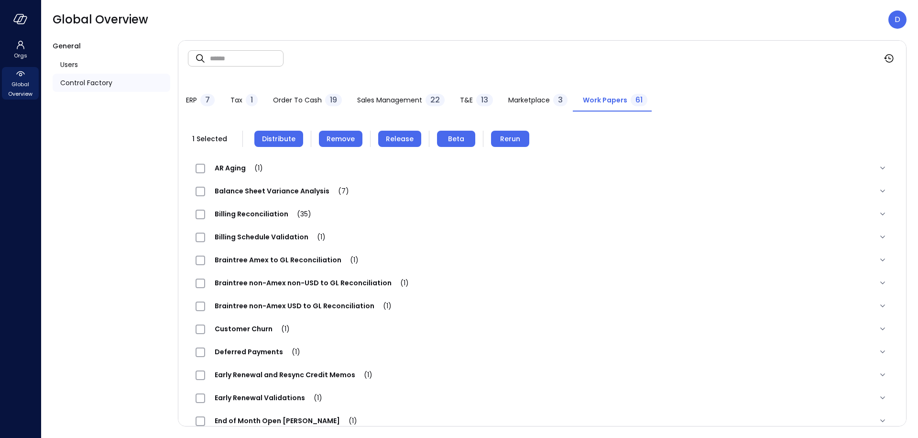
click at [294, 136] on span "Distribute" at bounding box center [278, 138] width 33 height 11
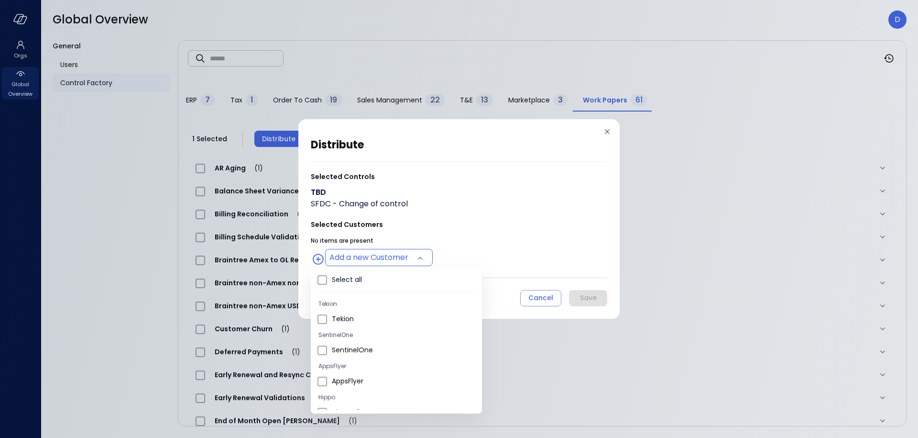
click at [365, 250] on body "Orgs Global Overview Global Overview D General Users Control Factory ​ ​ ERP 7 …" at bounding box center [459, 219] width 918 height 438
click at [353, 323] on span "Wiz US" at bounding box center [403, 322] width 143 height 10
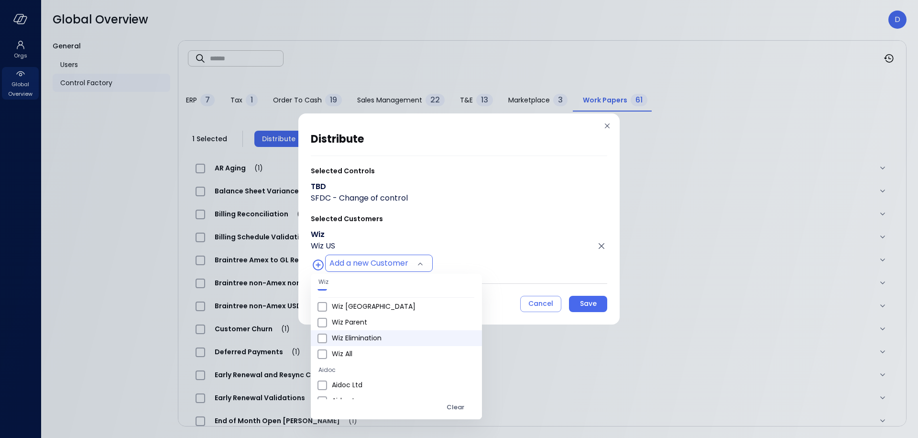
scroll to position [534, 0]
click at [364, 340] on span "Wiz All" at bounding box center [403, 339] width 143 height 10
type input "**********"
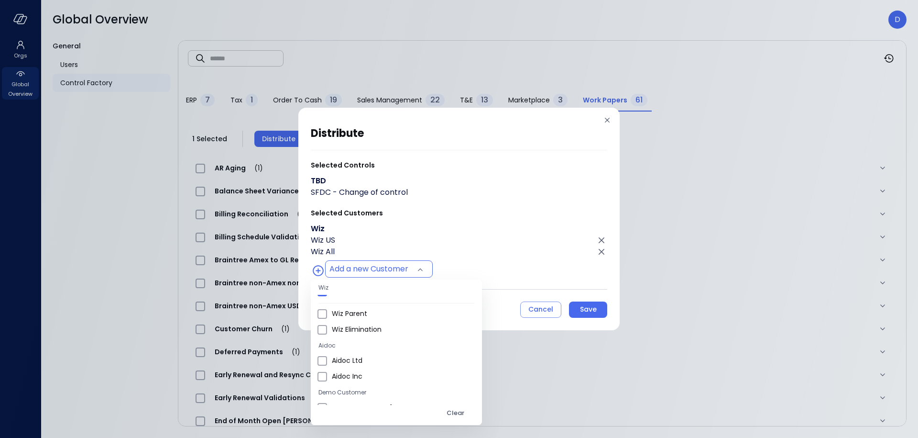
click at [520, 221] on div at bounding box center [459, 219] width 918 height 438
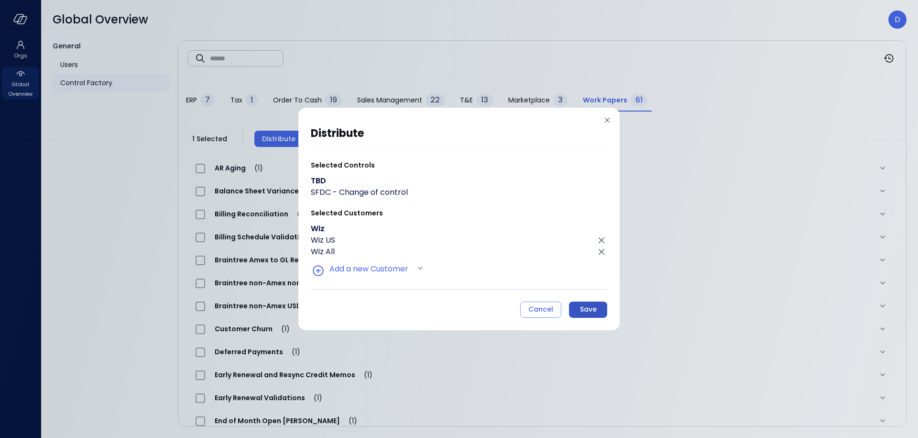
click at [600, 303] on button "Save" at bounding box center [588, 309] width 38 height 16
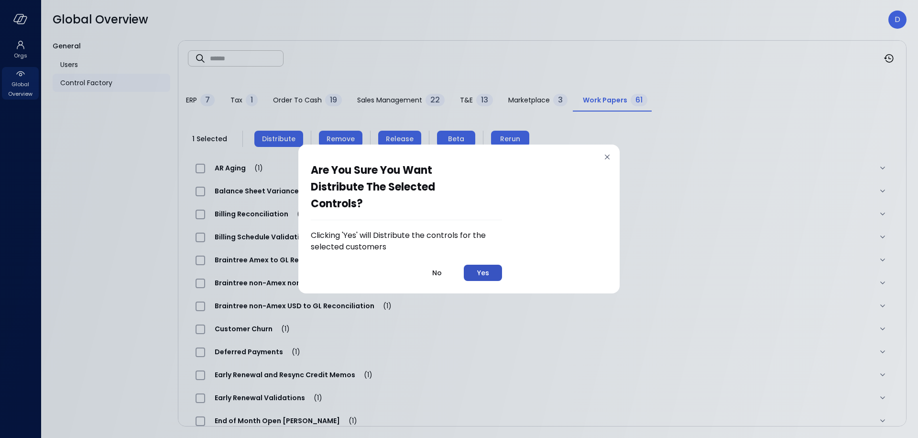
click at [475, 265] on button "Yes" at bounding box center [483, 273] width 38 height 16
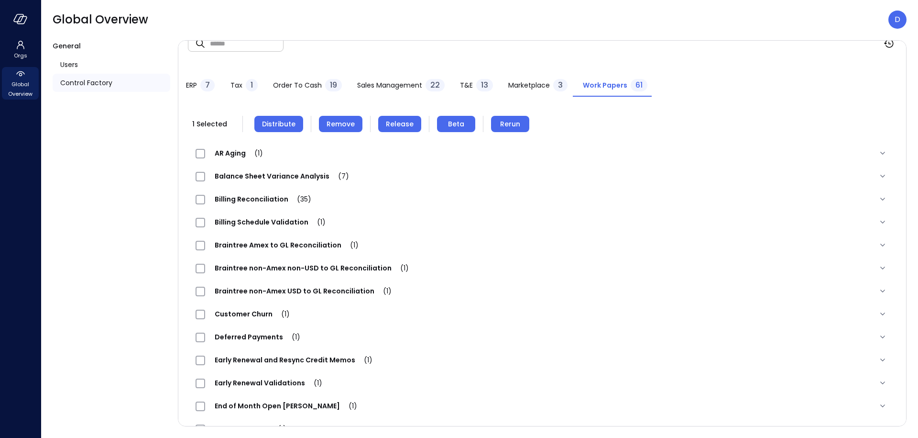
scroll to position [0, 0]
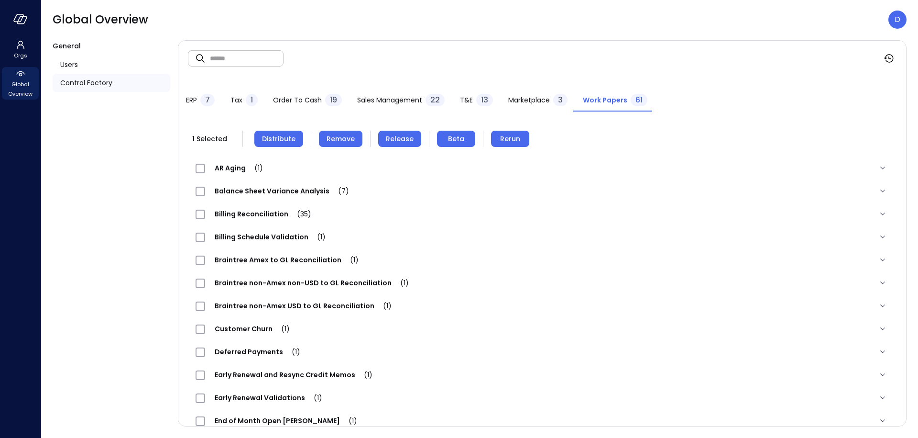
click at [409, 141] on button "Release" at bounding box center [399, 139] width 43 height 16
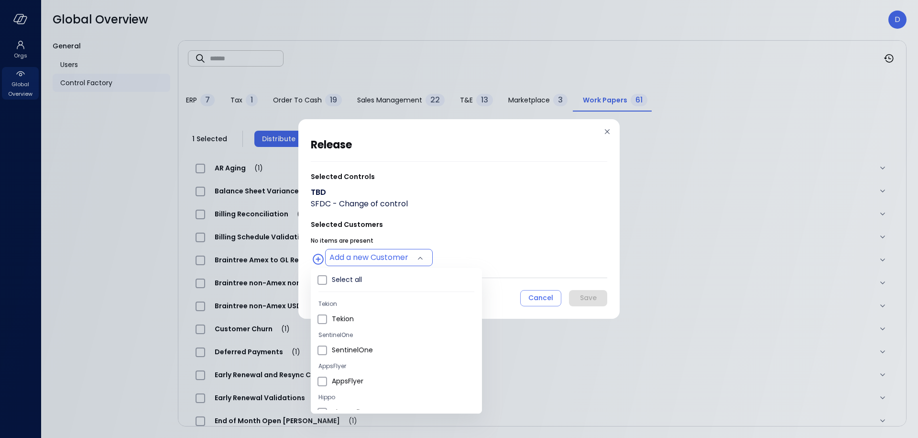
click at [387, 251] on body "Orgs Global Overview Global Overview D General Users Control Factory ​ ​ ERP 7 …" at bounding box center [459, 219] width 918 height 438
click at [361, 301] on span "Wiz US" at bounding box center [403, 302] width 143 height 10
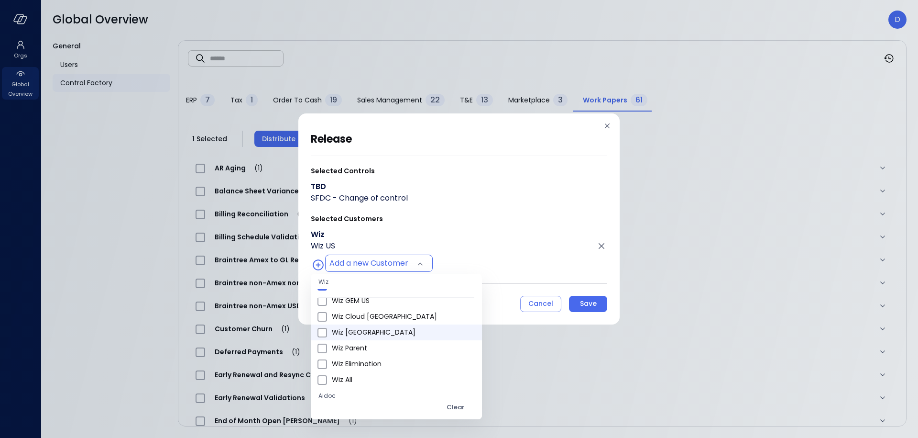
scroll to position [540, 0]
click at [351, 327] on li "Wiz All" at bounding box center [396, 333] width 171 height 16
type input "**********"
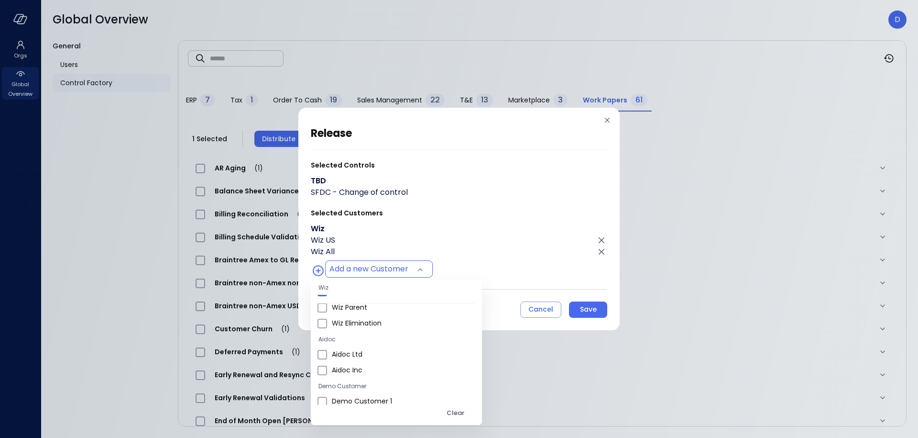
click at [510, 207] on div at bounding box center [459, 219] width 918 height 438
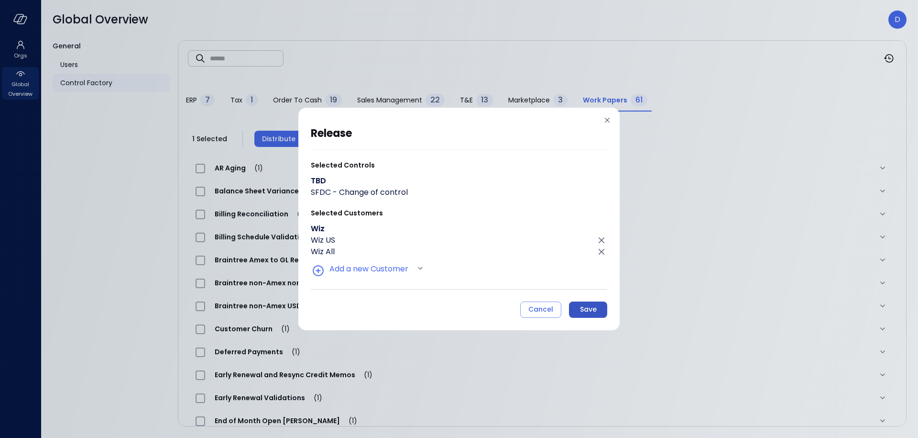
click at [599, 311] on button "Save" at bounding box center [588, 309] width 38 height 16
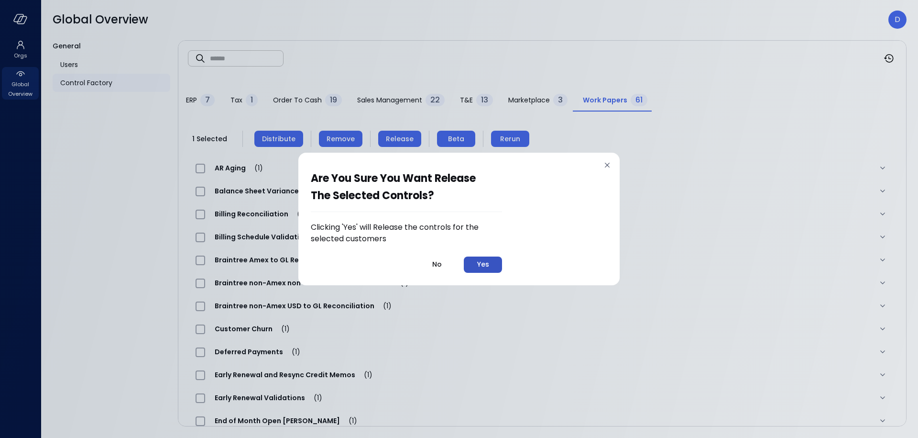
click at [488, 260] on div "Yes" at bounding box center [483, 264] width 12 height 12
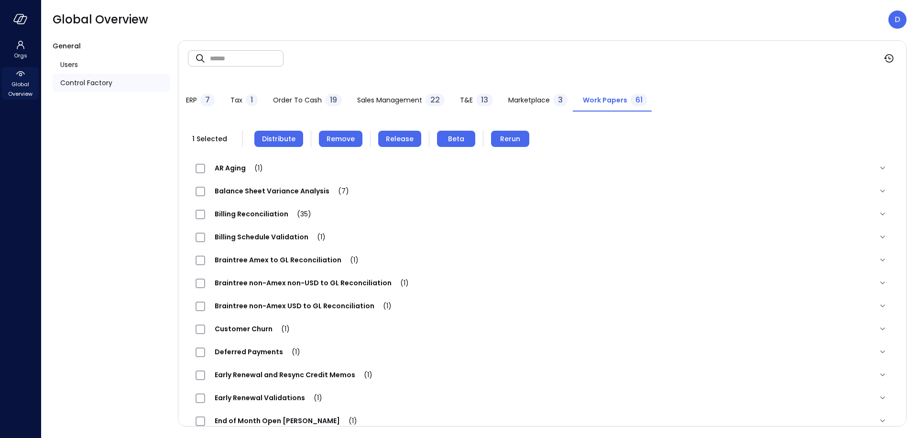
click at [11, 87] on span "Global Overview" at bounding box center [20, 88] width 29 height 19
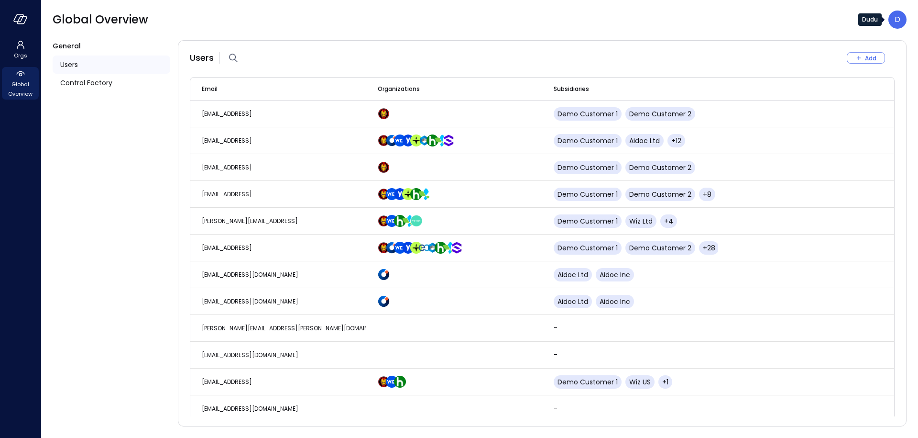
click at [894, 18] on div "D" at bounding box center [898, 20] width 18 height 18
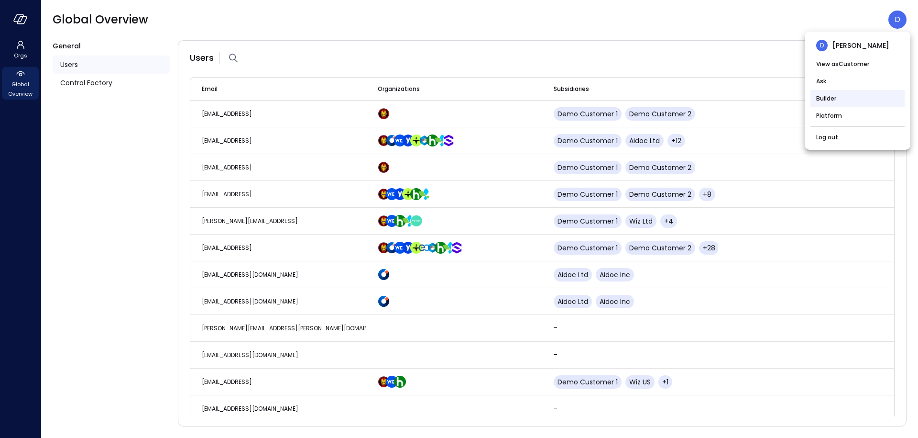
click at [822, 100] on li "Builder" at bounding box center [858, 98] width 94 height 17
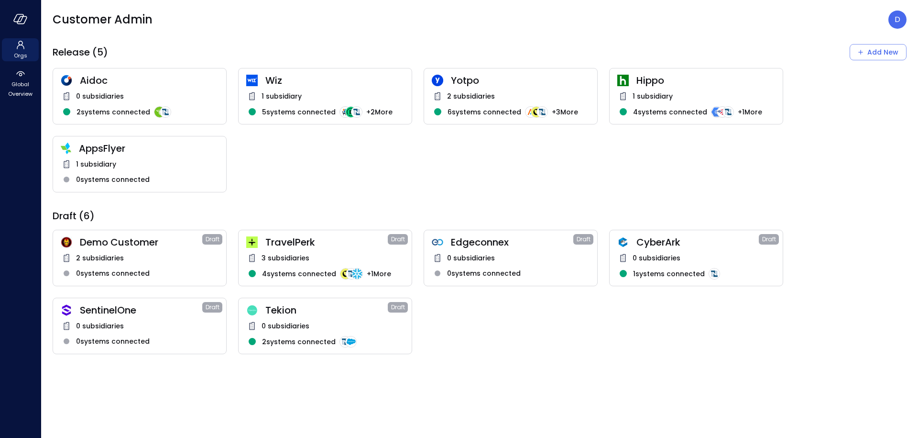
click at [340, 77] on span "Wiz" at bounding box center [334, 80] width 139 height 12
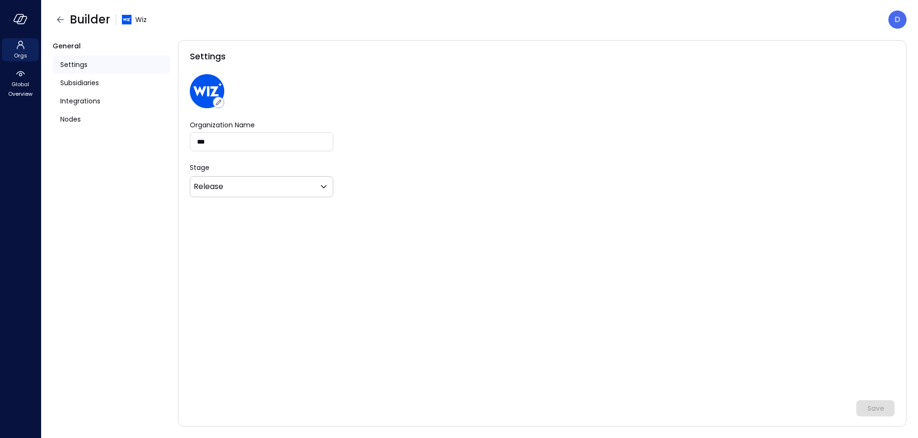
click at [292, 77] on div "Settings Organization Name *** Organization Name Stage Release ******* ​ Save" at bounding box center [542, 233] width 729 height 386
click at [89, 114] on div "Nodes" at bounding box center [112, 119] width 118 height 18
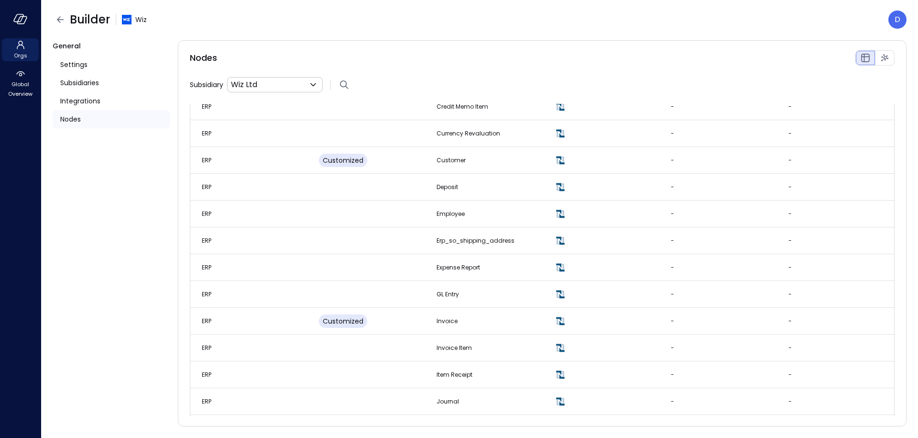
scroll to position [571, 0]
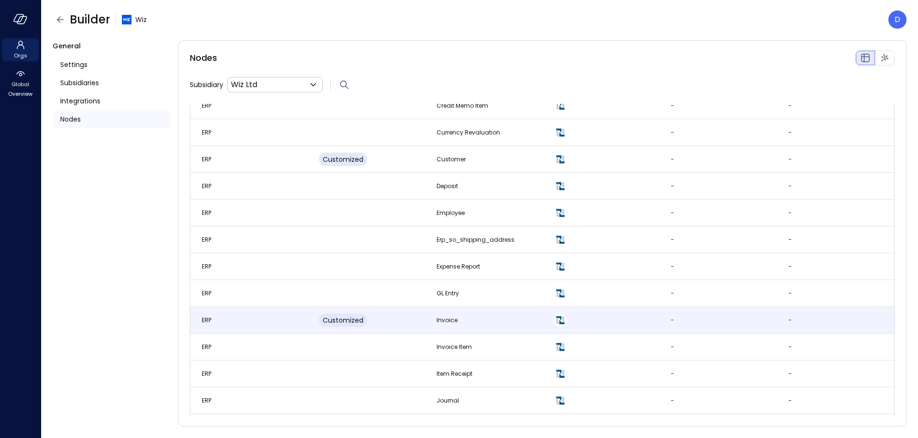
click at [273, 321] on td "ERP" at bounding box center [248, 320] width 117 height 27
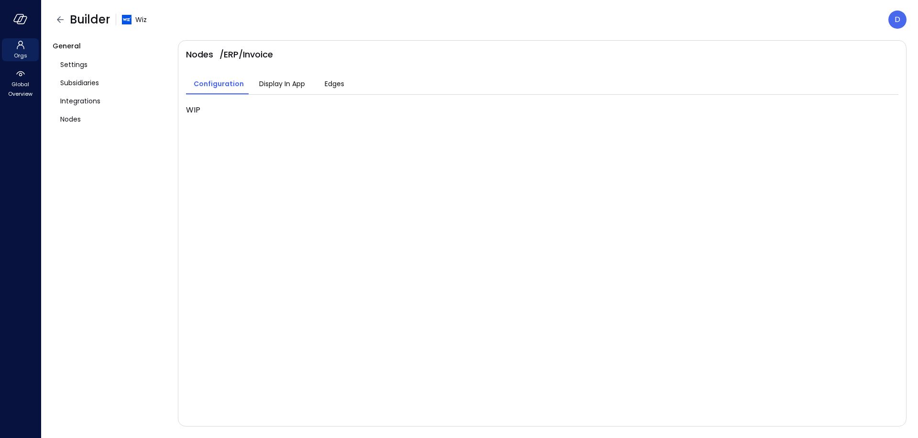
click at [281, 82] on span "Display In App" at bounding box center [282, 83] width 46 height 11
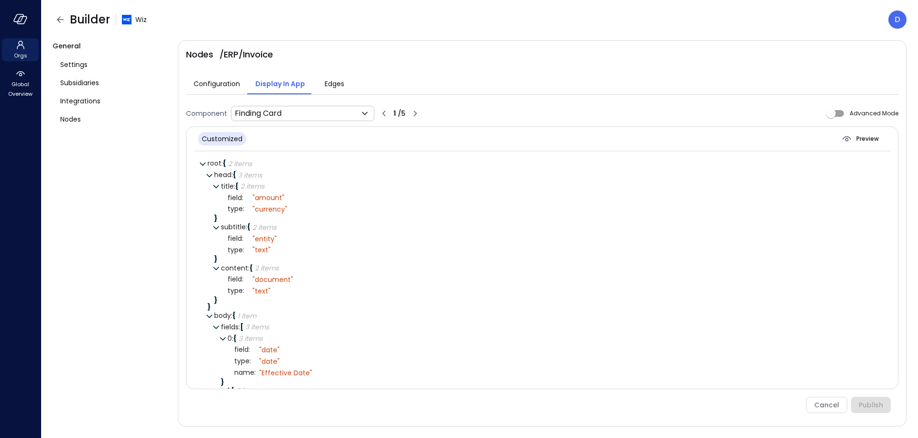
click at [227, 84] on span "Configuration" at bounding box center [217, 83] width 46 height 11
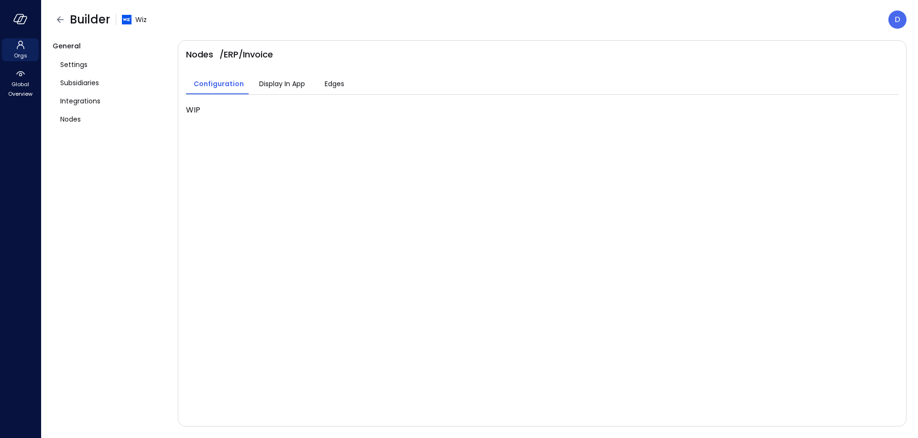
click at [341, 82] on span "Edges" at bounding box center [335, 83] width 20 height 11
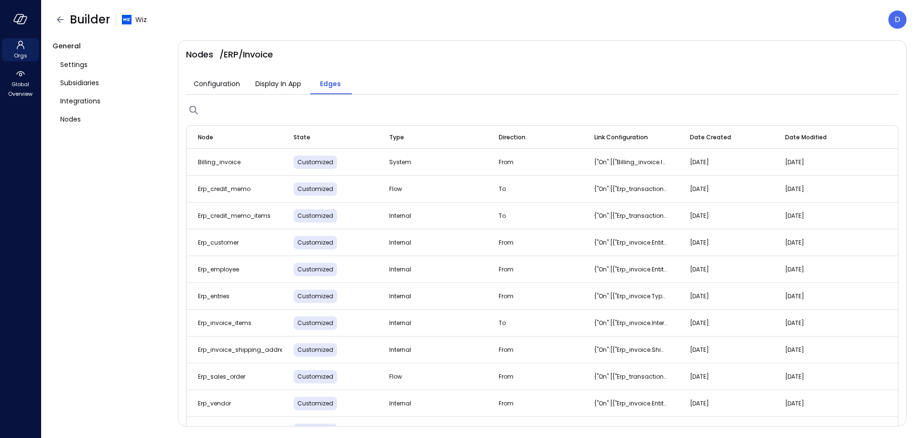
click at [71, 19] on span "Builder" at bounding box center [90, 19] width 40 height 15
click at [62, 20] on icon "button" at bounding box center [60, 19] width 7 height 6
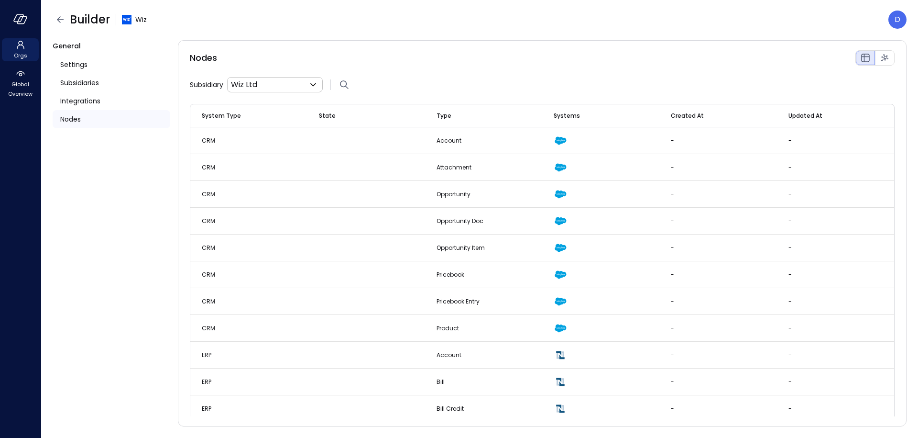
click at [23, 5] on div at bounding box center [20, 19] width 41 height 38
click at [14, 29] on div at bounding box center [20, 19] width 41 height 38
click at [25, 11] on div at bounding box center [20, 19] width 41 height 38
click at [25, 17] on icon "button" at bounding box center [20, 19] width 14 height 11
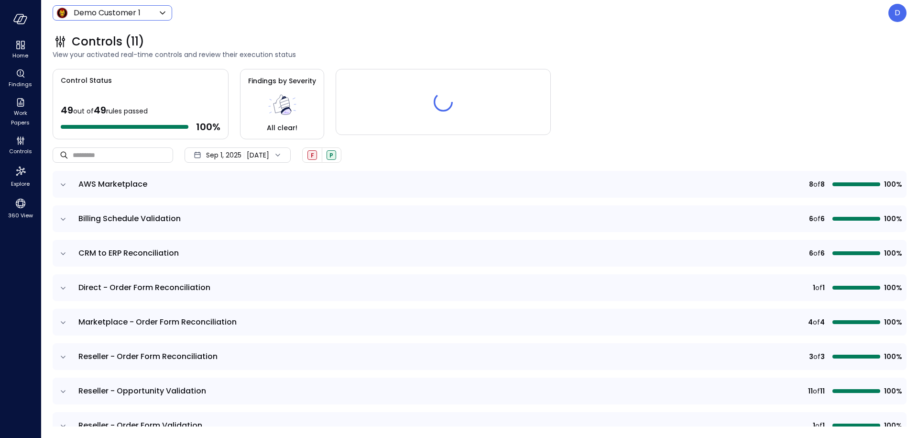
click at [89, 14] on body "Home Findings Work Papers Controls Explore 360 View Demo Customer 1 ***** ​ D C…" at bounding box center [459, 219] width 918 height 438
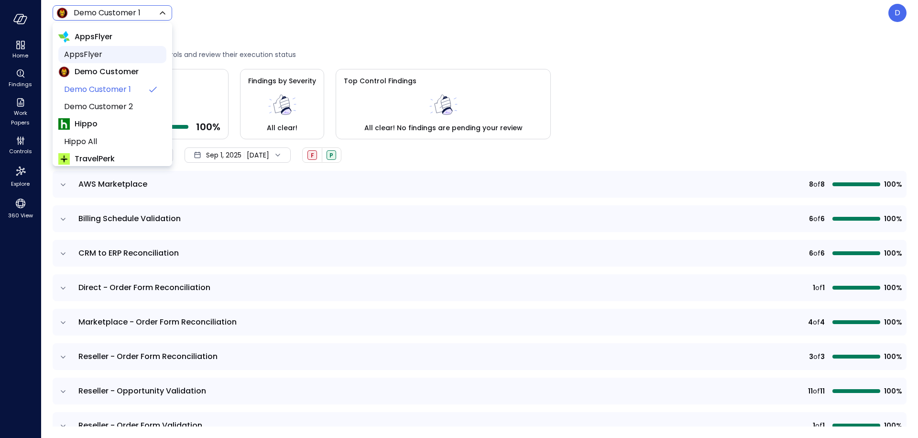
click at [93, 53] on span "AppsFlyer" at bounding box center [111, 54] width 95 height 11
type input "*******"
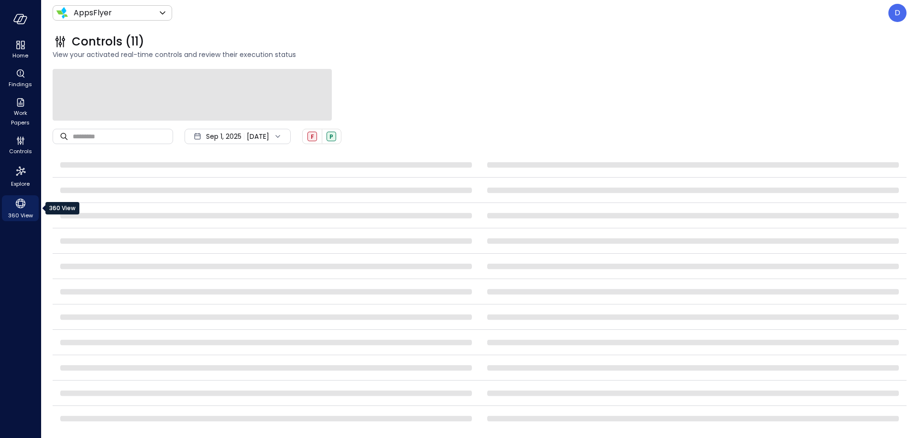
click at [20, 198] on icon "360 View" at bounding box center [20, 203] width 14 height 14
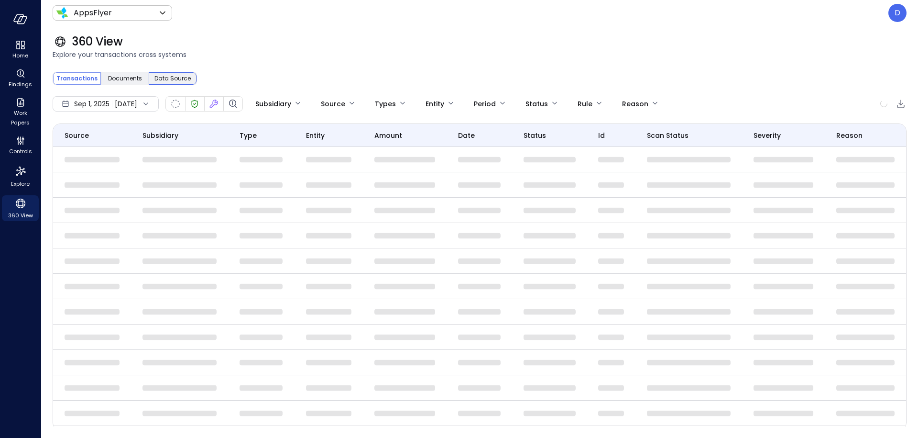
click at [172, 77] on span "Data Source" at bounding box center [173, 79] width 36 height 10
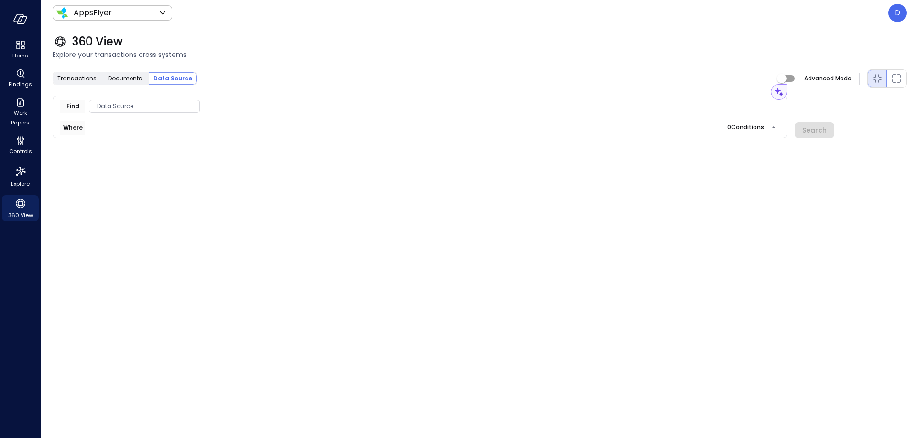
drag, startPoint x: 117, startPoint y: 124, endPoint x: 138, endPoint y: 92, distance: 38.7
click at [117, 124] on div "Where 0 Condition s" at bounding box center [419, 127] width 719 height 13
click at [140, 91] on div "Transactions Documents Data Source Advanced Mode Assistant Find Data Source Whe…" at bounding box center [480, 247] width 854 height 357
click at [140, 104] on span "Data Source" at bounding box center [144, 106] width 110 height 10
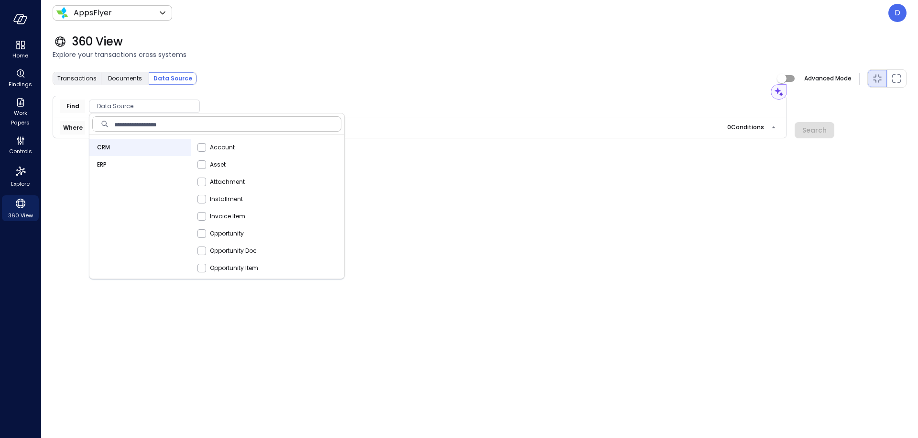
click at [112, 163] on div "ERP" at bounding box center [139, 164] width 101 height 17
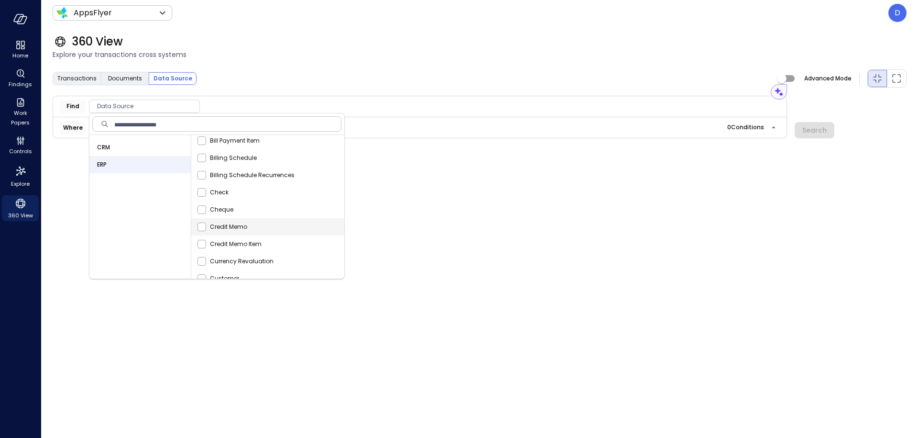
scroll to position [277, 0]
click at [243, 209] on div "Invoice" at bounding box center [269, 214] width 149 height 17
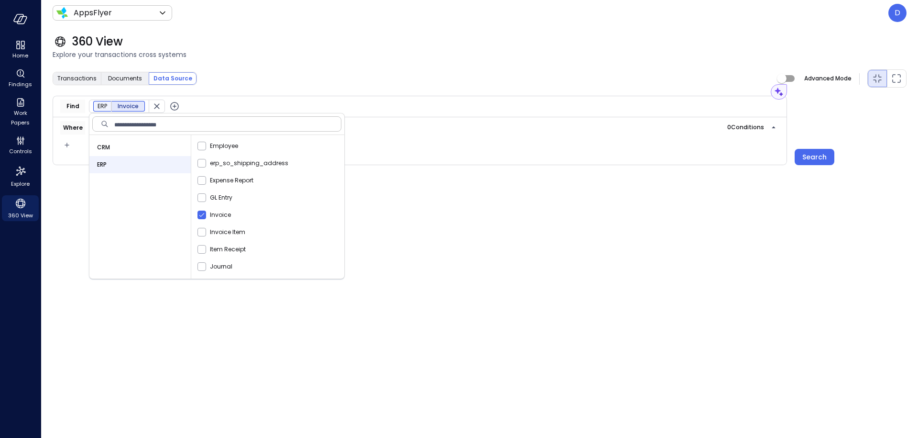
click at [267, 87] on div "Transactions Documents Data Source Advanced Mode" at bounding box center [480, 78] width 854 height 19
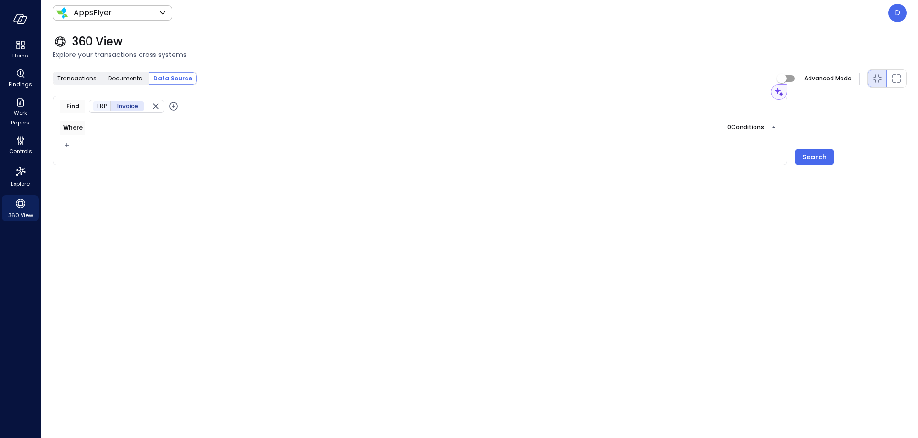
click at [72, 144] on div at bounding box center [68, 145] width 27 height 11
click at [68, 141] on icon "button" at bounding box center [67, 144] width 10 height 11
click at [100, 163] on li "Condition" at bounding box center [86, 161] width 48 height 11
click at [104, 162] on span "Data Source Conditions" at bounding box center [123, 165] width 110 height 10
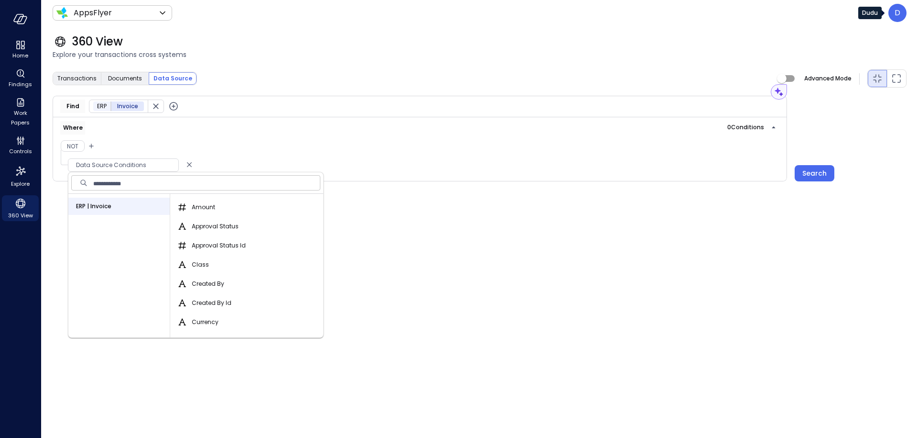
click at [905, 15] on div "D" at bounding box center [898, 13] width 18 height 18
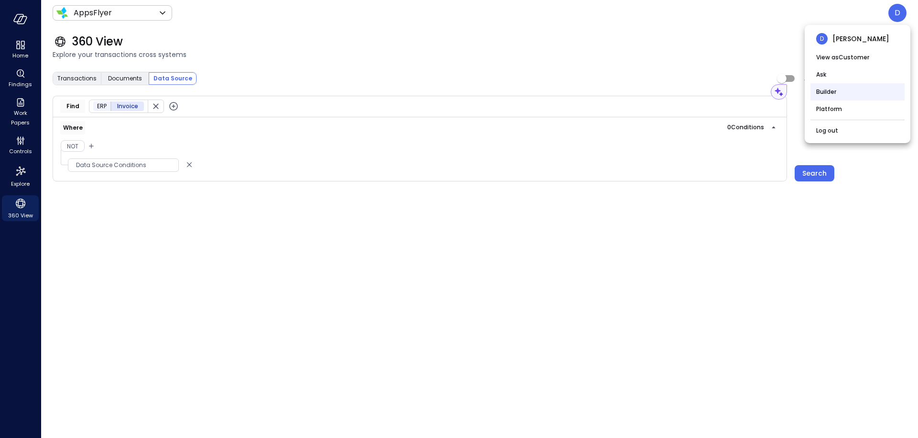
click at [826, 92] on li "Builder" at bounding box center [858, 91] width 94 height 17
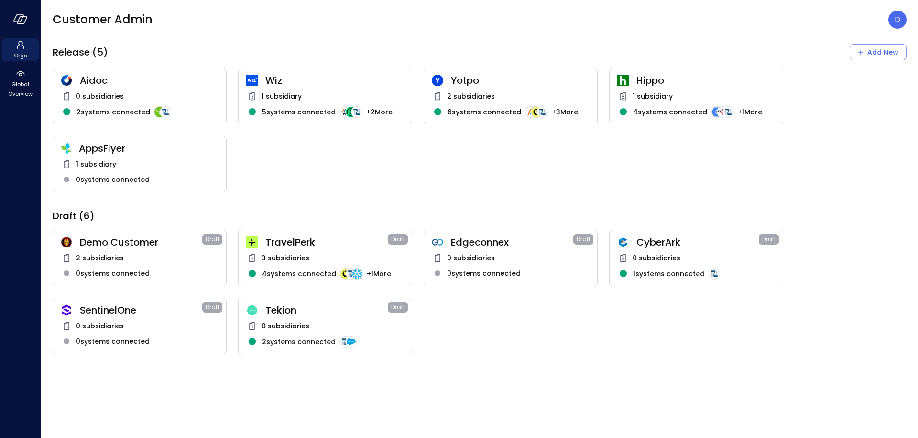
click at [285, 75] on span "Wiz" at bounding box center [334, 80] width 139 height 12
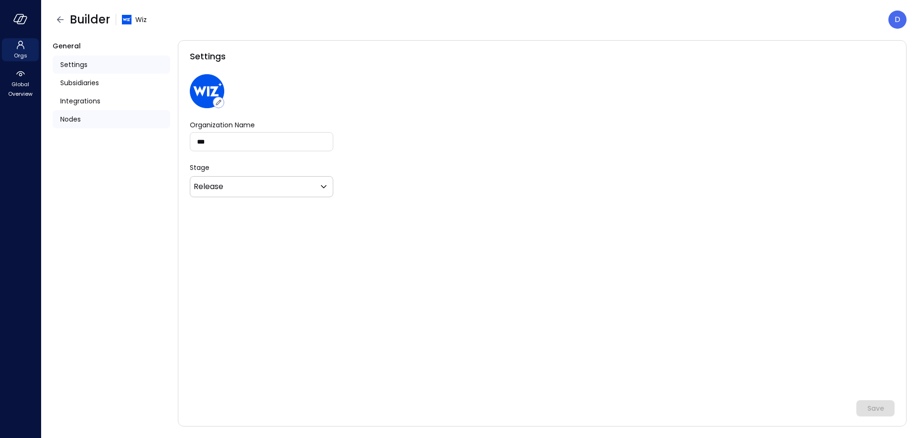
click at [75, 124] on div "Nodes" at bounding box center [112, 119] width 118 height 18
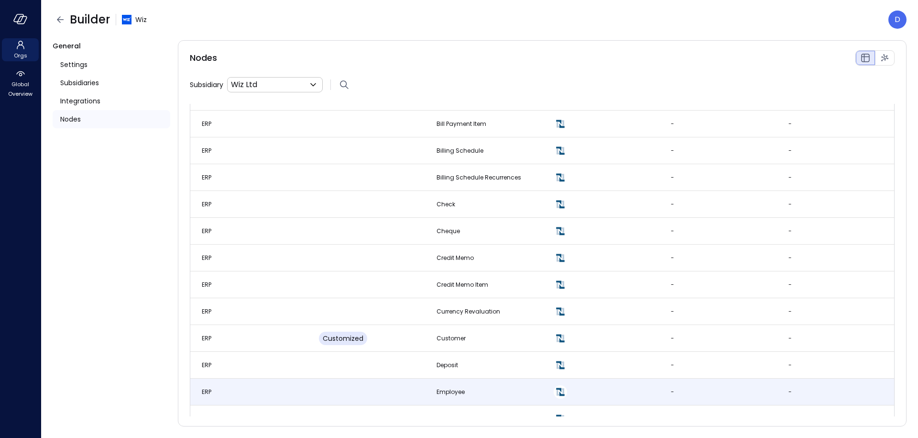
scroll to position [482, 0]
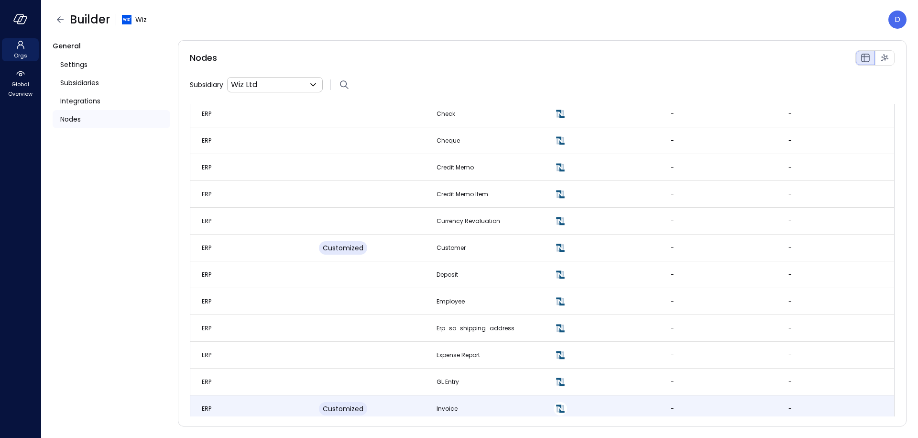
click at [383, 406] on td "Customized" at bounding box center [366, 408] width 117 height 27
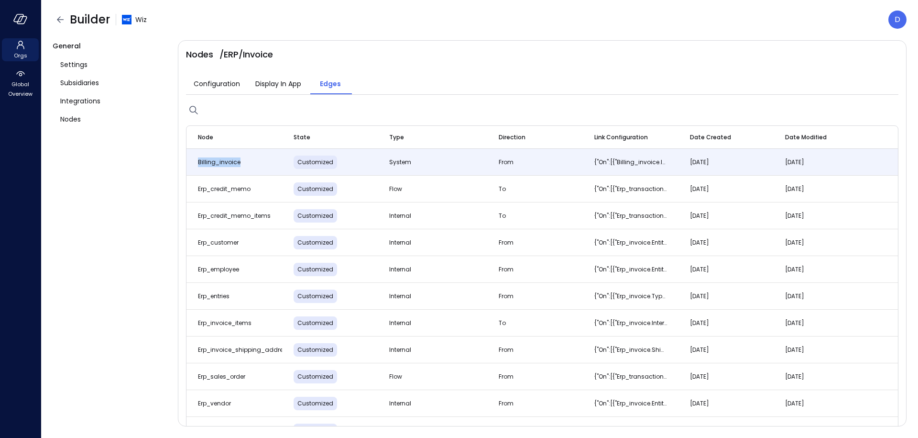
drag, startPoint x: 194, startPoint y: 162, endPoint x: 262, endPoint y: 162, distance: 67.9
click at [262, 162] on td "billing_invoice" at bounding box center [235, 162] width 96 height 27
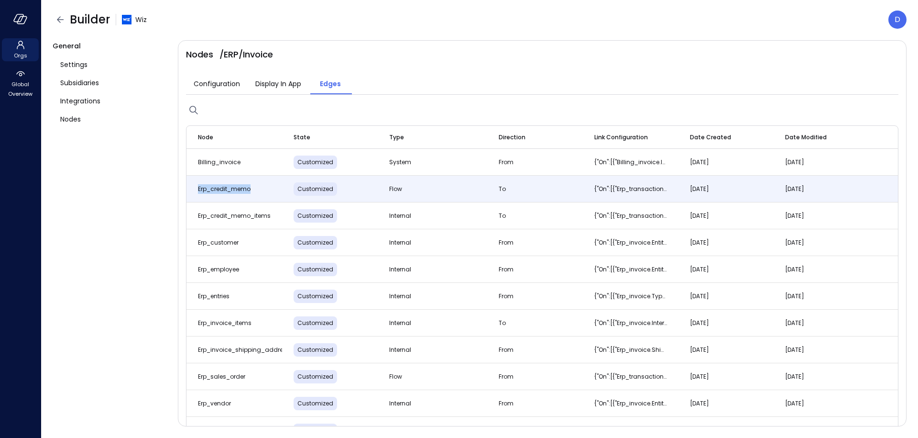
drag, startPoint x: 193, startPoint y: 192, endPoint x: 278, endPoint y: 191, distance: 85.2
click at [278, 191] on td "erp_credit_memo" at bounding box center [235, 189] width 96 height 27
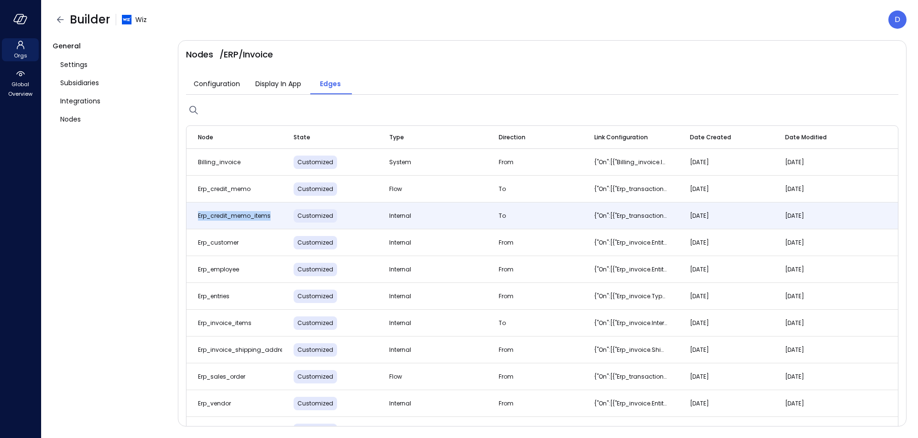
drag, startPoint x: 196, startPoint y: 213, endPoint x: 293, endPoint y: 210, distance: 97.6
click at [294, 210] on tr "erp_credit_memo_items Customized internal to {"on":[{"erp_transaction_links.src…" at bounding box center [543, 215] width 712 height 27
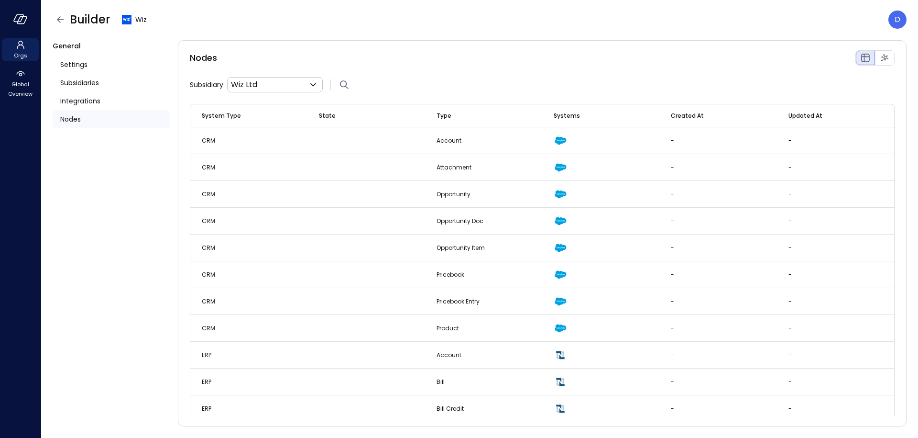
click at [88, 113] on div "Nodes" at bounding box center [112, 119] width 118 height 18
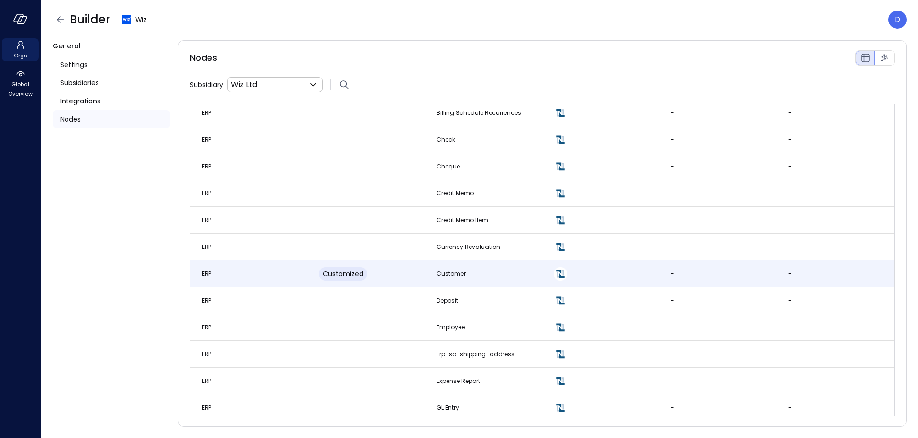
scroll to position [582, 0]
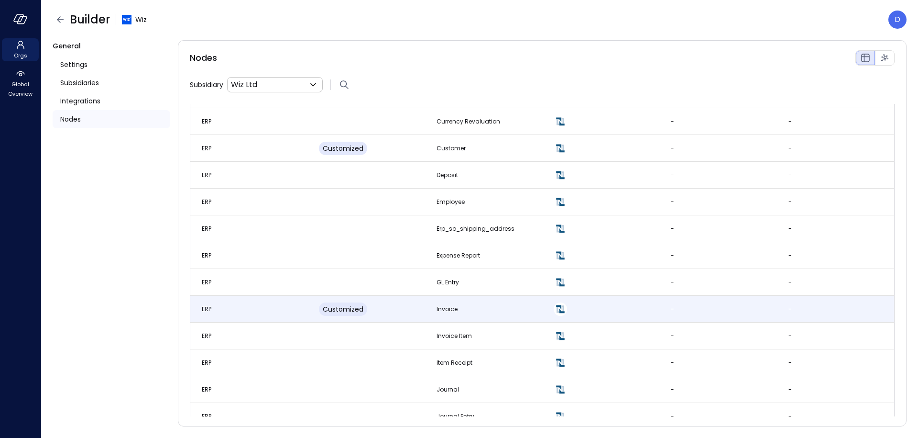
click at [425, 315] on td "Invoice" at bounding box center [483, 309] width 117 height 27
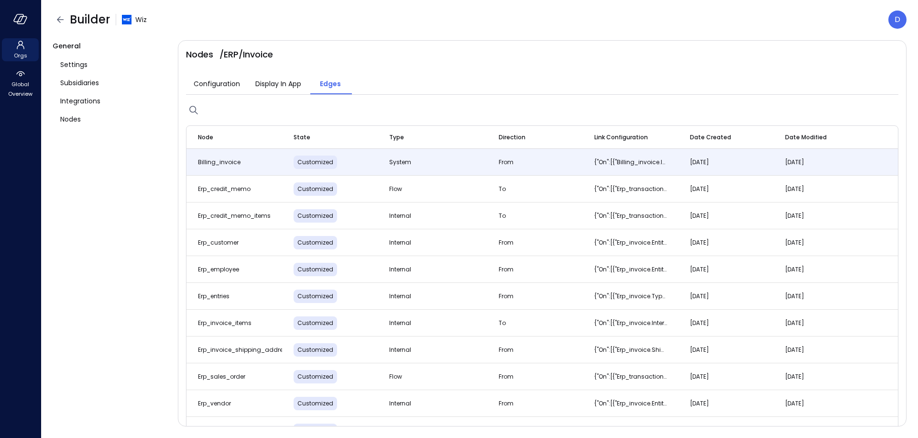
click at [390, 158] on span "system" at bounding box center [400, 162] width 22 height 8
click at [392, 162] on span "system" at bounding box center [400, 162] width 22 height 8
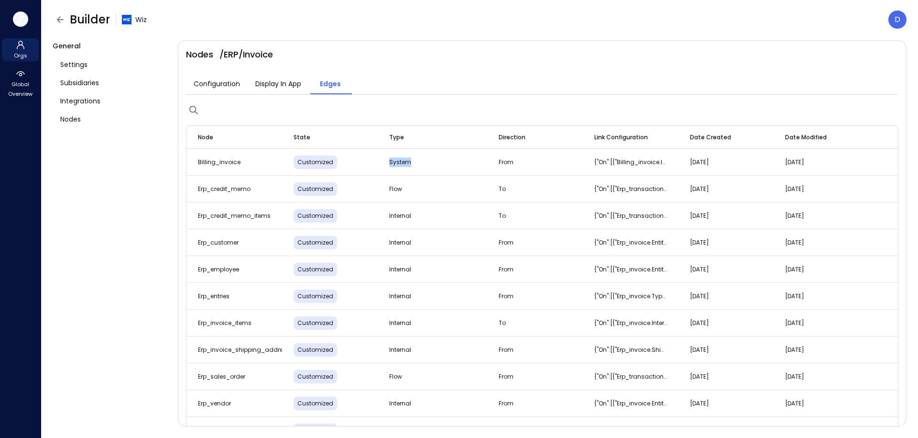
click at [25, 16] on icon "button" at bounding box center [22, 19] width 10 height 7
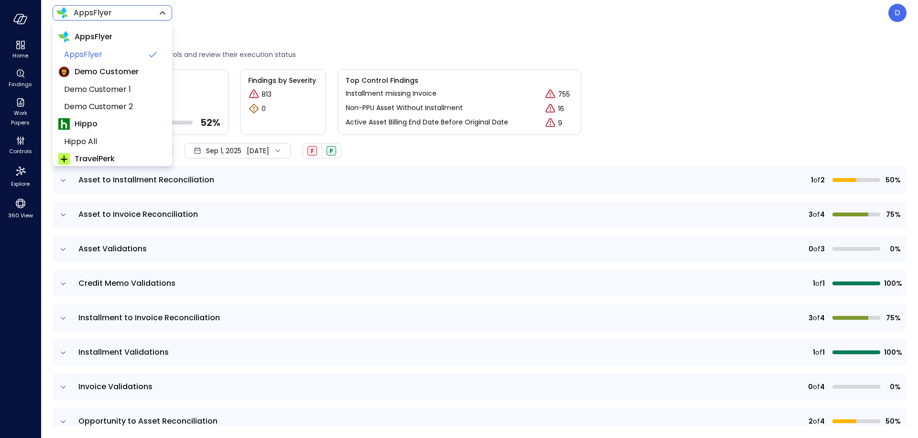
click at [73, 16] on body "Home Findings Work Papers Controls Explore 360 View AppsFlyer ******* ​ D Contr…" at bounding box center [459, 219] width 918 height 438
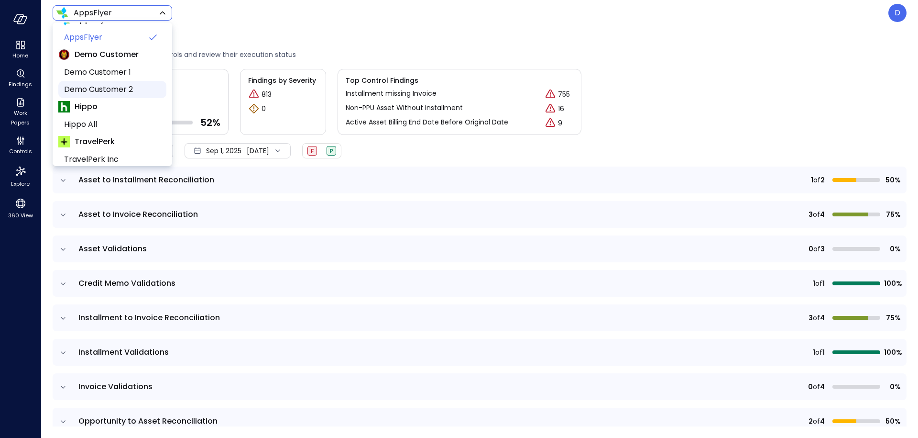
scroll to position [145, 0]
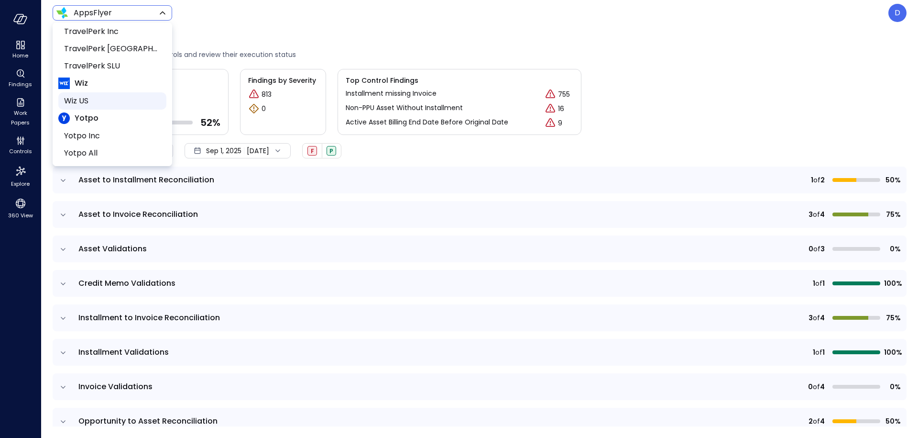
click at [87, 101] on span "Wiz US" at bounding box center [111, 100] width 95 height 11
type input "******"
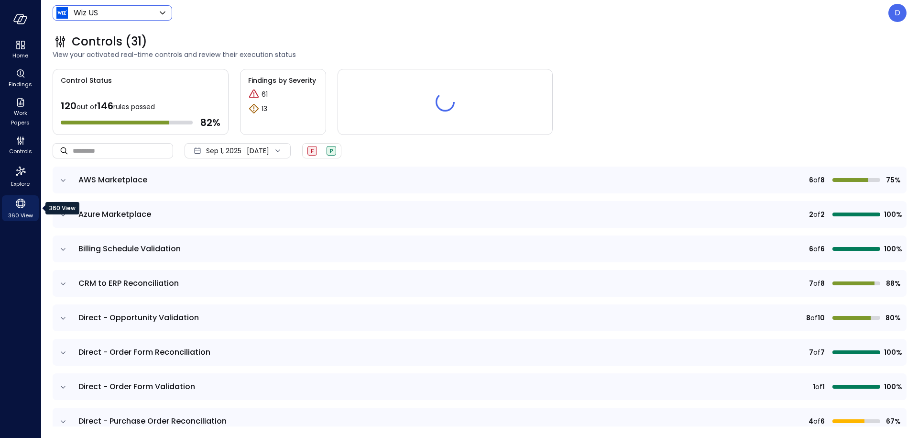
click at [20, 215] on span "360 View" at bounding box center [20, 215] width 25 height 10
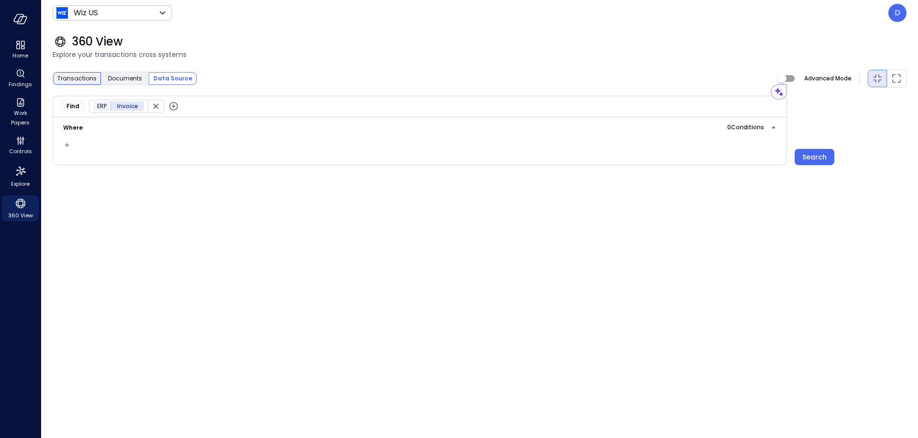
click at [80, 76] on span "Transactions" at bounding box center [76, 79] width 39 height 10
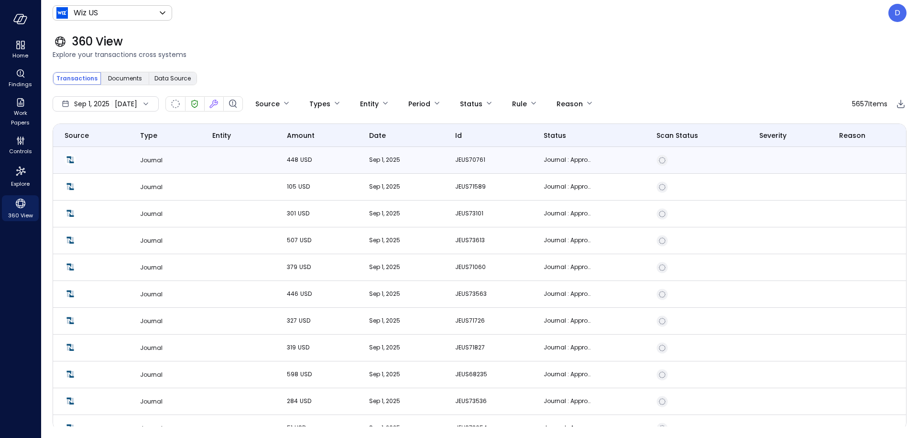
click at [111, 158] on td at bounding box center [91, 160] width 76 height 27
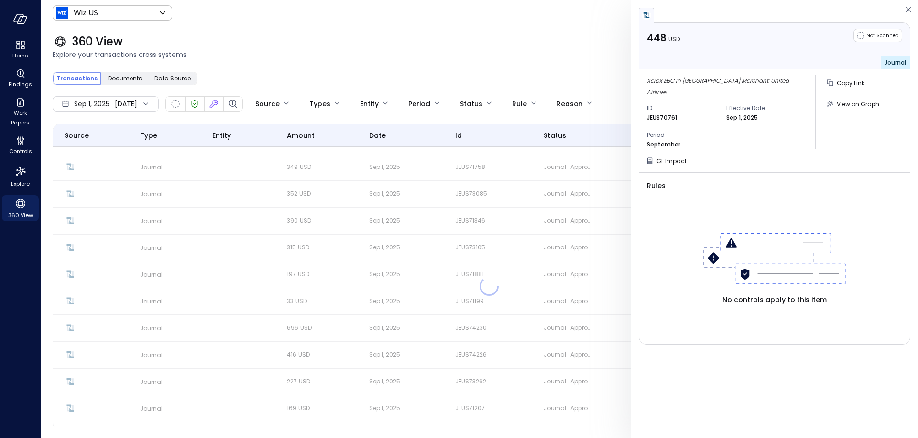
scroll to position [1057, 0]
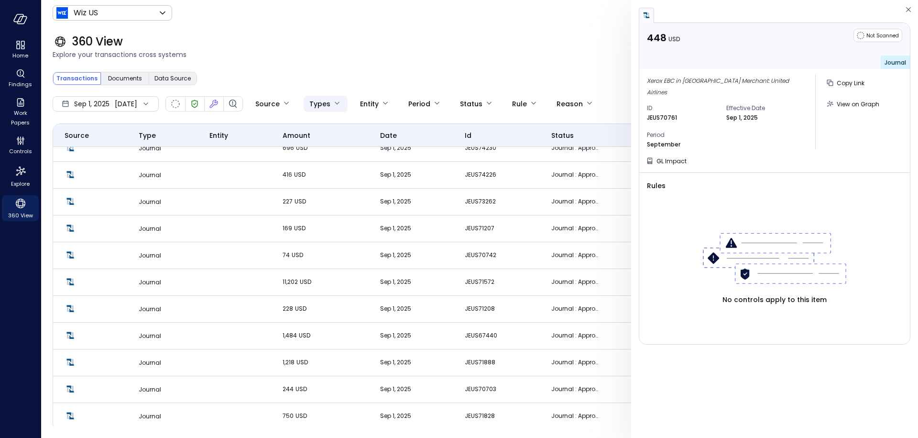
click at [334, 106] on body "Home Findings Work Papers Controls Explore 360 View Wiz US ****** ​ D 360 View …" at bounding box center [459, 219] width 918 height 438
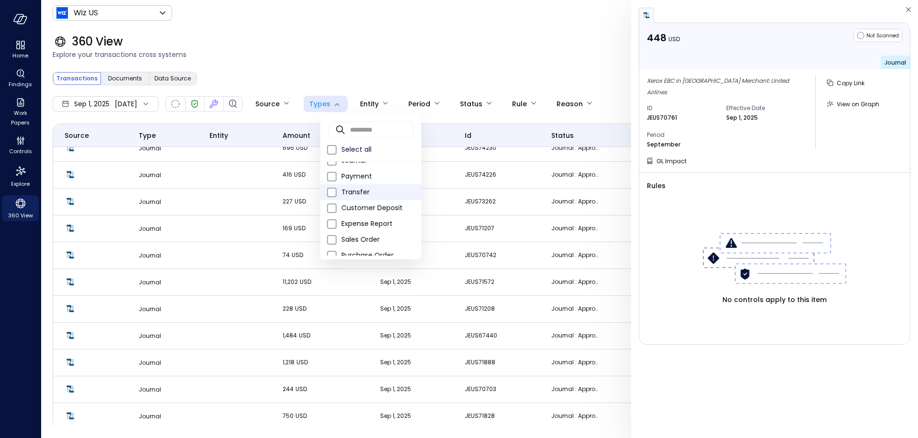
scroll to position [89, 0]
click at [356, 167] on span "Invoice" at bounding box center [378, 163] width 72 height 10
type input "*"
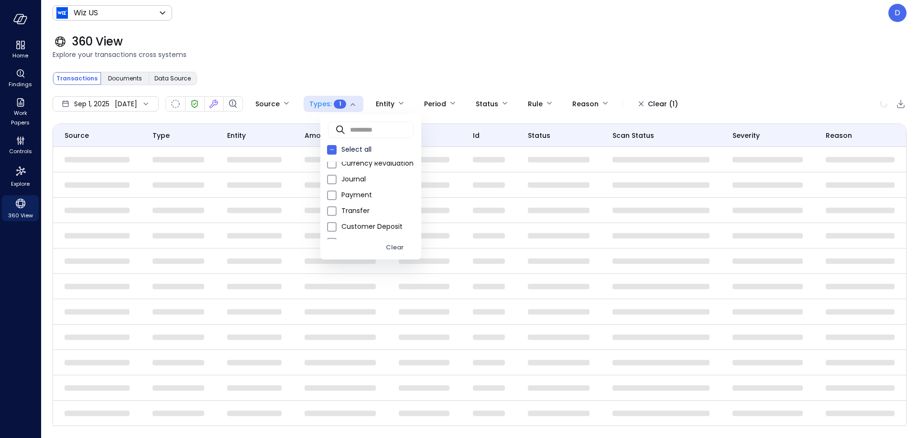
click at [365, 65] on div at bounding box center [459, 219] width 918 height 438
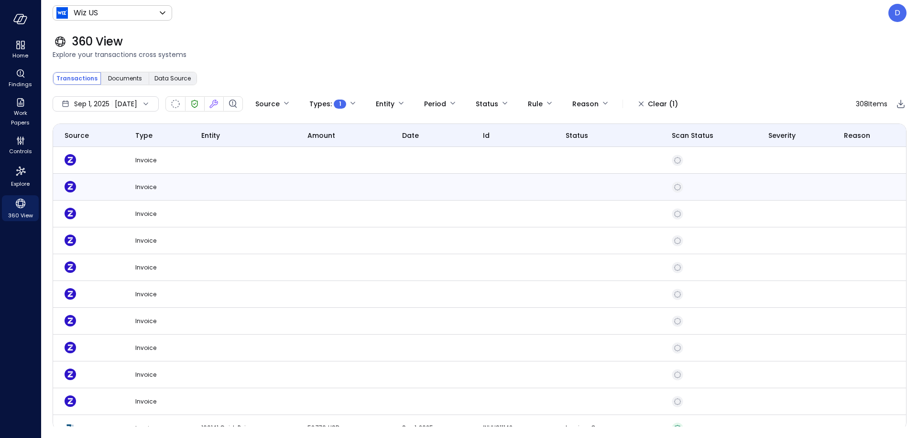
click at [190, 192] on td at bounding box center [243, 187] width 106 height 27
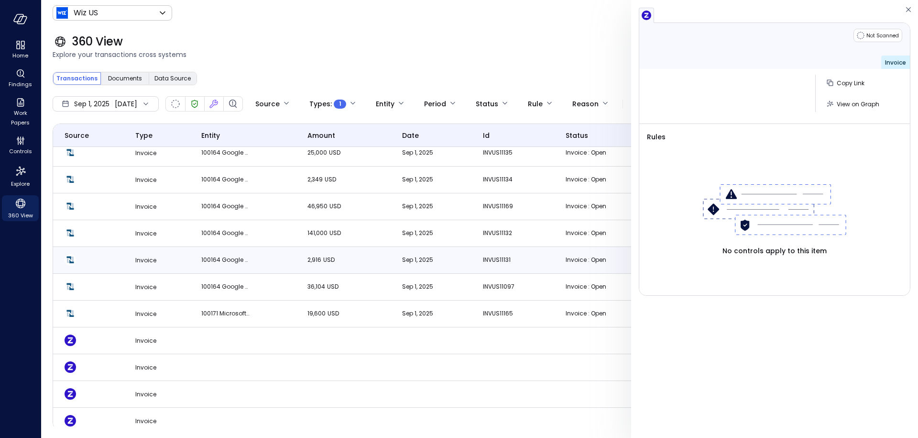
scroll to position [436, 0]
click at [254, 261] on td "100164 Google Cloud Platform (Partner)" at bounding box center [243, 260] width 106 height 27
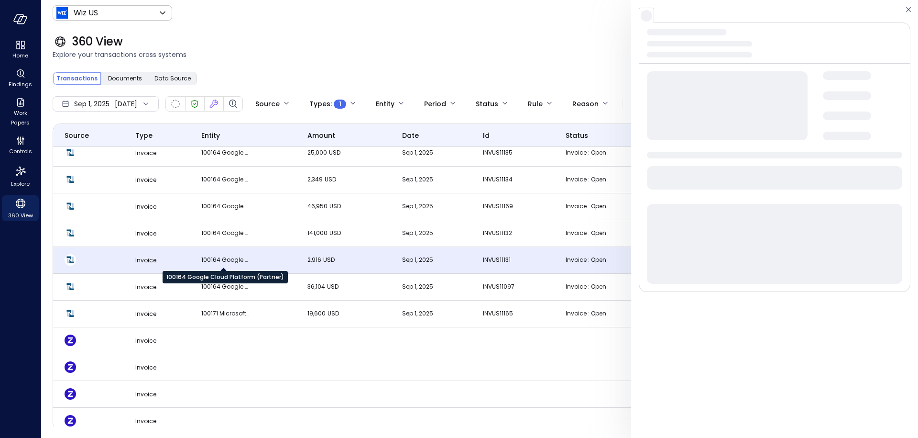
click at [229, 260] on p "100164 Google Cloud Platform (Partner)" at bounding box center [225, 260] width 48 height 10
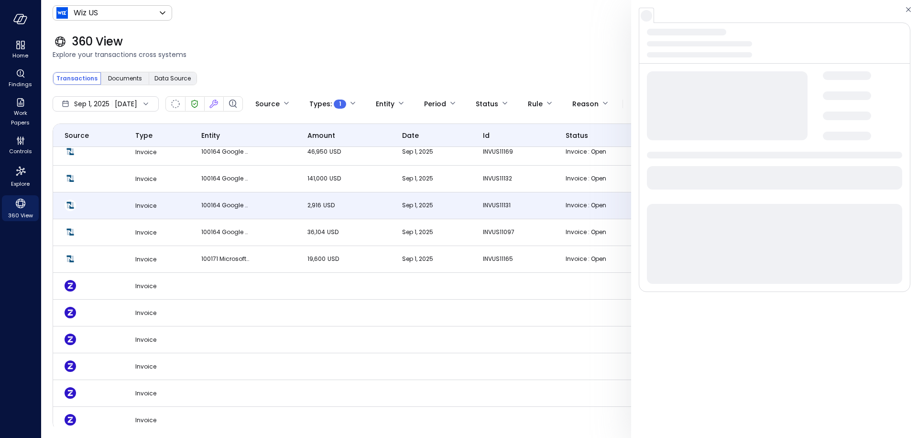
scroll to position [489, 0]
click at [219, 228] on p "100164 Google Cloud Platform (Partner)" at bounding box center [225, 233] width 48 height 10
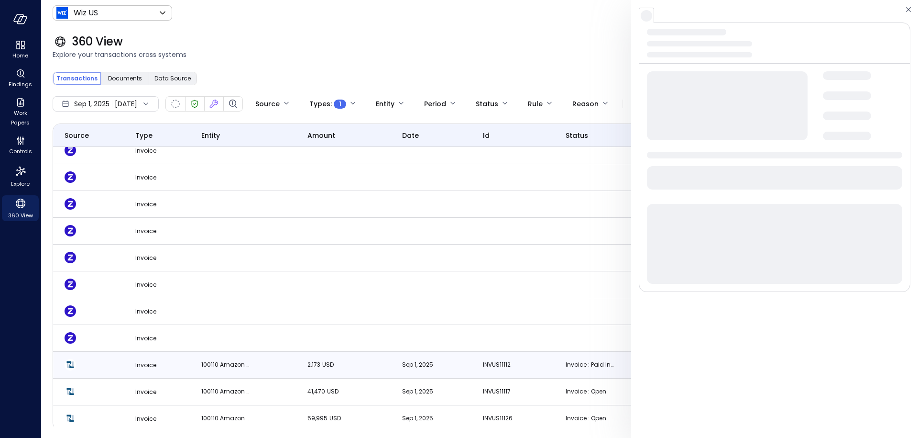
scroll to position [948, 0]
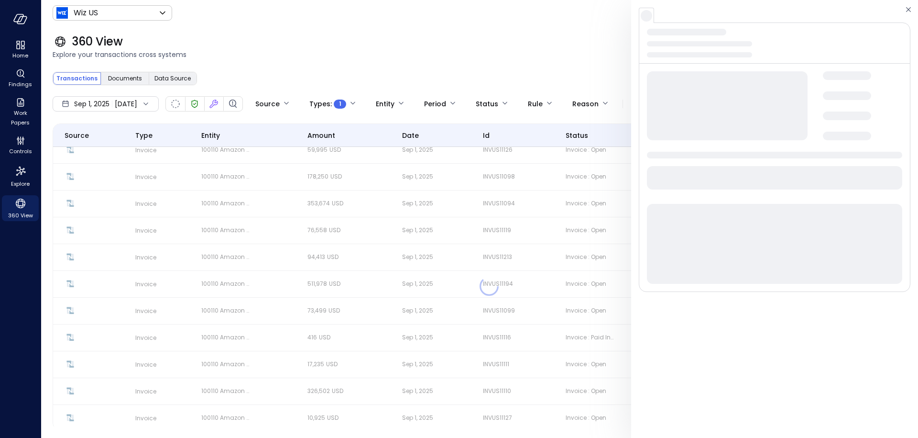
click at [263, 271] on div "Source Type entity amount date id status Scan Status Severity Reason Invoice In…" at bounding box center [480, 276] width 854 height 307
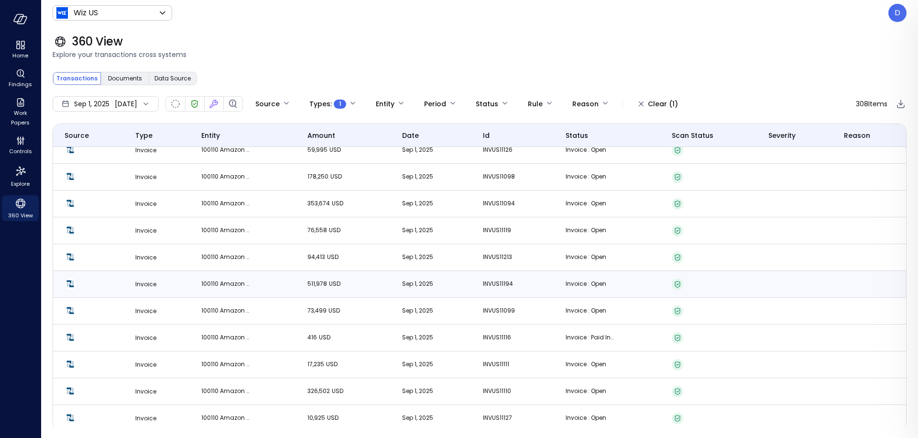
click at [251, 277] on td "100110 Amazon Web Services (Partner)" at bounding box center [243, 284] width 106 height 27
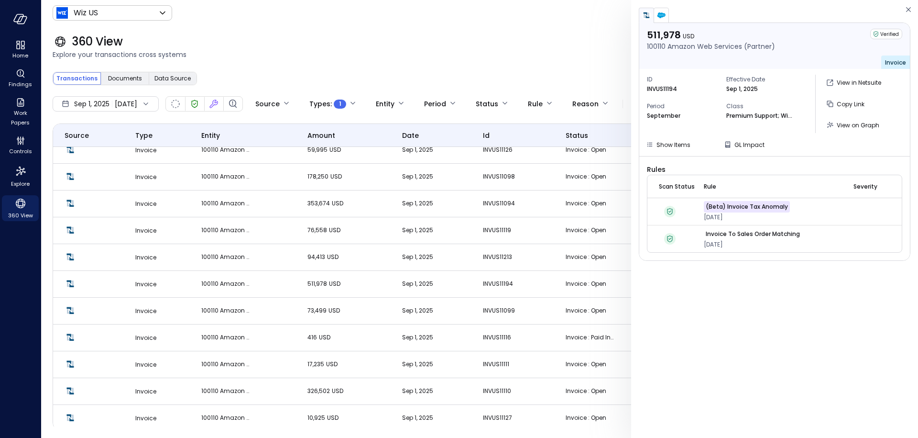
click at [661, 19] on img "button" at bounding box center [662, 16] width 10 height 10
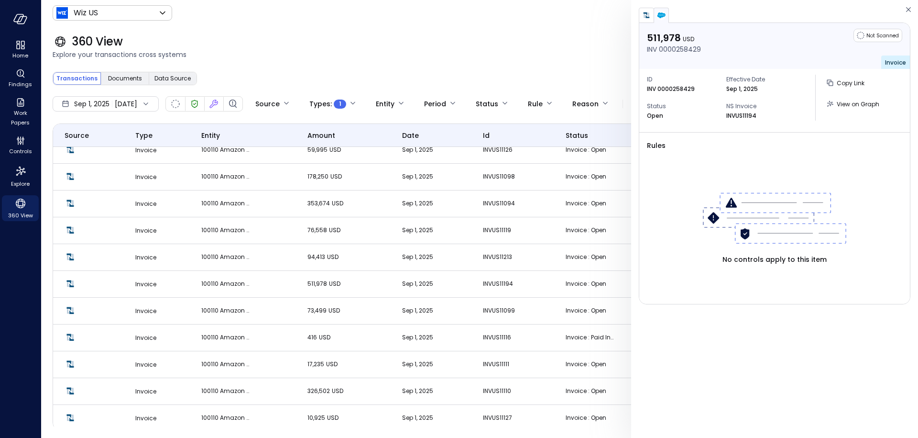
click at [649, 17] on img "button" at bounding box center [647, 16] width 10 height 10
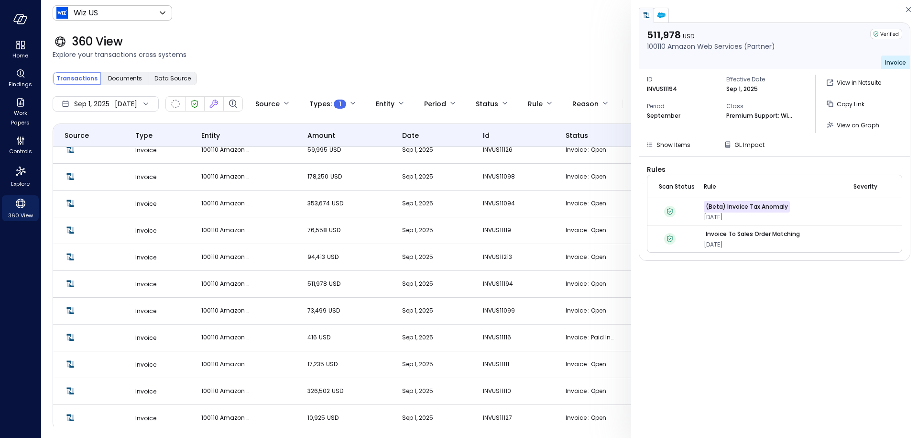
click at [665, 15] on img "button" at bounding box center [662, 16] width 10 height 10
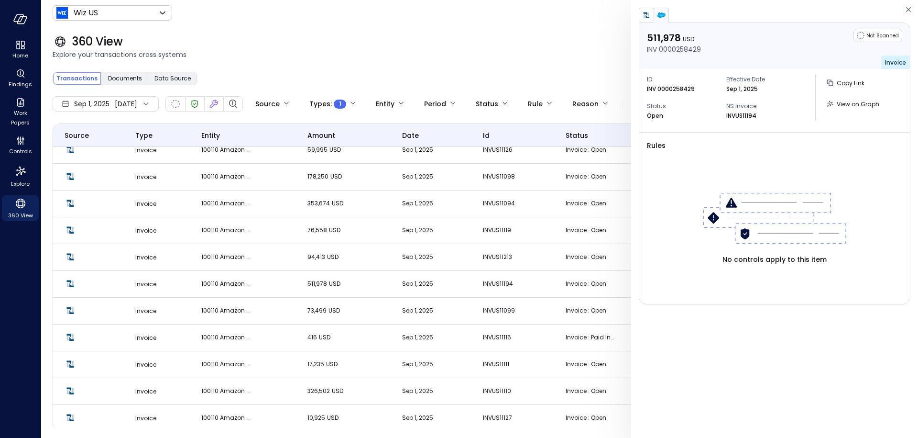
click at [576, 13] on div "Wiz US ****** ​ D" at bounding box center [480, 13] width 854 height 18
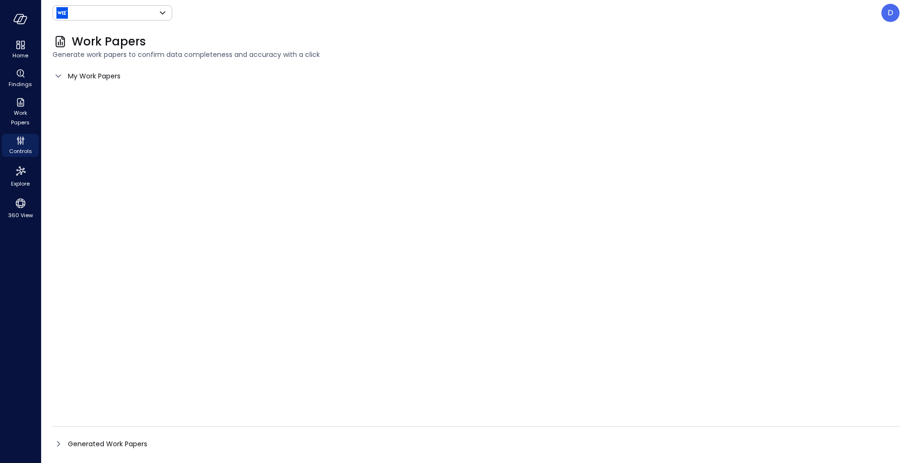
type input "******"
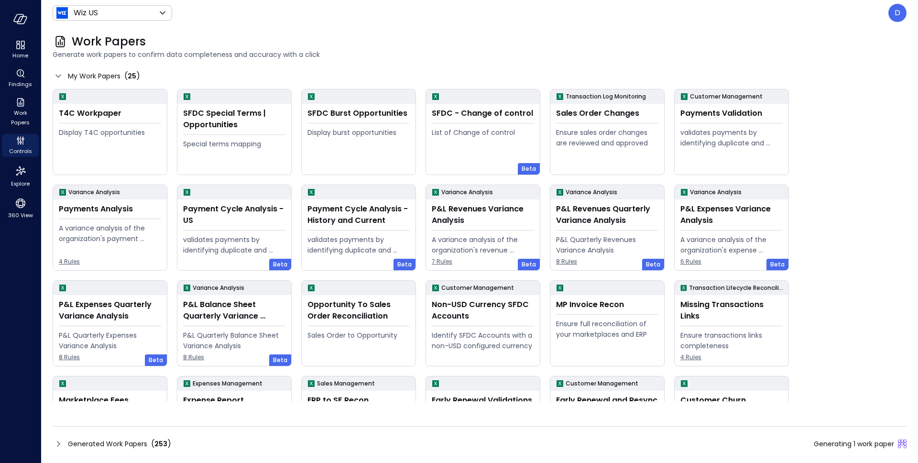
click at [56, 446] on icon at bounding box center [58, 443] width 11 height 11
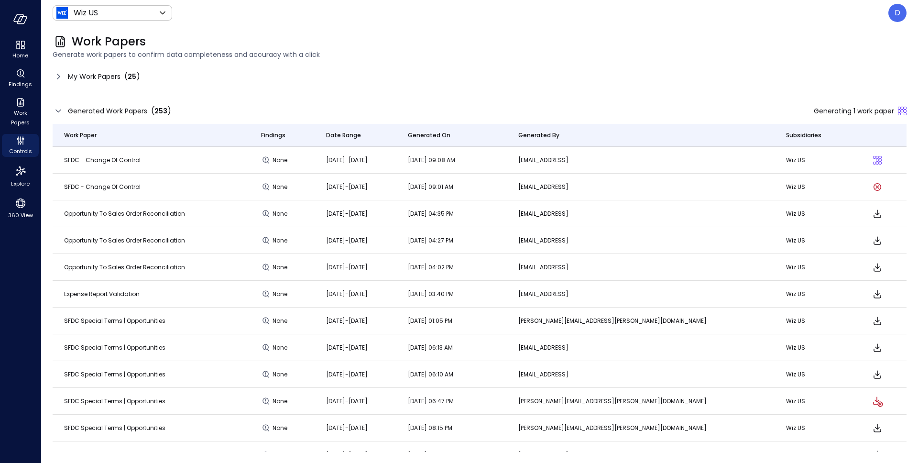
click at [455, 162] on span "[DATE] 09:08 AM" at bounding box center [431, 160] width 47 height 8
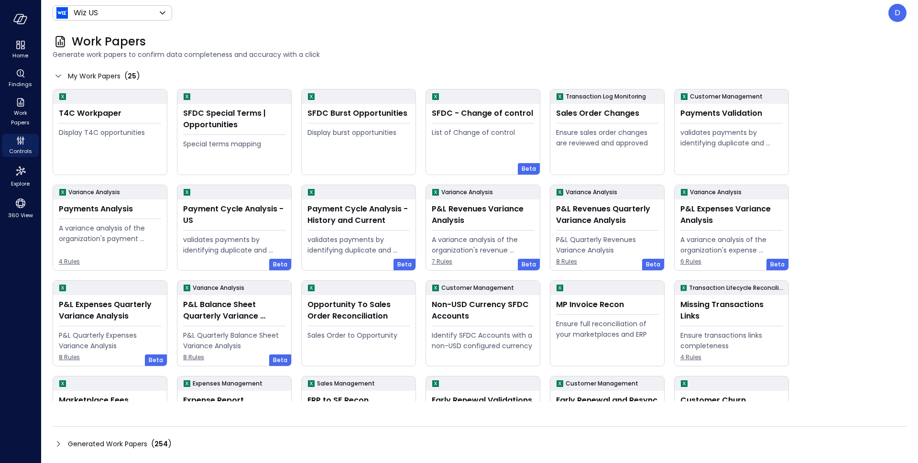
click at [59, 444] on icon at bounding box center [58, 443] width 11 height 11
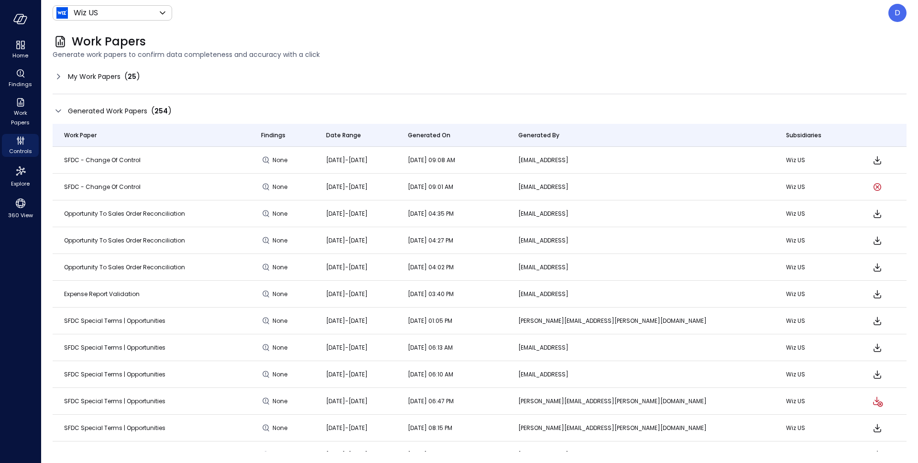
click at [872, 162] on icon "Download" at bounding box center [877, 160] width 11 height 11
click at [13, 177] on icon "Explore" at bounding box center [20, 171] width 15 height 15
click at [20, 174] on icon "Explore" at bounding box center [20, 171] width 15 height 15
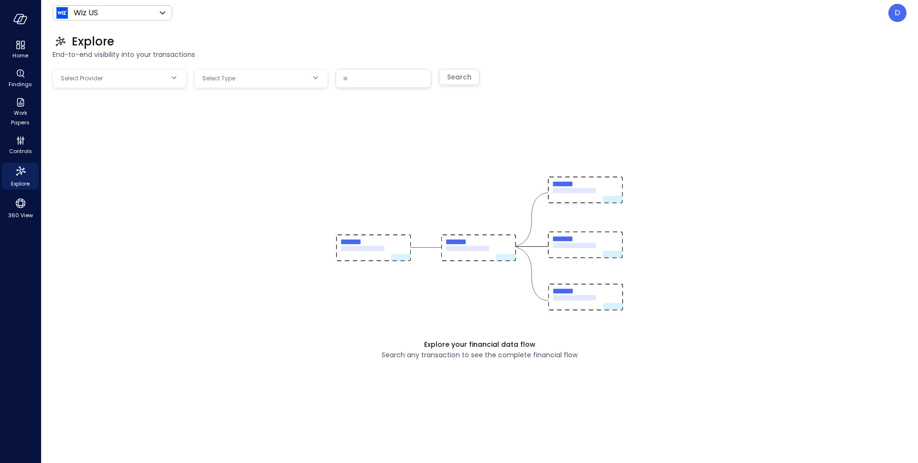
click at [129, 84] on body "Home Findings Work Papers Controls Explore 360 View Wiz US ****** ​ D Explore E…" at bounding box center [459, 231] width 918 height 463
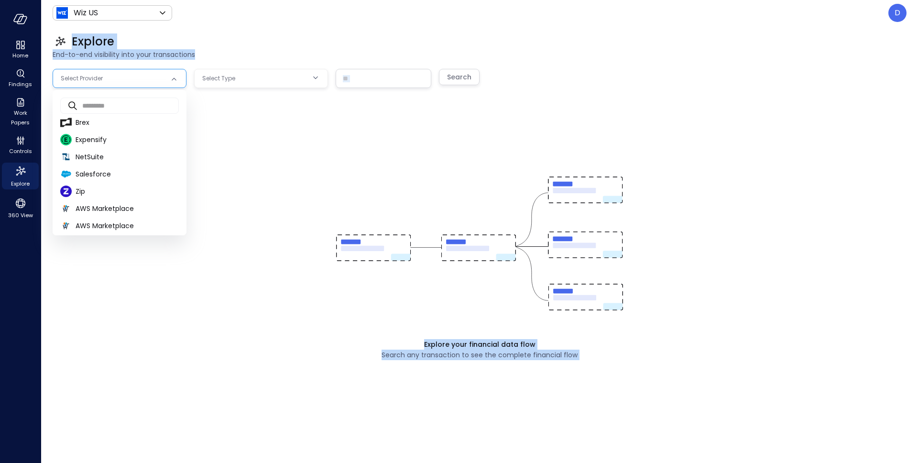
click at [127, 80] on body "Home Findings Work Papers Controls Explore 360 View Wiz US ****** ​ D Explore E…" at bounding box center [459, 231] width 918 height 463
drag, startPoint x: 91, startPoint y: 175, endPoint x: 99, endPoint y: 171, distance: 9.2
click at [91, 175] on span "Salesforce" at bounding box center [127, 174] width 103 height 10
type input "**********"
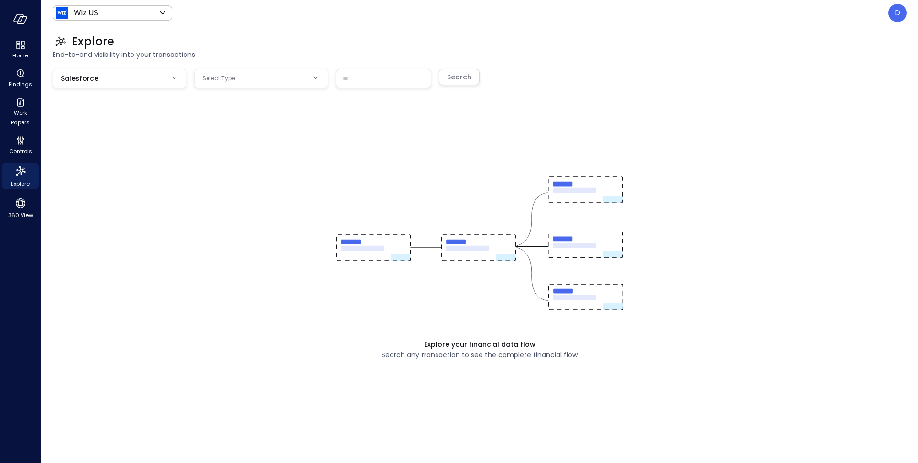
click at [224, 82] on body "**********" at bounding box center [459, 231] width 918 height 463
click at [230, 124] on span "Opportunity" at bounding box center [261, 122] width 119 height 10
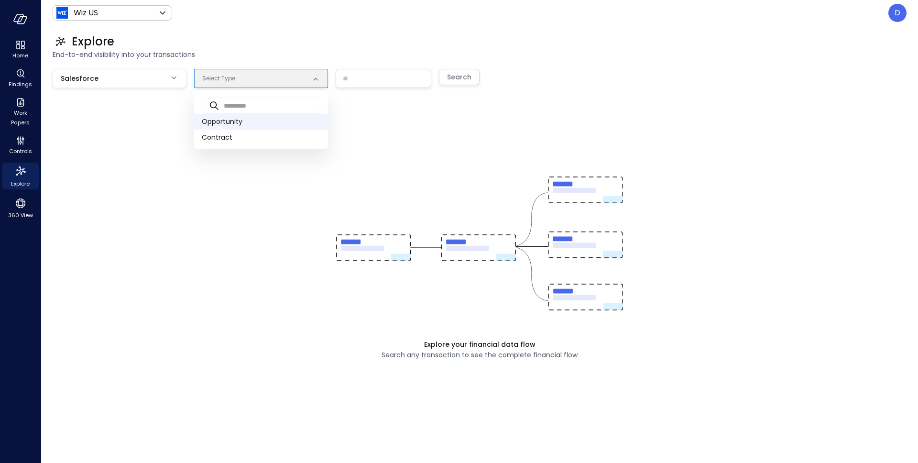
type input "***"
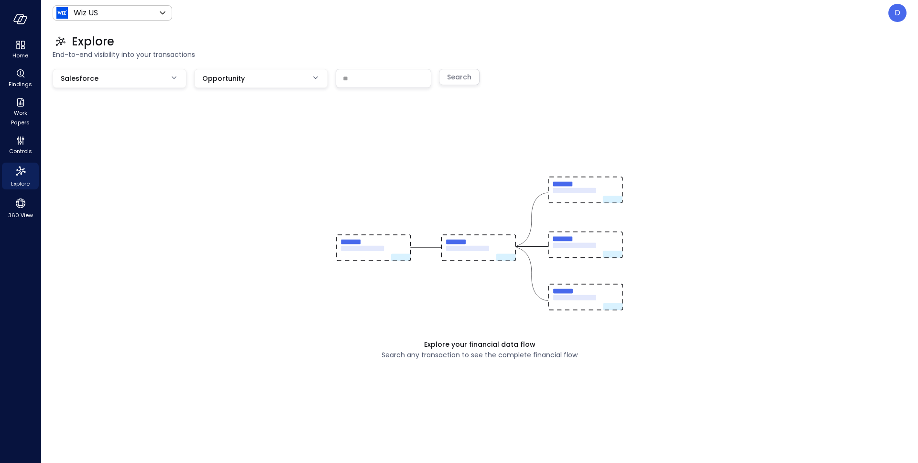
click at [374, 69] on div "​" at bounding box center [384, 78] width 96 height 19
paste input "**********"
click at [466, 80] on div "Search" at bounding box center [459, 77] width 24 height 12
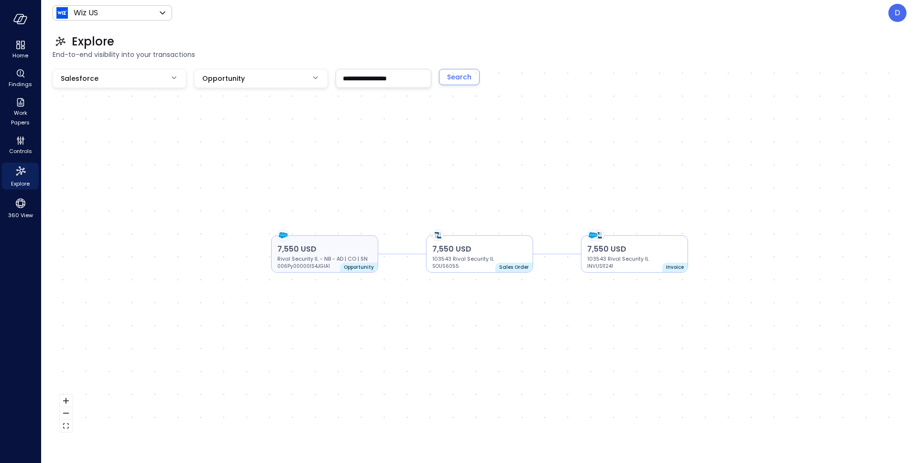
click at [320, 254] on p "7,550 USD" at bounding box center [324, 248] width 95 height 11
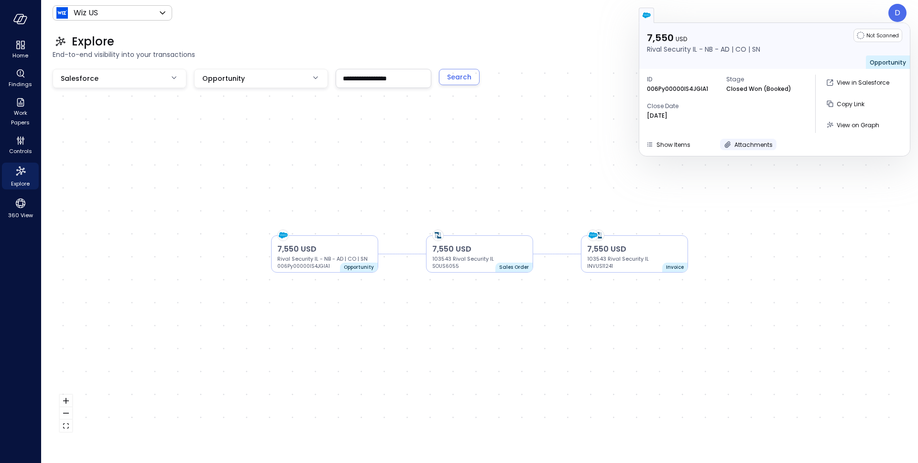
click at [758, 141] on span "Attachments" at bounding box center [754, 145] width 38 height 8
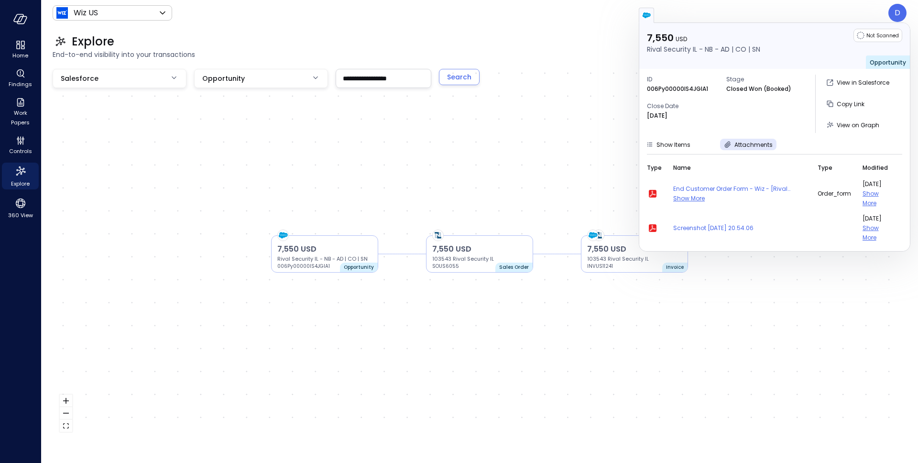
click at [696, 199] on span "Show More" at bounding box center [690, 198] width 32 height 8
click at [695, 228] on span "Screenshot 2025-09-04 at 20.54.06" at bounding box center [740, 228] width 133 height 10
click at [652, 227] on icon "button" at bounding box center [653, 228] width 6 height 6
click at [508, 135] on div "7,550 USD Rival Security IL - NB - AD | CO | SN 006Py00000IS4JGIA1 Opportunity …" at bounding box center [480, 254] width 854 height 370
click at [503, 113] on div "7,550 USD Rival Security IL - NB - AD | CO | SN 006Py00000IS4JGIA1 Opportunity …" at bounding box center [480, 254] width 854 height 370
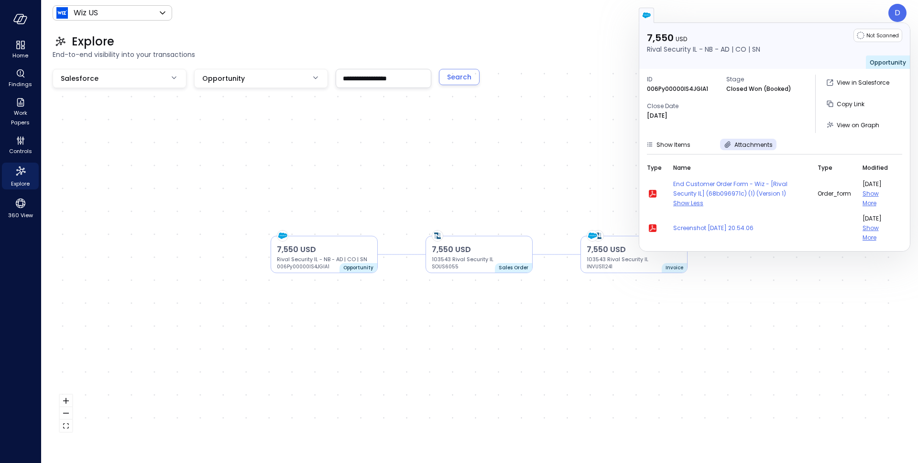
click at [387, 77] on input "**********" at bounding box center [383, 78] width 95 height 18
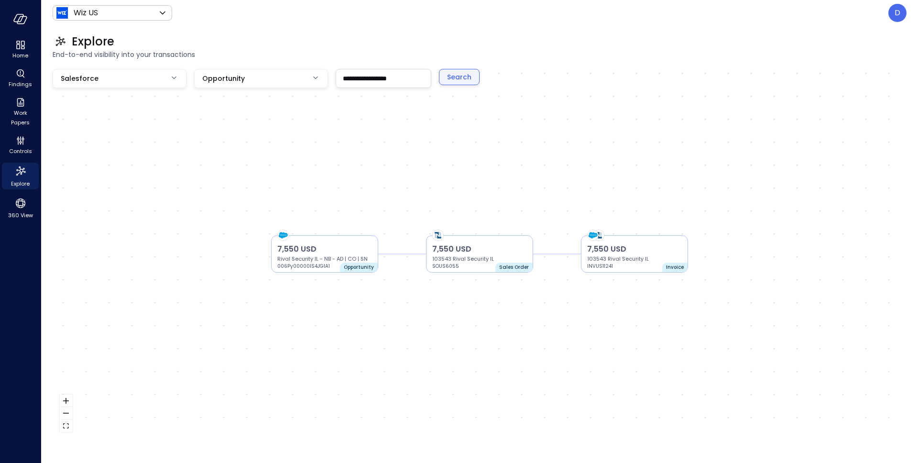
click at [452, 77] on div "Search" at bounding box center [459, 77] width 24 height 12
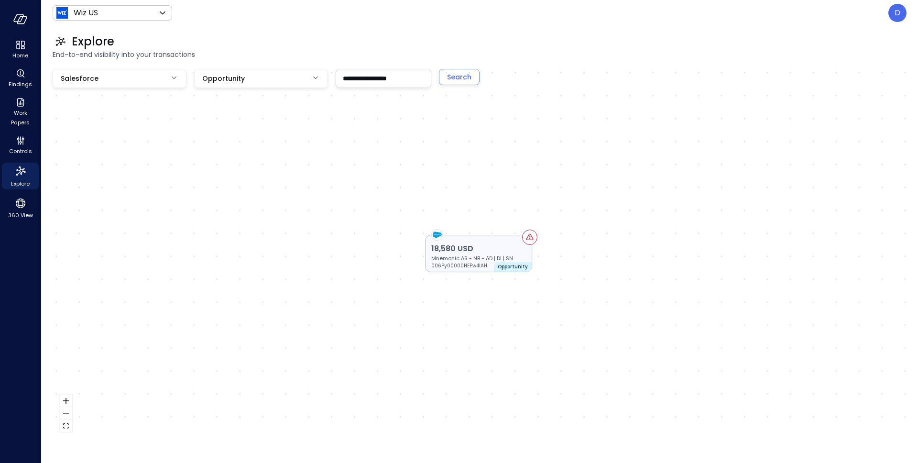
click at [493, 257] on p "Mnemonic AS - NB - AD | DI | SN" at bounding box center [478, 258] width 95 height 8
click at [492, 257] on p "Mnemonic AS - NB - AD | DI | SN" at bounding box center [478, 258] width 95 height 8
click at [493, 254] on p "Mnemonic AS - NB - AD | DI | SN" at bounding box center [478, 258] width 95 height 8
click at [429, 254] on div "18,580 USD Mnemonic AS - NB - AD | DI | SN 006Py00000HEPw4IAH Opportunity" at bounding box center [479, 253] width 107 height 37
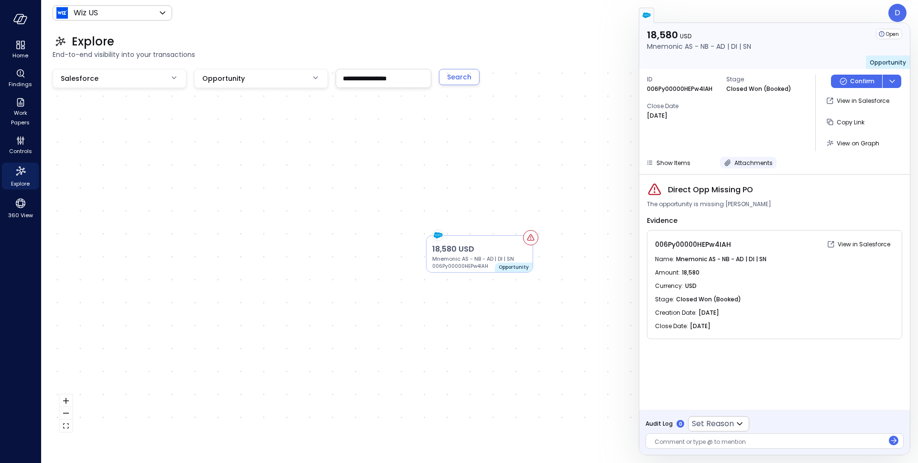
click at [741, 160] on span "Attachments" at bounding box center [754, 163] width 38 height 8
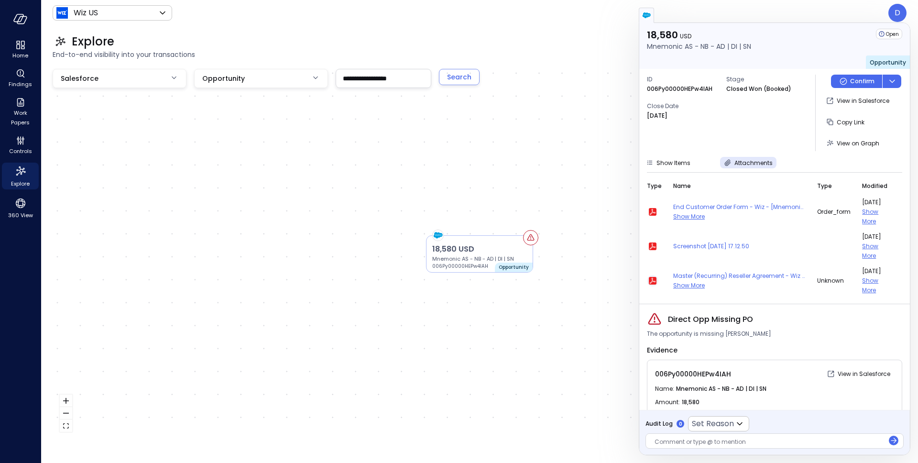
click at [652, 282] on icon "button" at bounding box center [653, 281] width 8 height 8
click at [368, 82] on input "**********" at bounding box center [383, 78] width 95 height 18
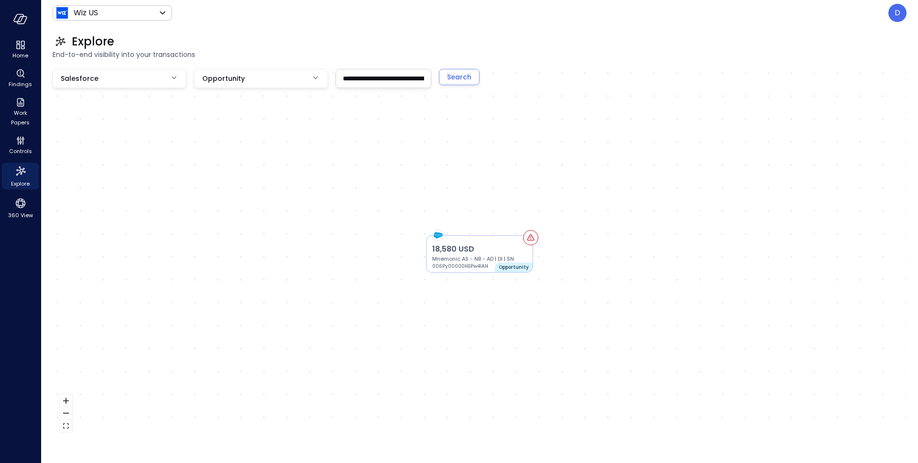
scroll to position [0, 20]
click at [368, 80] on input "**********" at bounding box center [383, 78] width 95 height 18
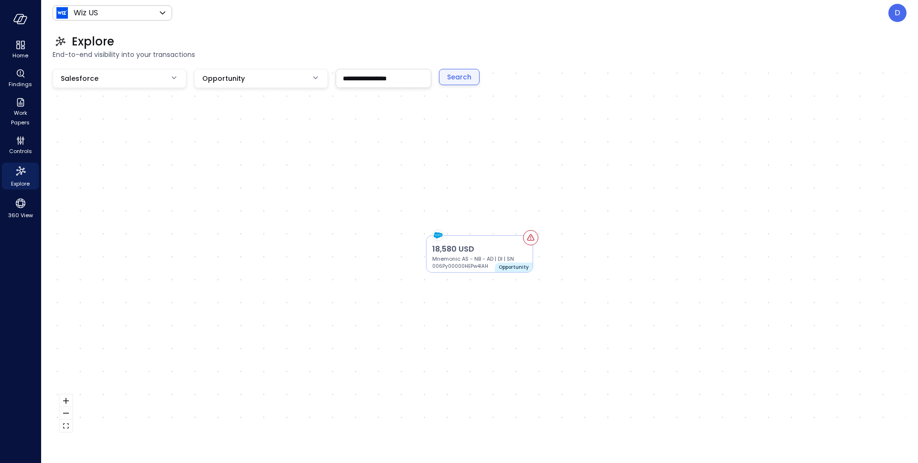
click at [469, 75] on div "Search" at bounding box center [459, 77] width 24 height 12
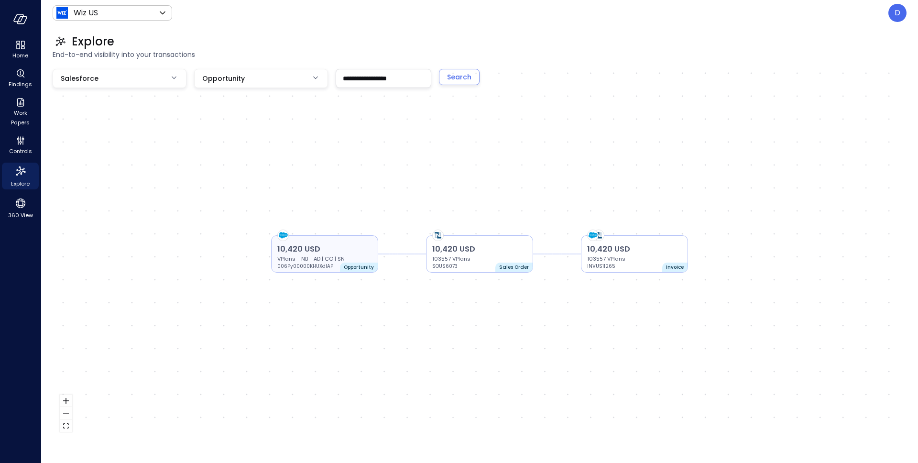
click at [356, 256] on p "VPlans - NB - AD | CO | SN" at bounding box center [324, 259] width 95 height 8
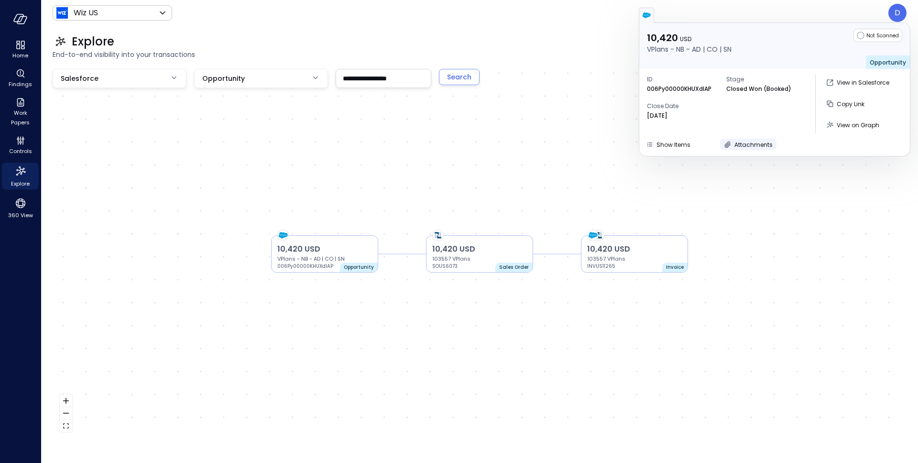
click at [747, 143] on span "Attachments" at bounding box center [754, 145] width 38 height 8
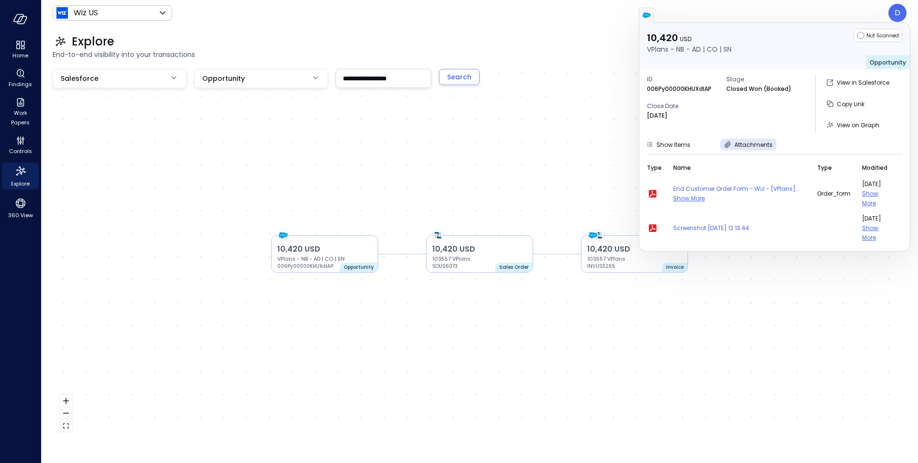
click at [371, 74] on input "**********" at bounding box center [383, 78] width 95 height 18
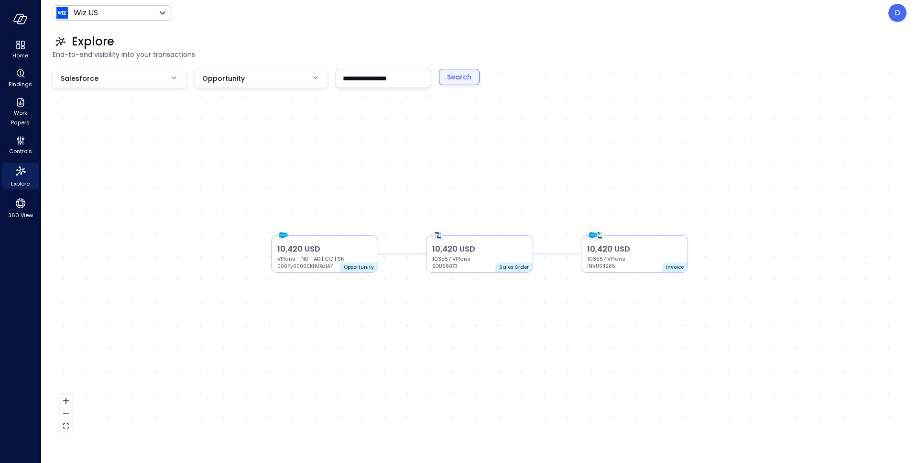
type input "**********"
click at [458, 69] on button "Search" at bounding box center [459, 77] width 41 height 16
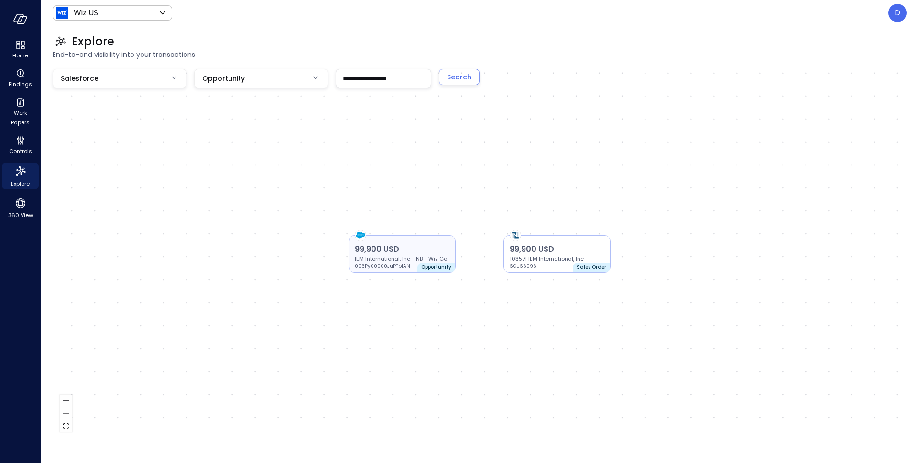
click at [405, 255] on p "IEM International, Inc - NB - Wiz Go" at bounding box center [402, 259] width 95 height 8
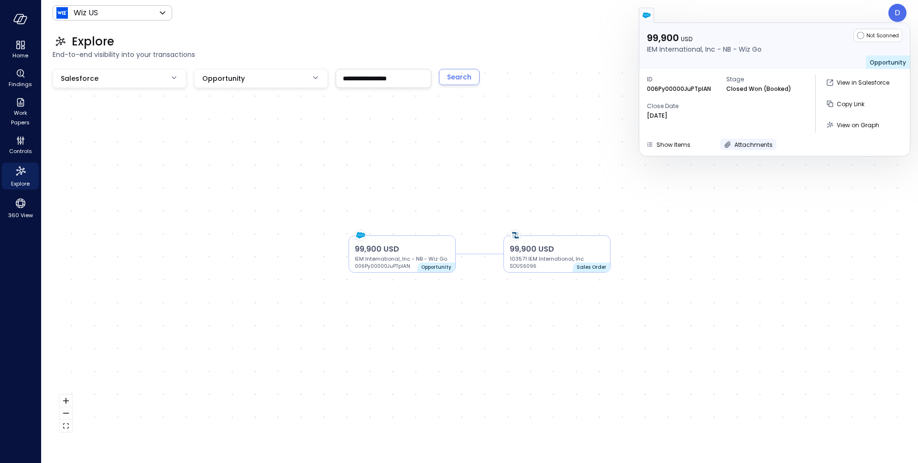
click at [735, 146] on span "Attachments" at bounding box center [754, 145] width 38 height 8
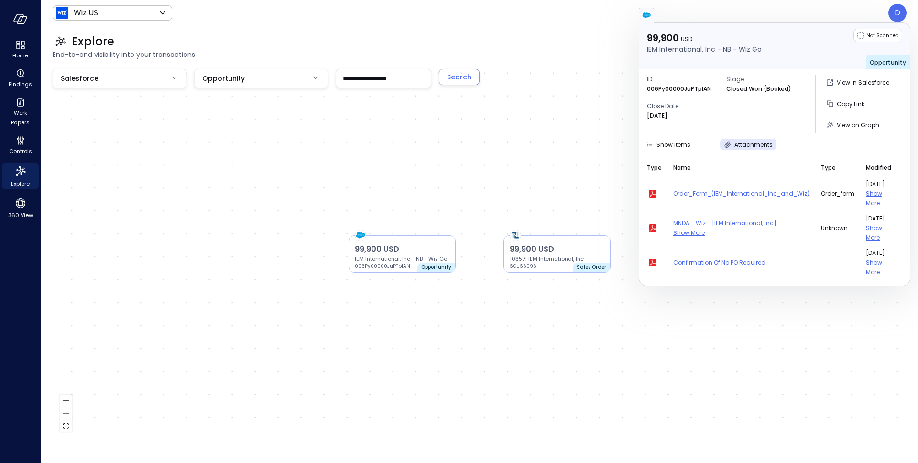
click at [676, 233] on span "Show More" at bounding box center [690, 233] width 32 height 8
click at [657, 226] on icon "button" at bounding box center [652, 227] width 11 height 11
click at [652, 193] on icon "button" at bounding box center [653, 194] width 8 height 8
click at [466, 147] on div "99,900 USD IEM International, Inc - NB - Wiz Go 006Py00000JuPTpIAN Opportunity …" at bounding box center [480, 254] width 854 height 370
click at [601, 172] on div "99,900 USD IEM International, Inc - NB - Wiz Go 006Py00000JuPTpIAN Opportunity …" at bounding box center [480, 254] width 854 height 370
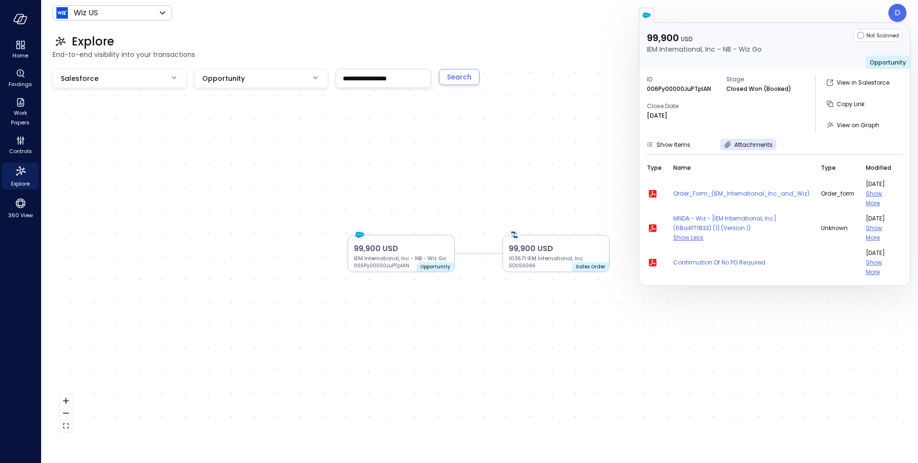
click at [608, 67] on div "Explore End-to-end visibility into your transactions" at bounding box center [474, 47] width 866 height 42
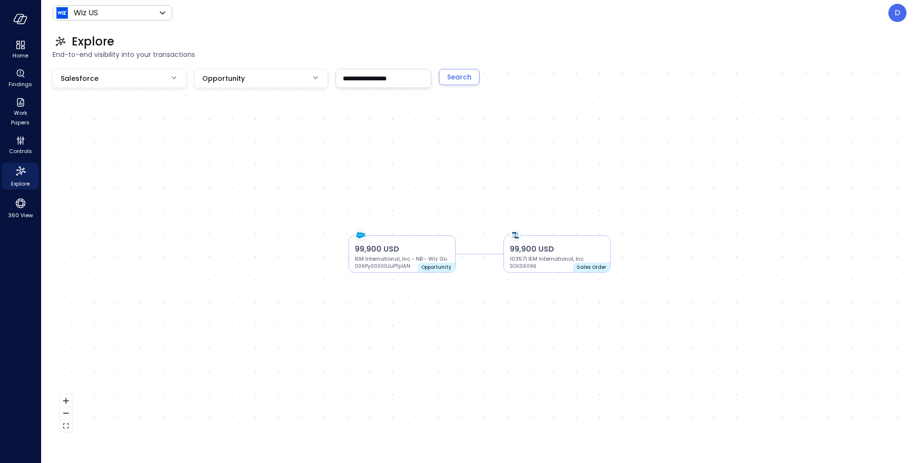
click at [615, 54] on span "End-to-end visibility into your transactions" at bounding box center [480, 54] width 854 height 11
